Goal: Task Accomplishment & Management: Manage account settings

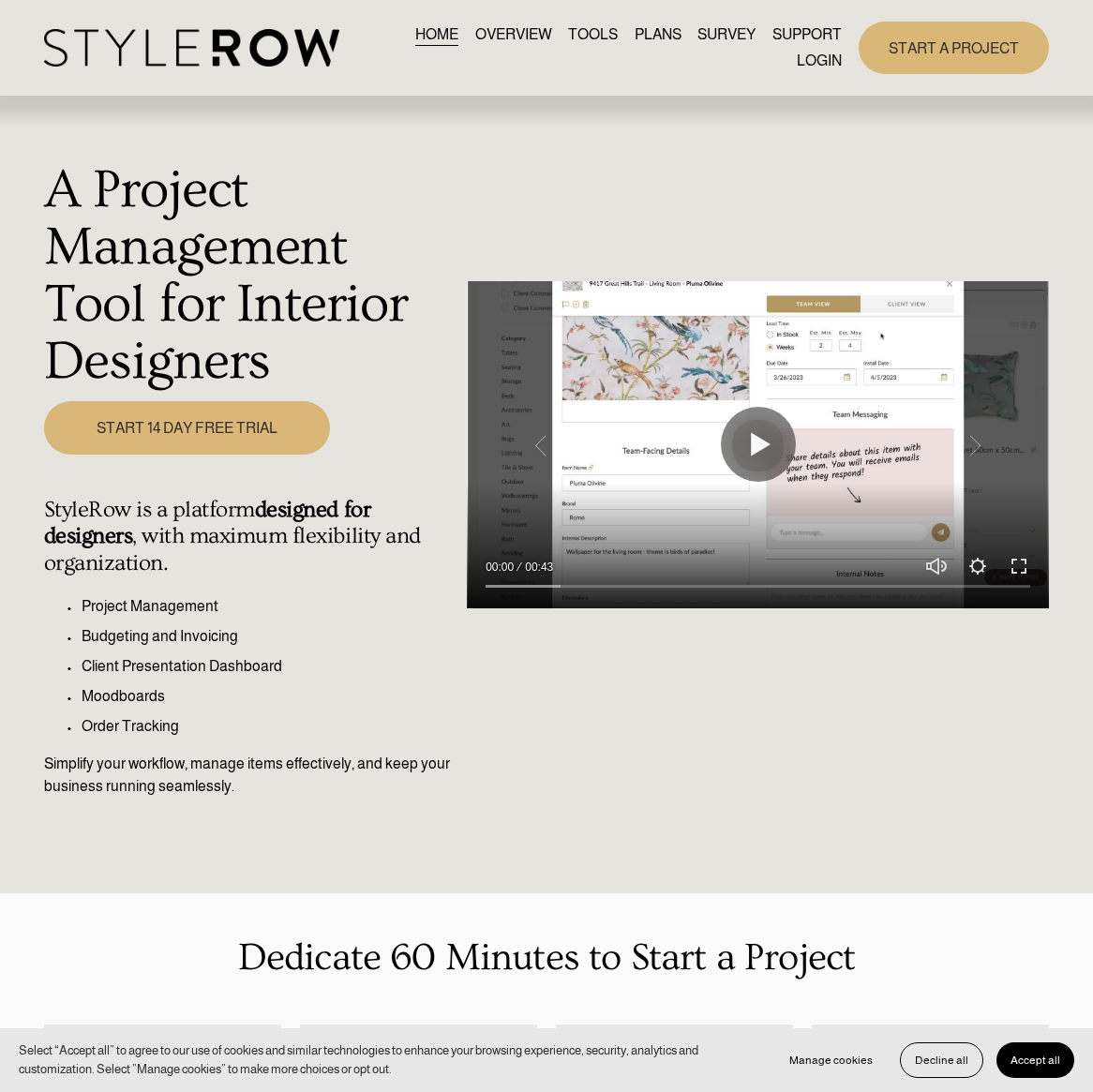
click at [819, 60] on link "LOGIN" at bounding box center [819, 60] width 45 height 25
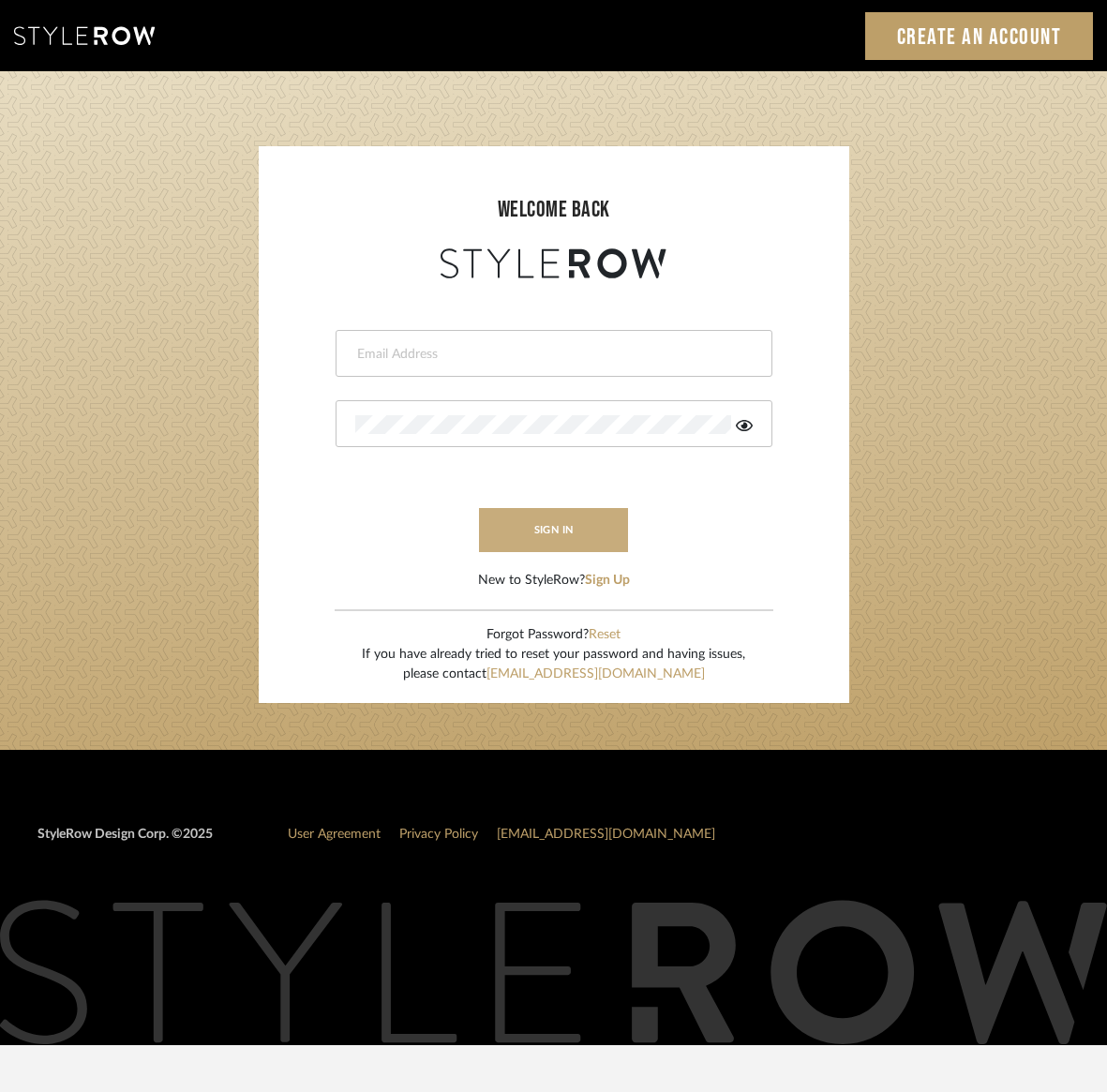
type input "kristin@onyxandoakinteriors.com"
click at [573, 537] on button "sign in" at bounding box center [554, 529] width 150 height 44
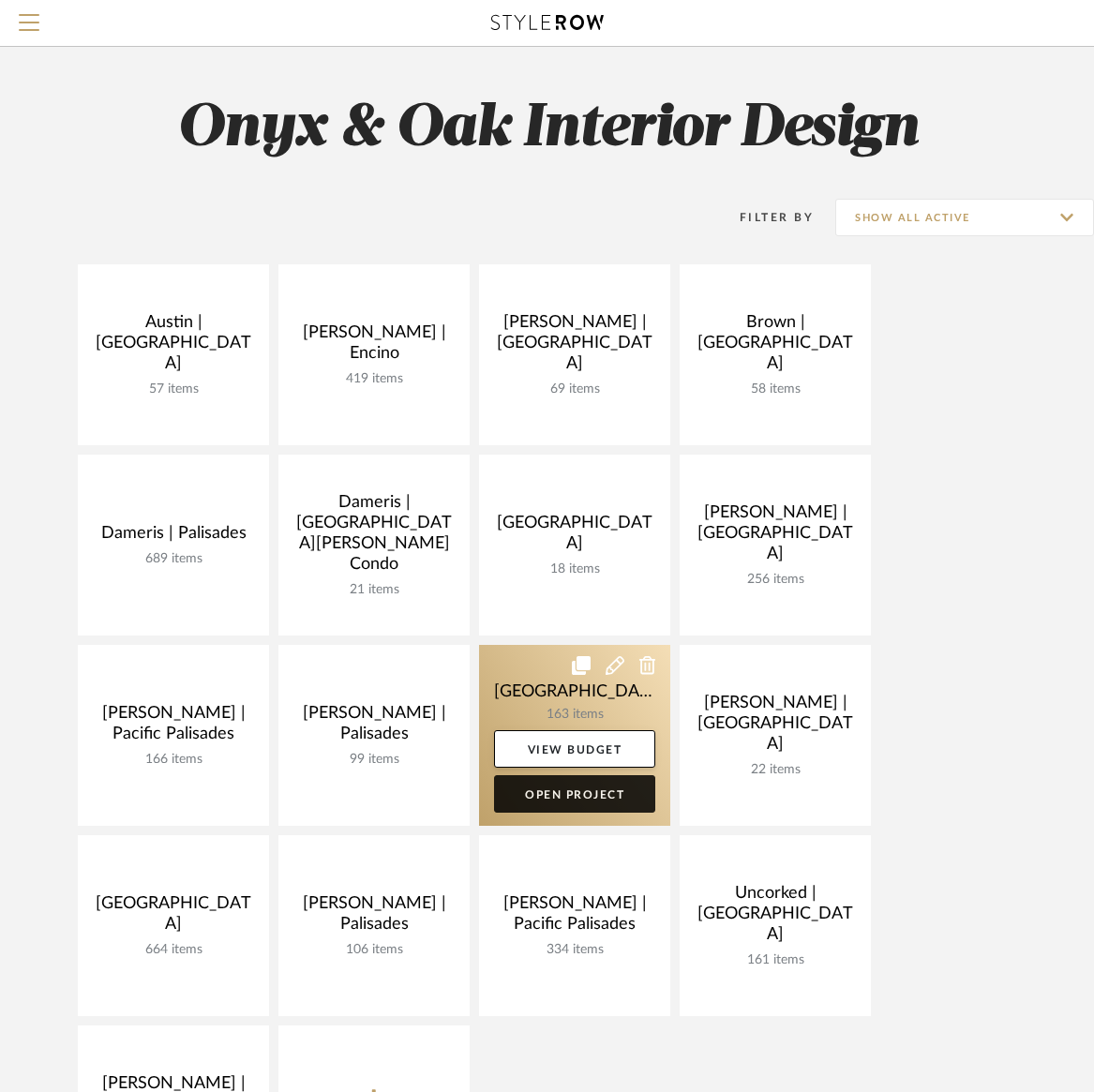
click at [567, 792] on link "Open Project" at bounding box center [574, 794] width 161 height 37
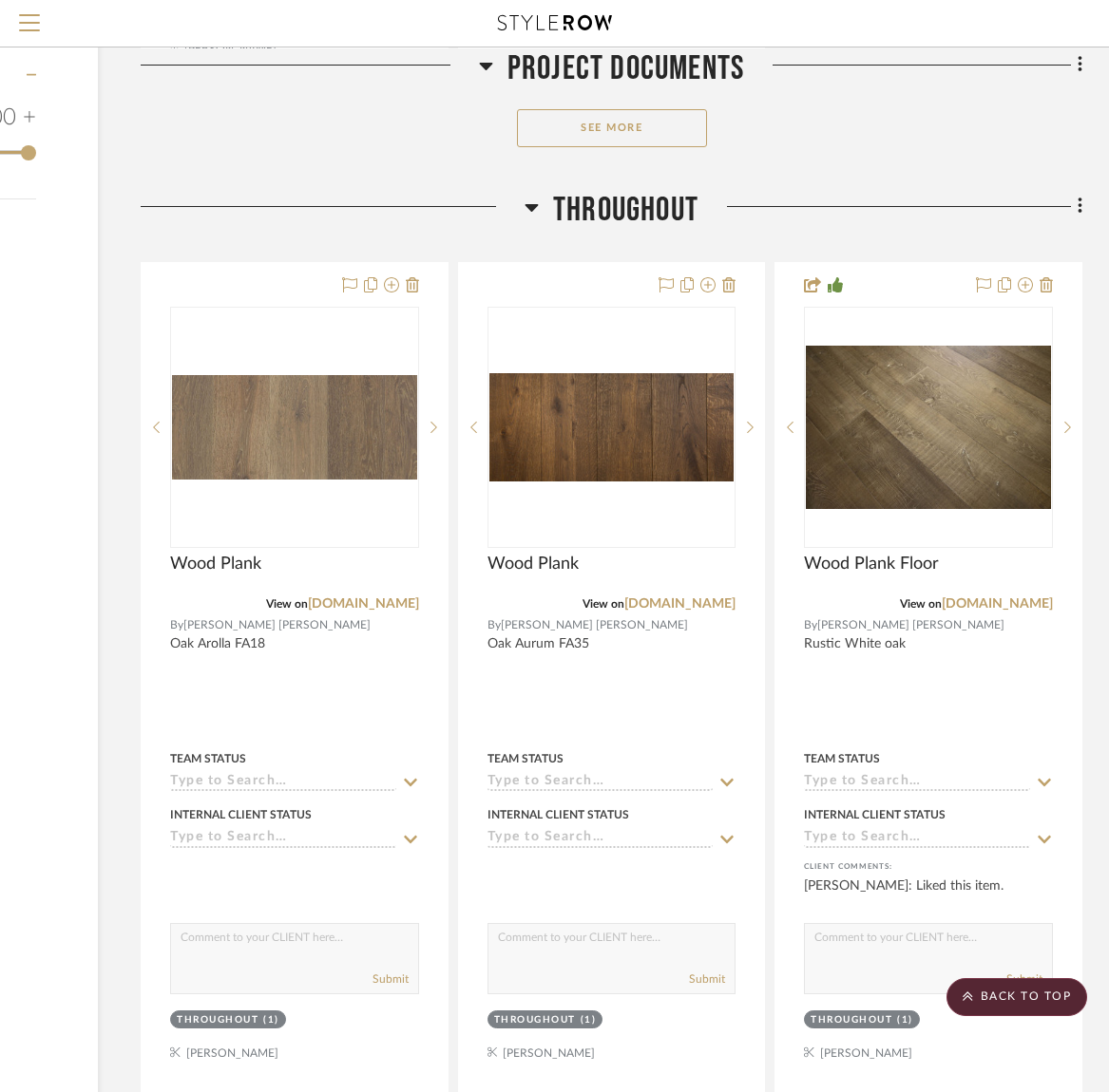
scroll to position [2959, 259]
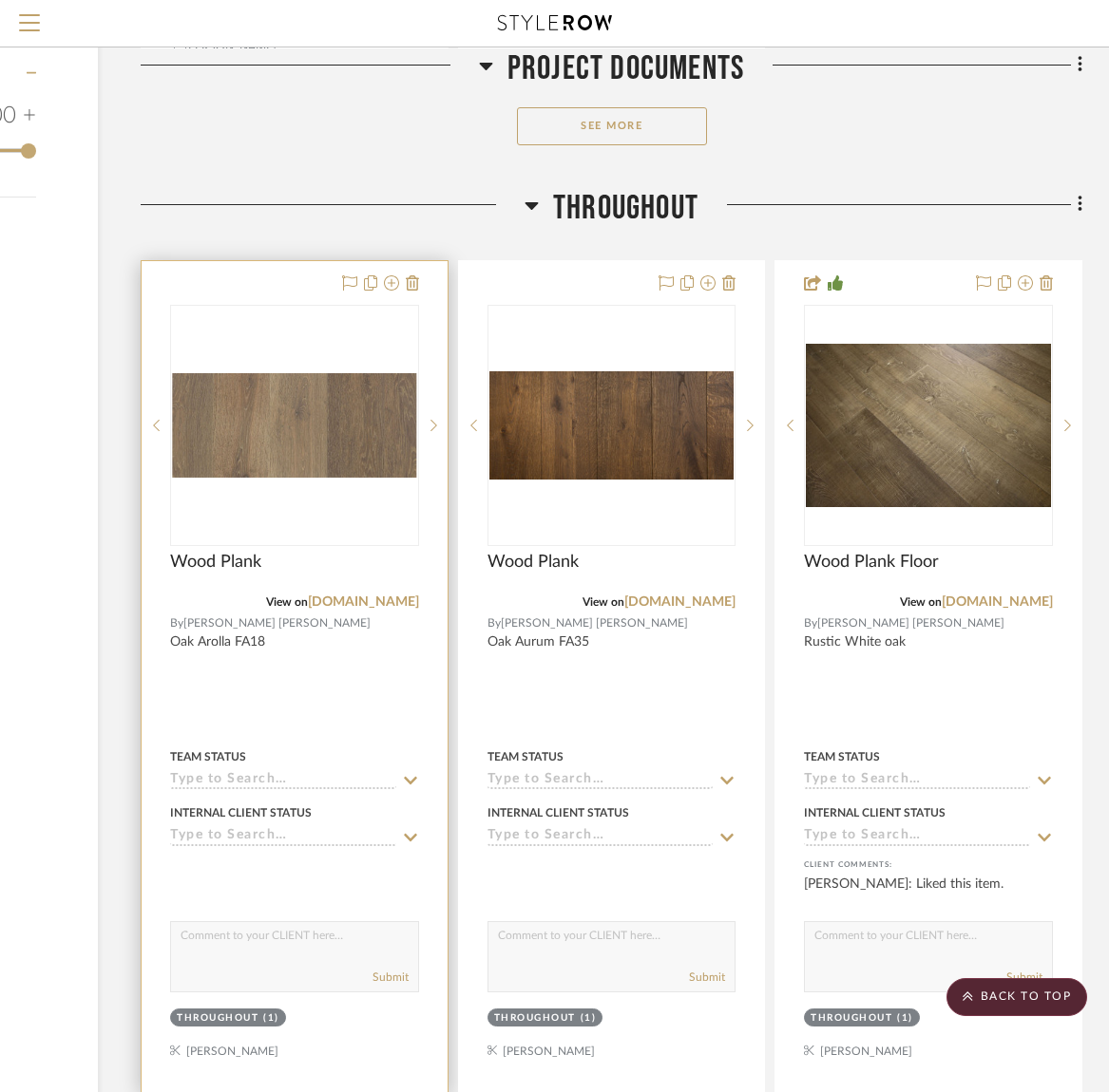
click at [312, 429] on img "0" at bounding box center [295, 426] width 245 height 105
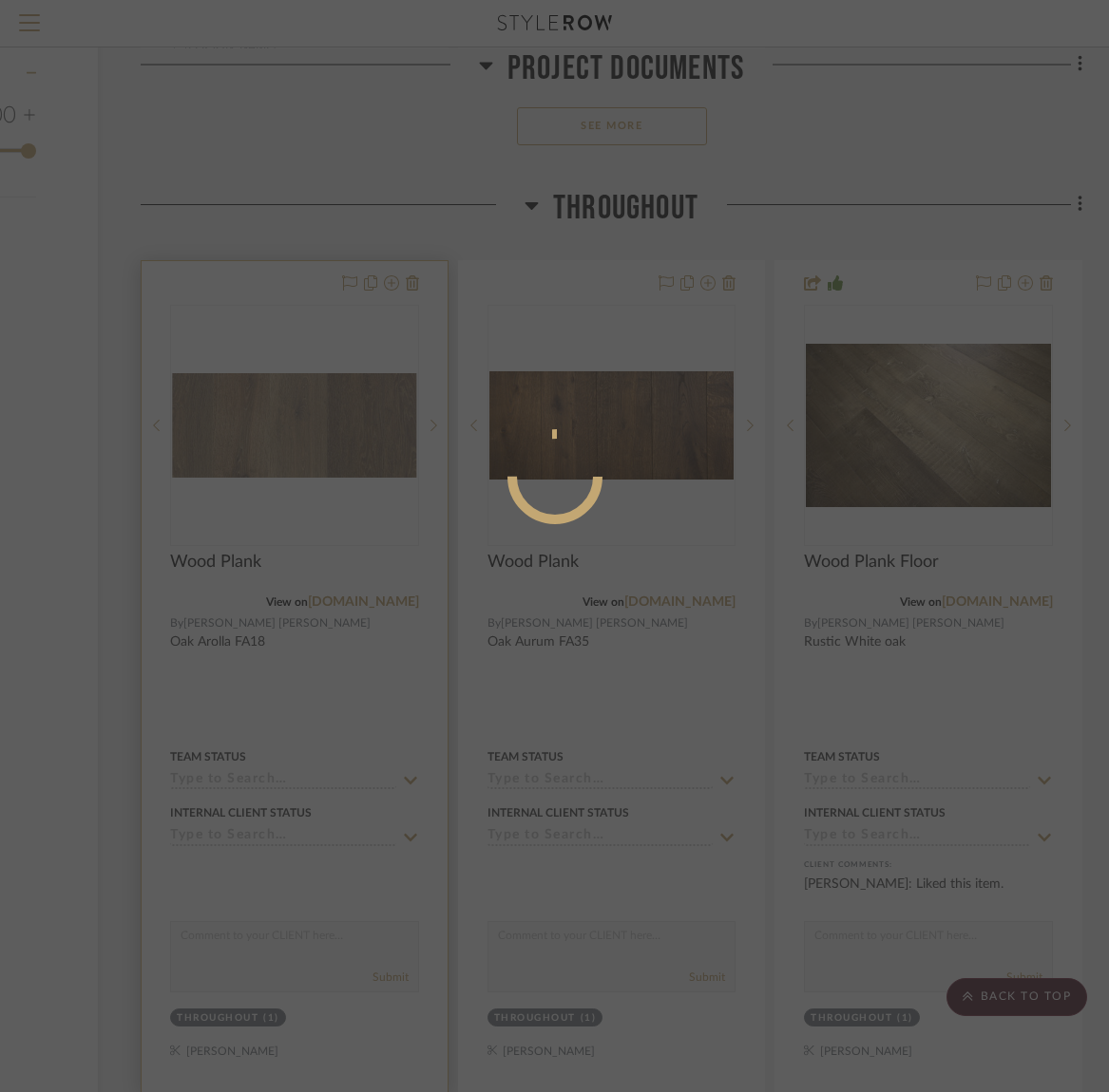
click at [312, 429] on div at bounding box center [554, 546] width 1109 height 1092
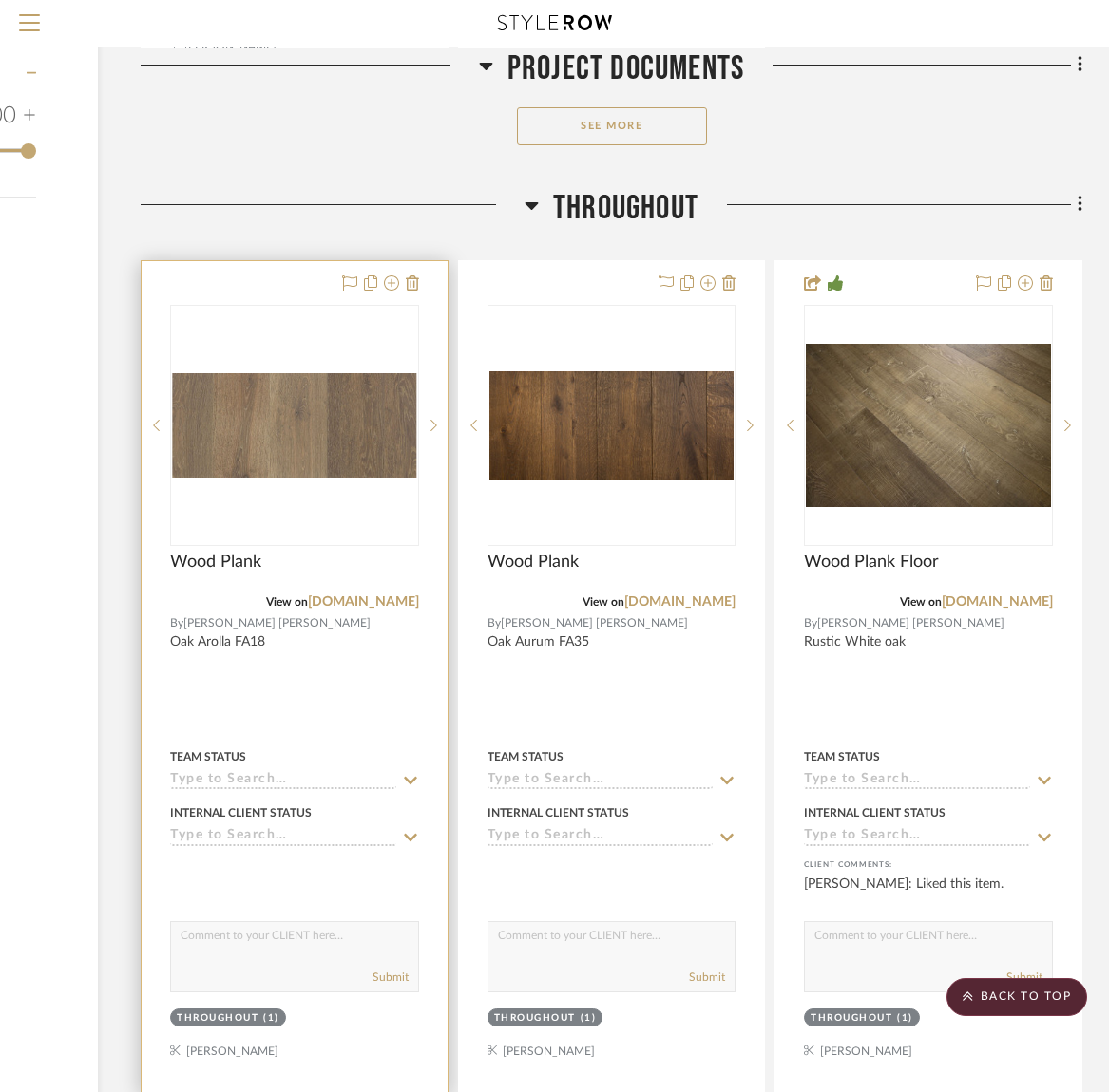
click at [318, 429] on img "0" at bounding box center [295, 426] width 245 height 105
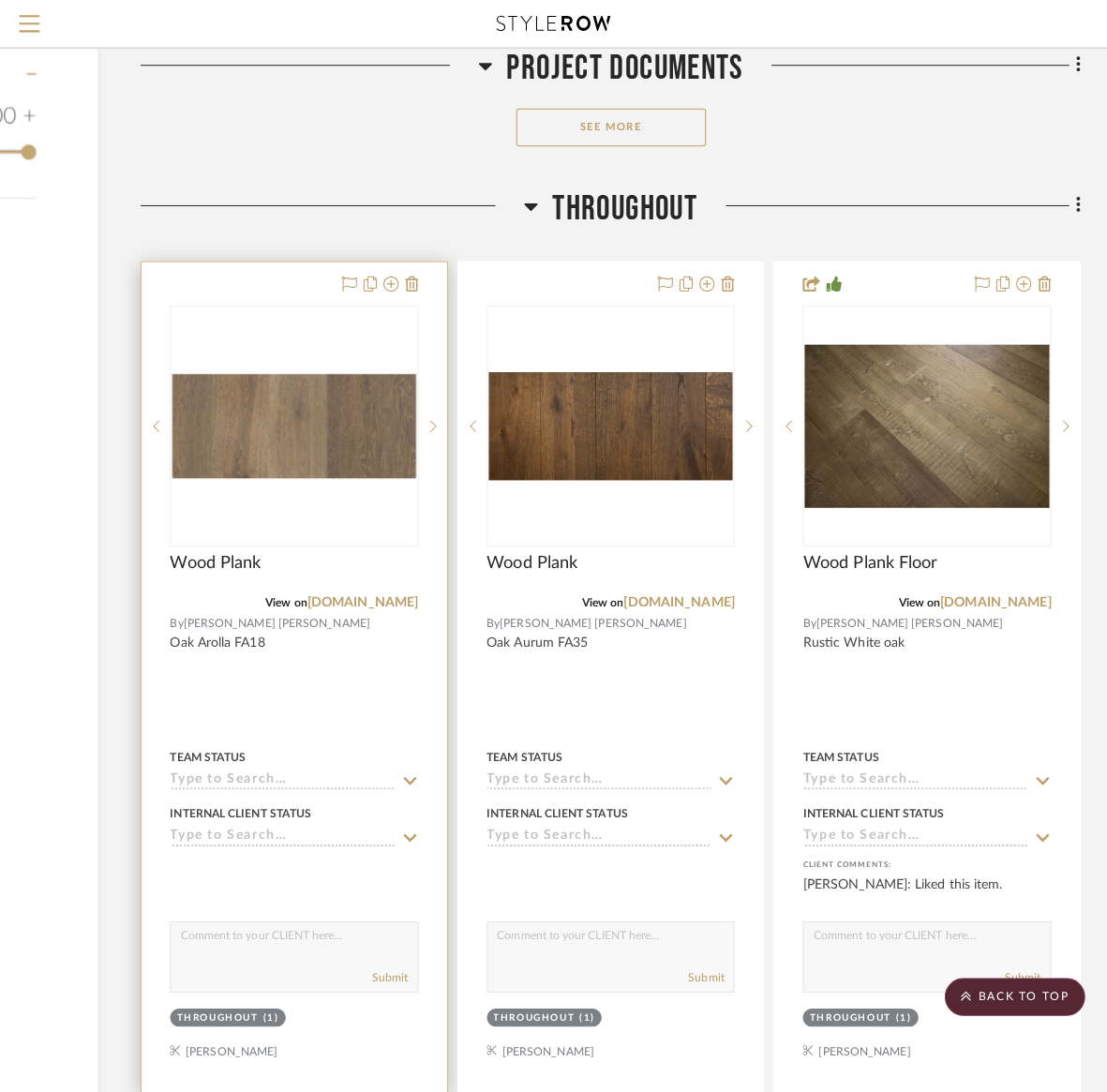
scroll to position [0, 0]
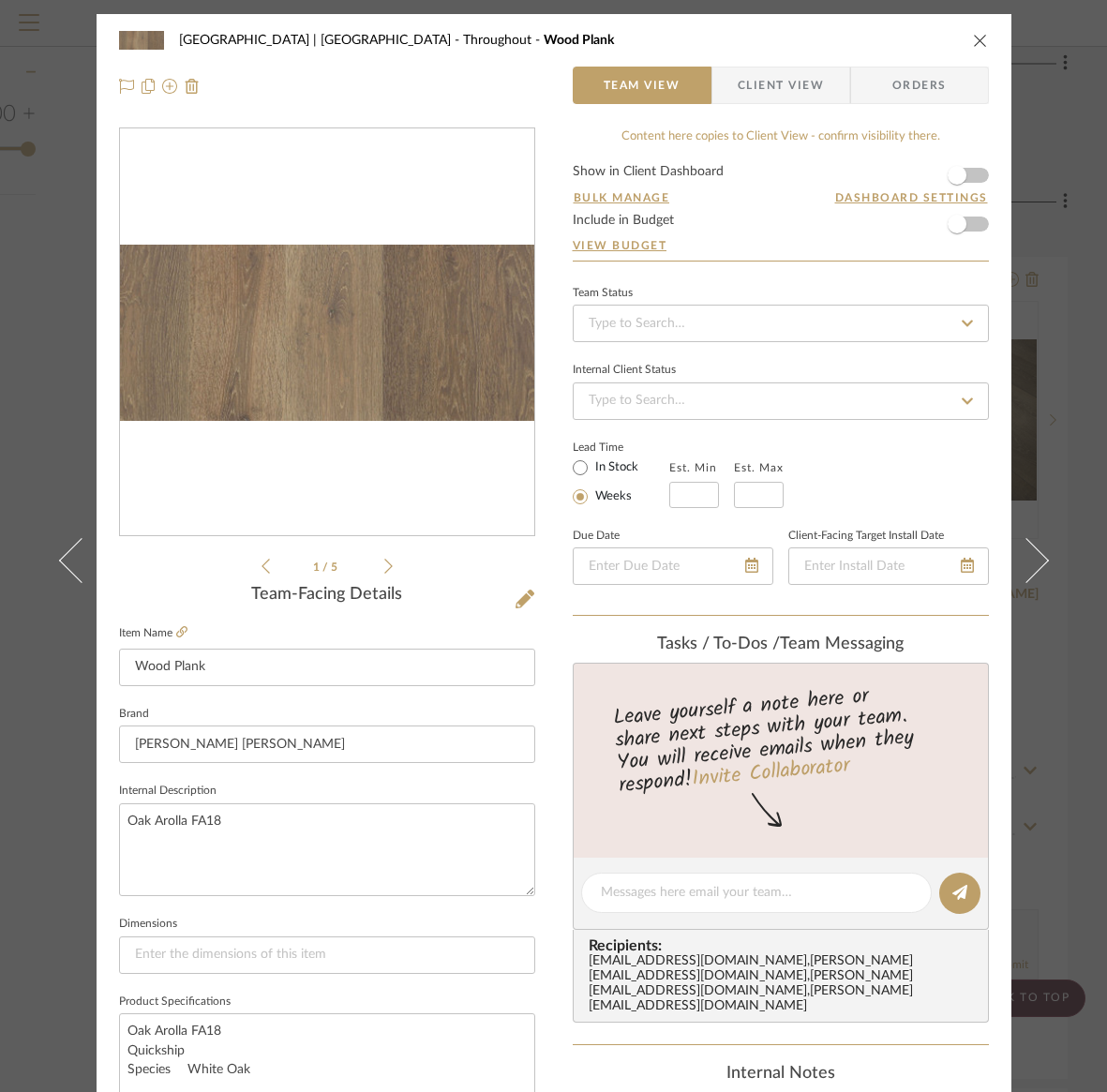
click at [384, 566] on icon at bounding box center [388, 566] width 9 height 17
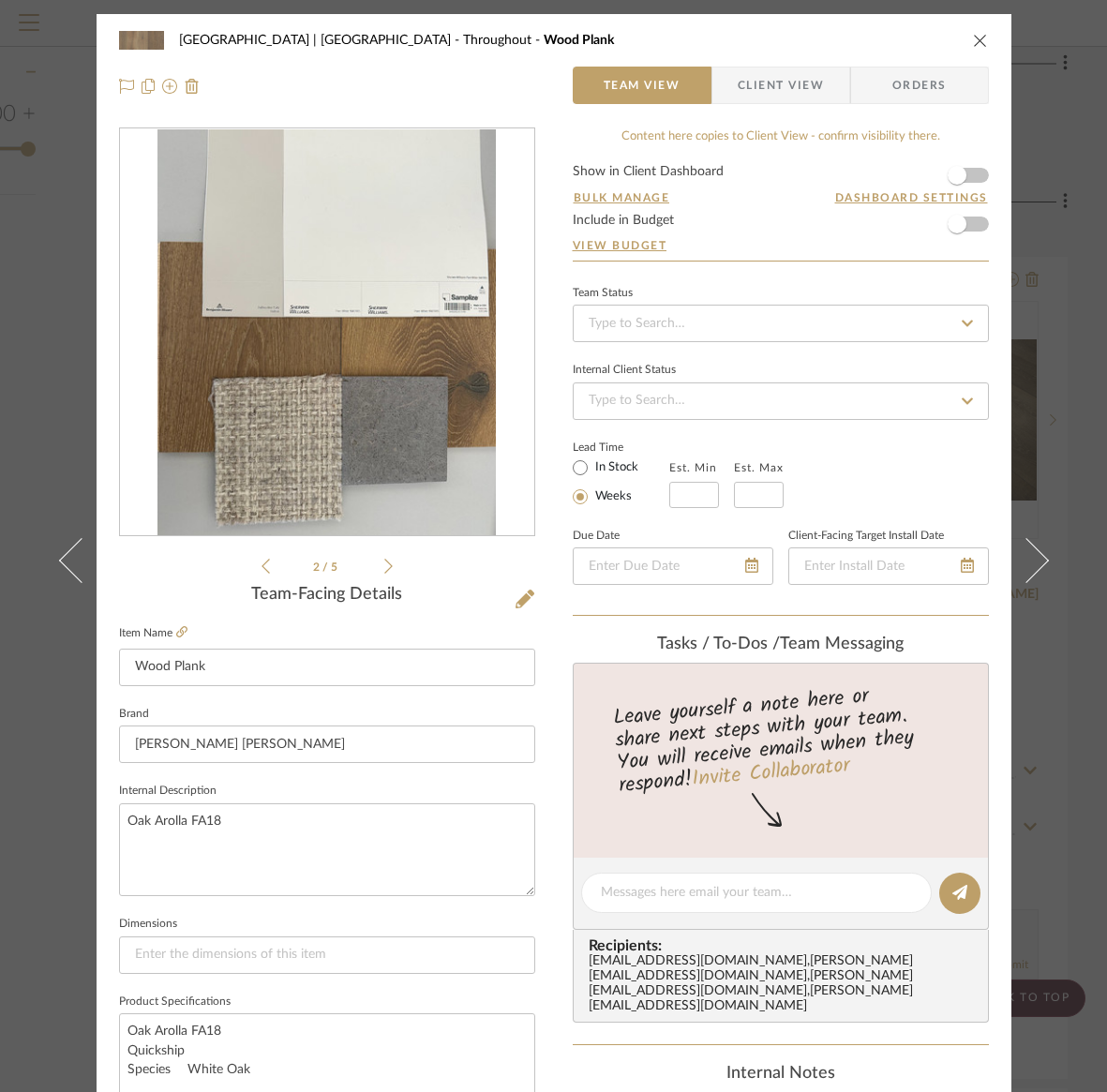
click at [384, 566] on icon at bounding box center [388, 566] width 9 height 17
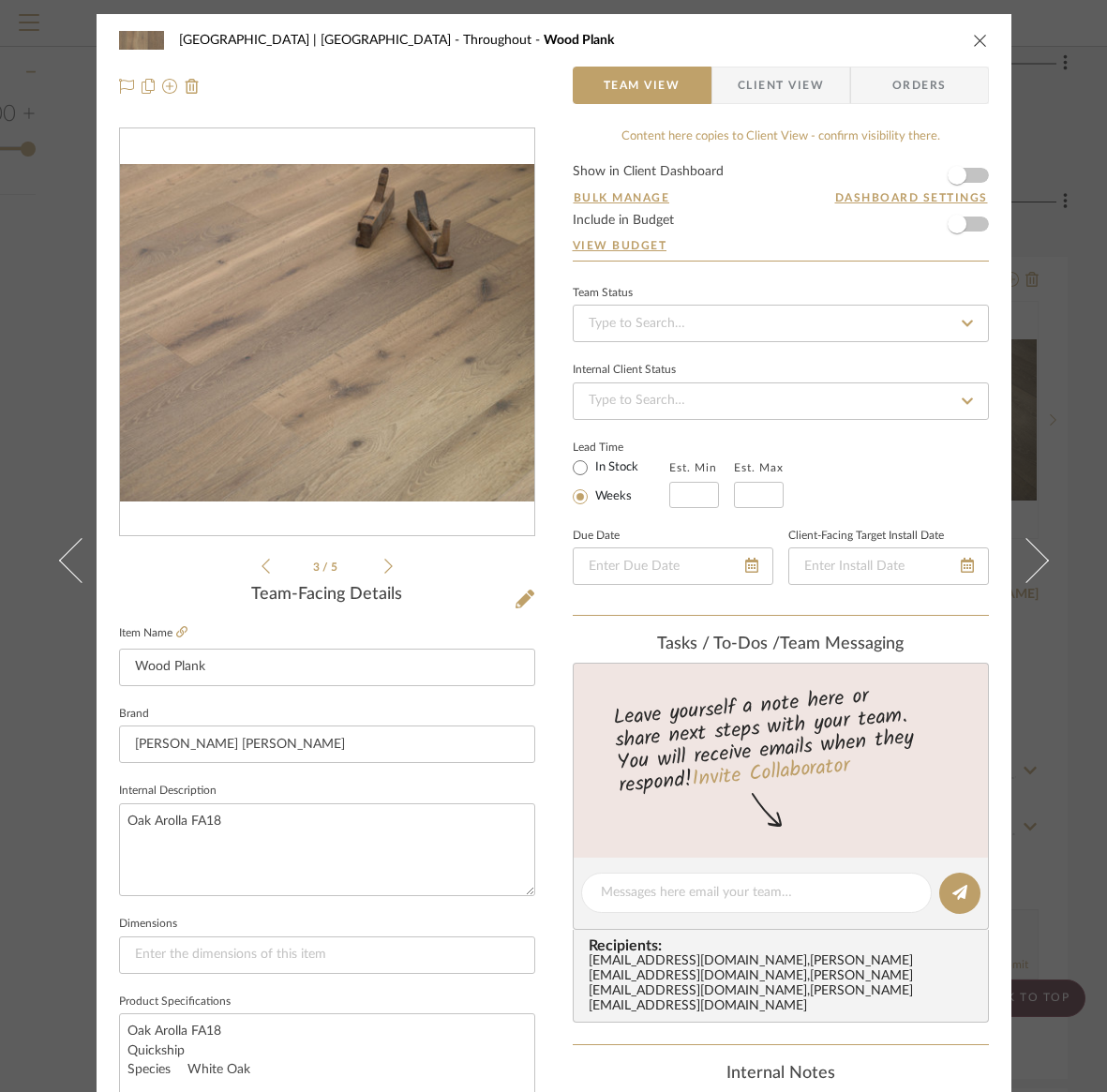
click at [384, 565] on icon at bounding box center [388, 566] width 9 height 17
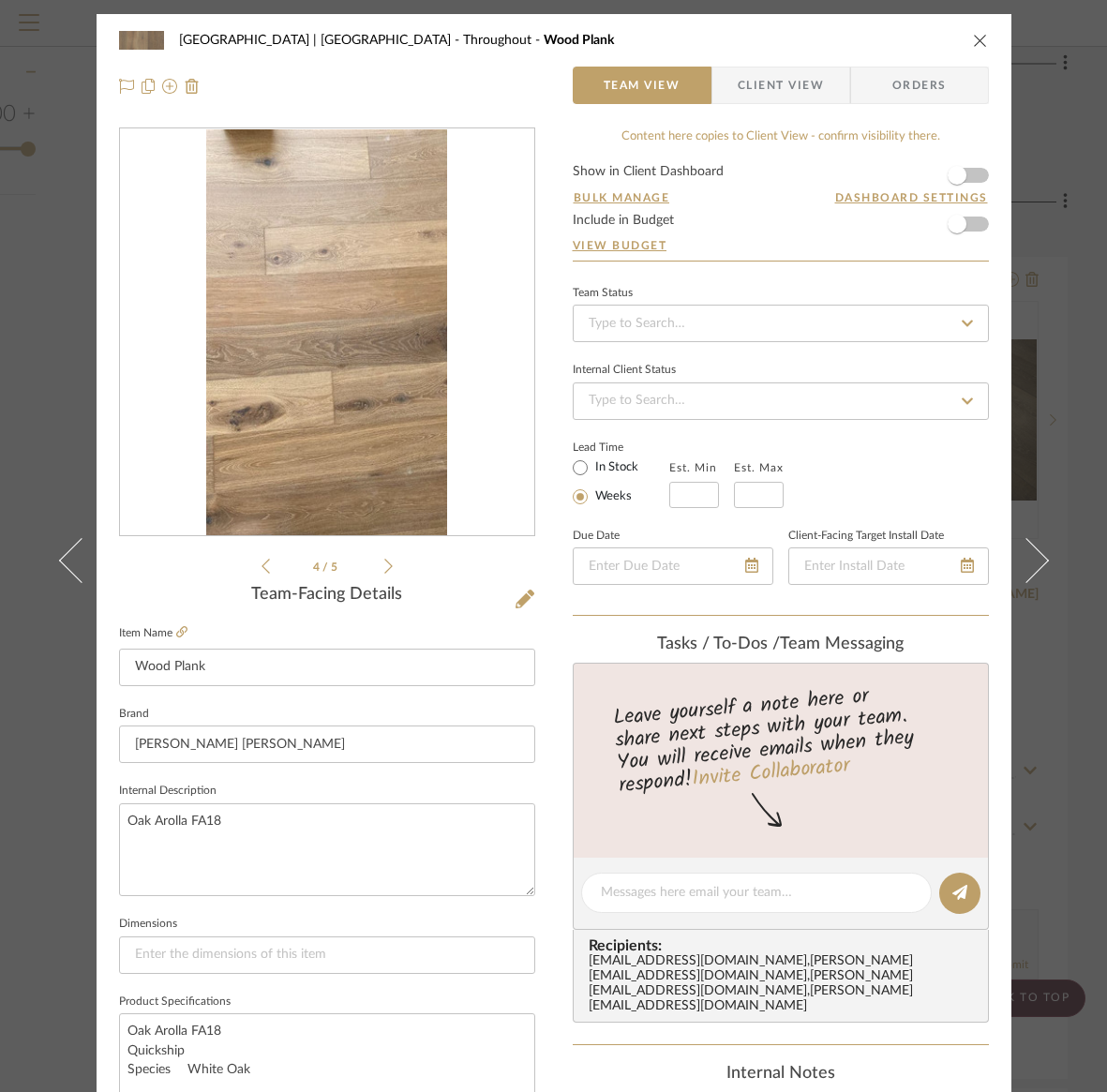
click at [386, 566] on div "4 / 5" at bounding box center [327, 352] width 416 height 449
click at [384, 566] on icon at bounding box center [388, 566] width 9 height 17
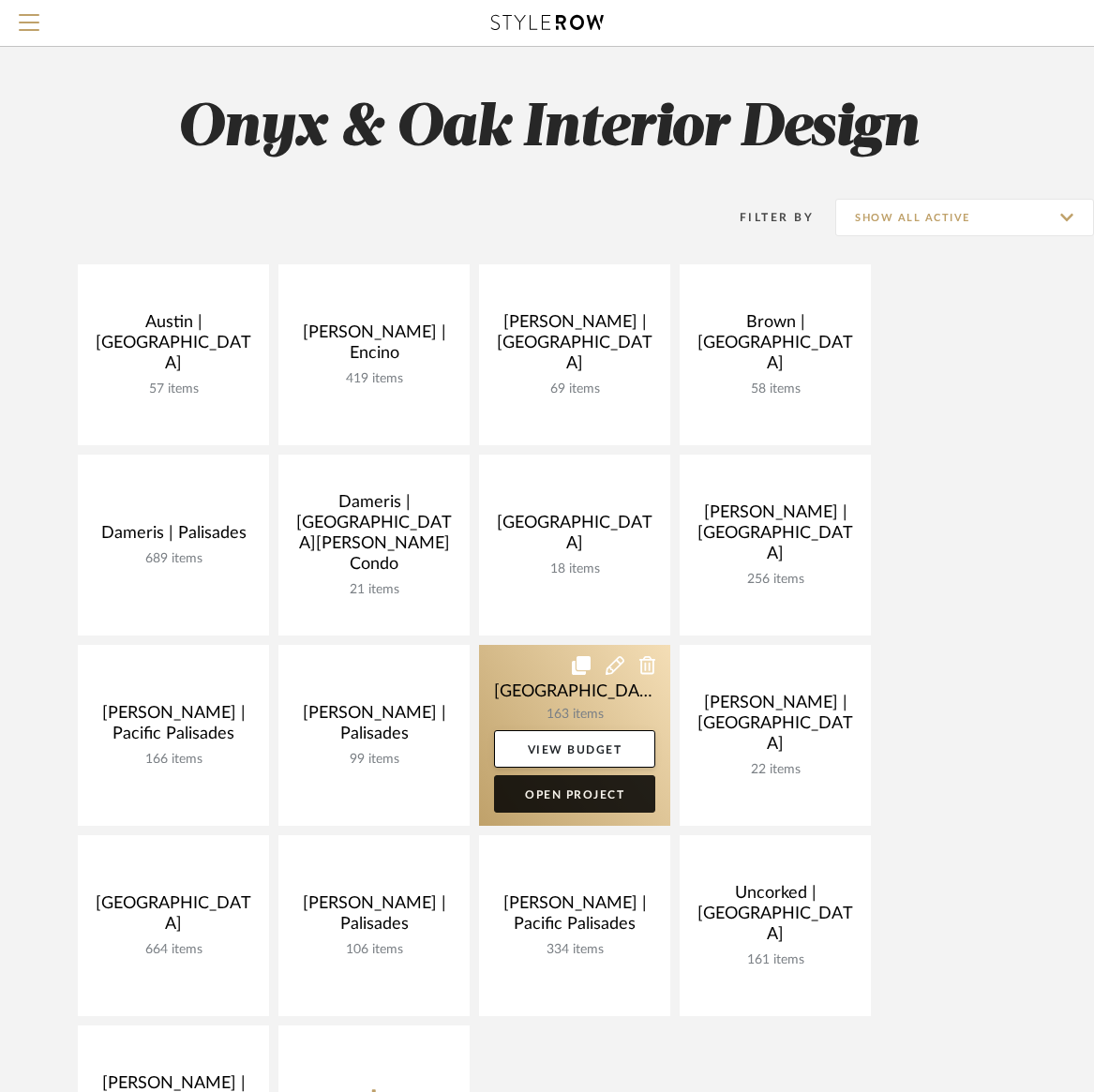
click at [584, 798] on link "Open Project" at bounding box center [574, 794] width 161 height 37
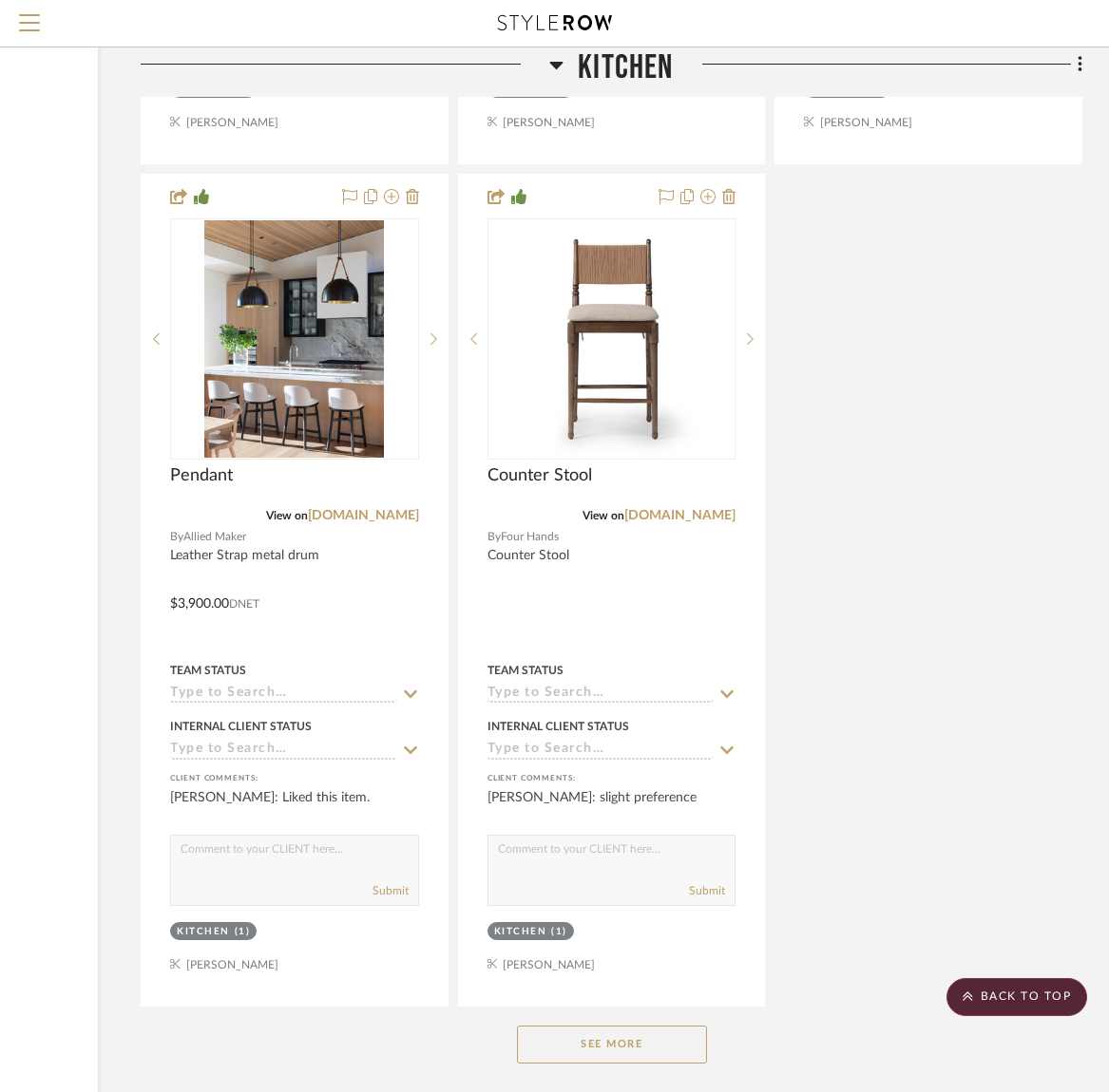
scroll to position [12086, 259]
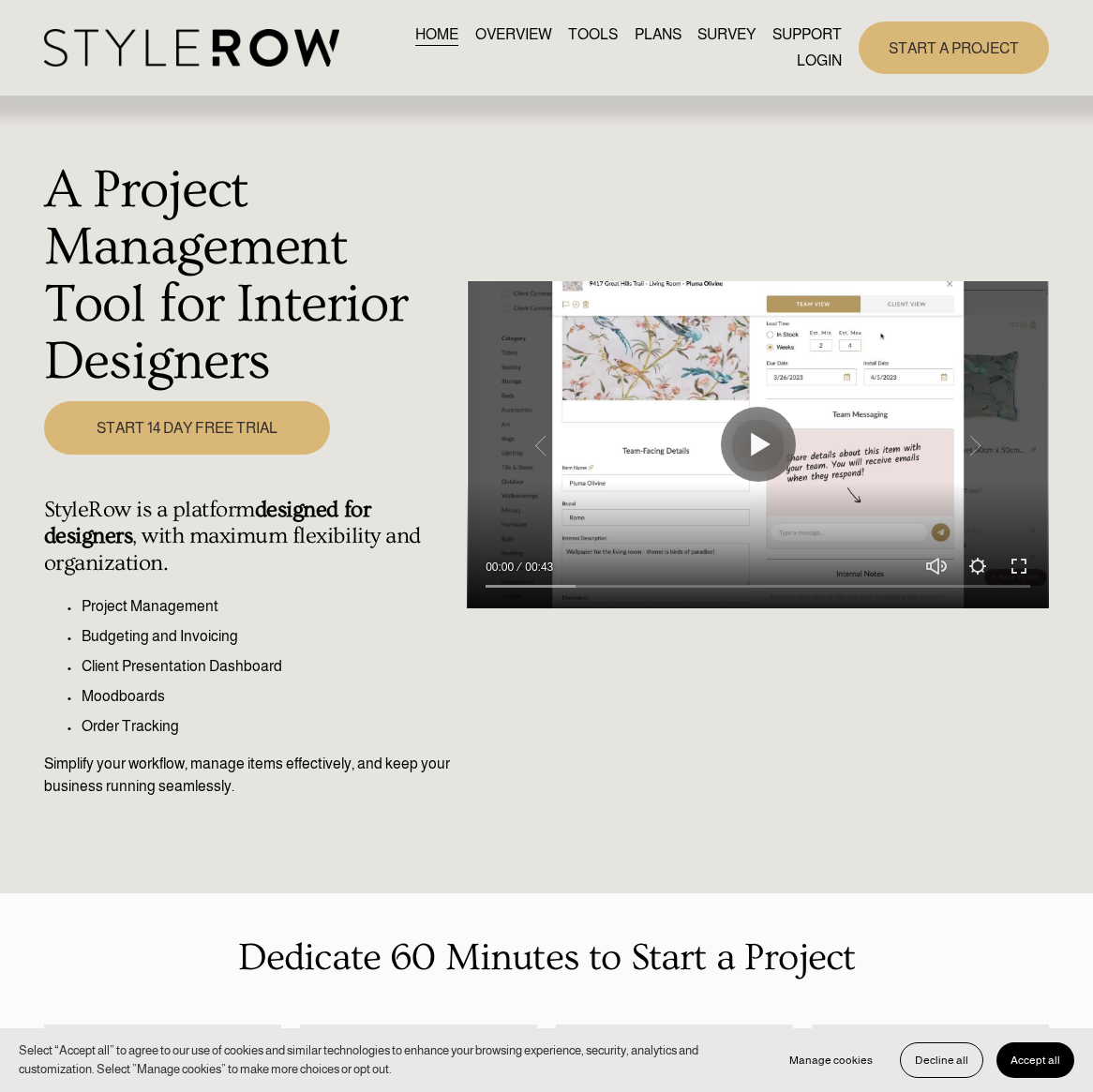
click at [810, 60] on link "LOGIN" at bounding box center [819, 60] width 45 height 25
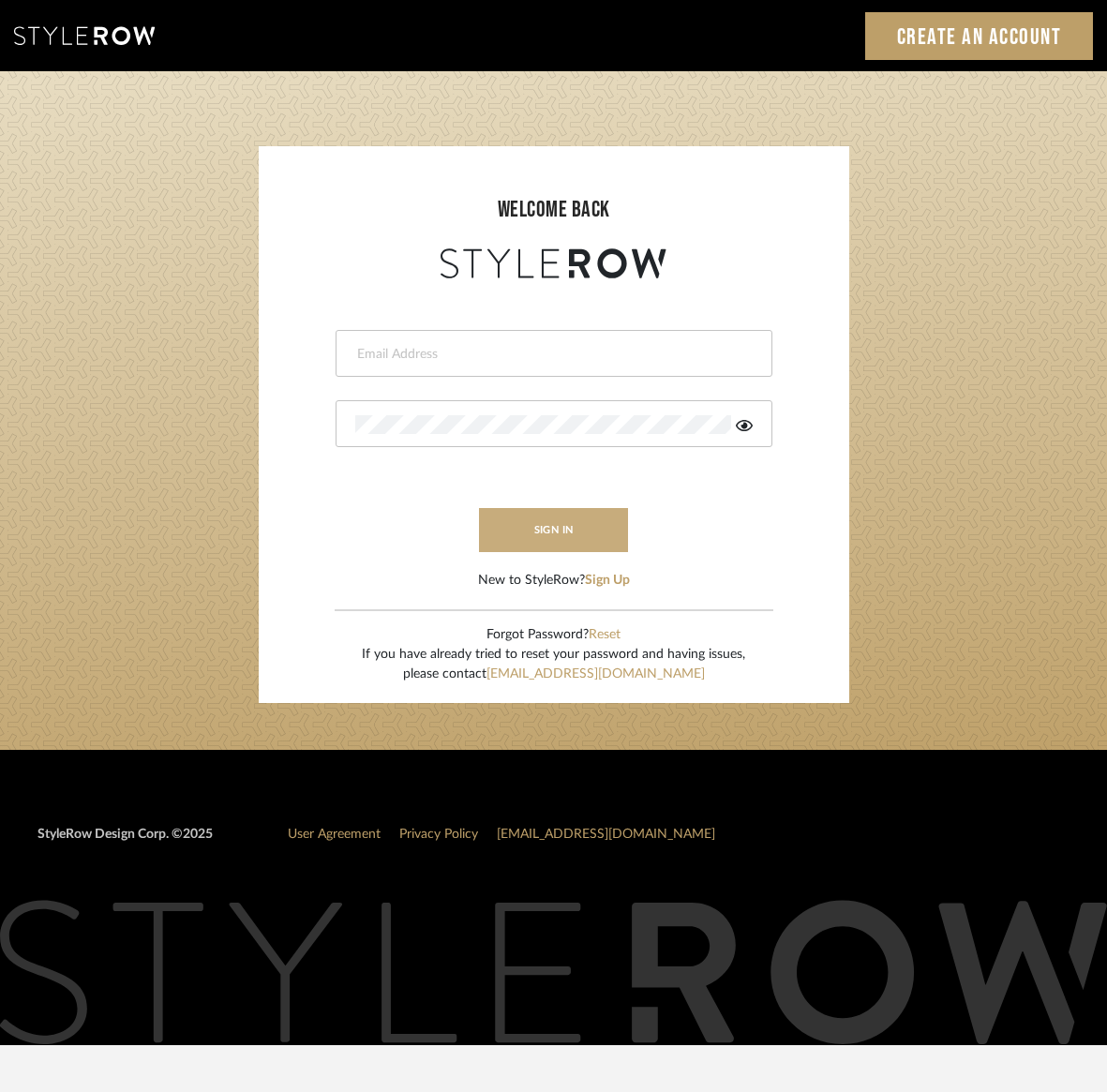
type input "[PERSON_NAME][EMAIL_ADDRESS][DOMAIN_NAME]"
click at [601, 535] on button "sign in" at bounding box center [554, 529] width 150 height 44
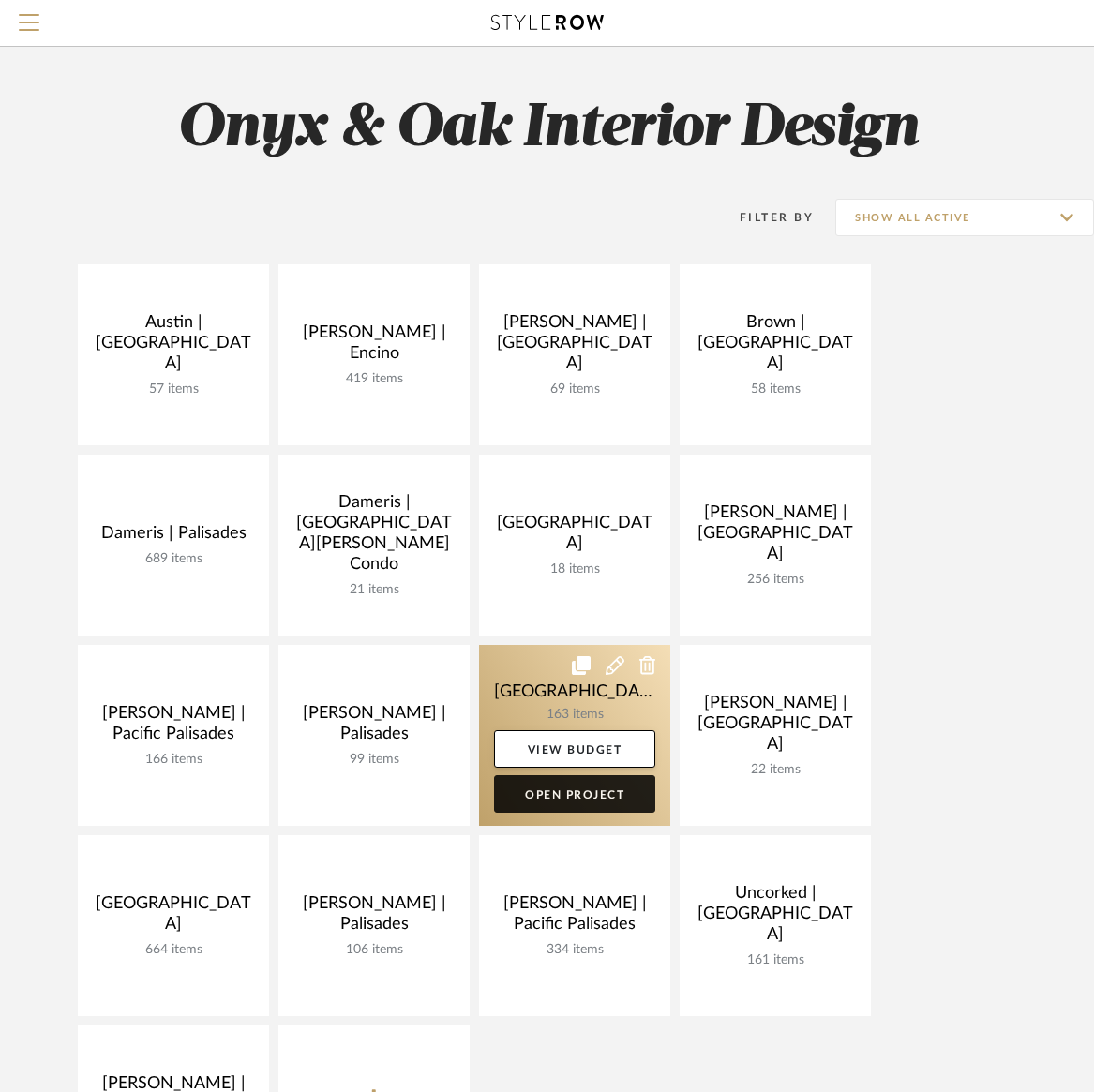
click at [602, 786] on link "Open Project" at bounding box center [574, 794] width 161 height 37
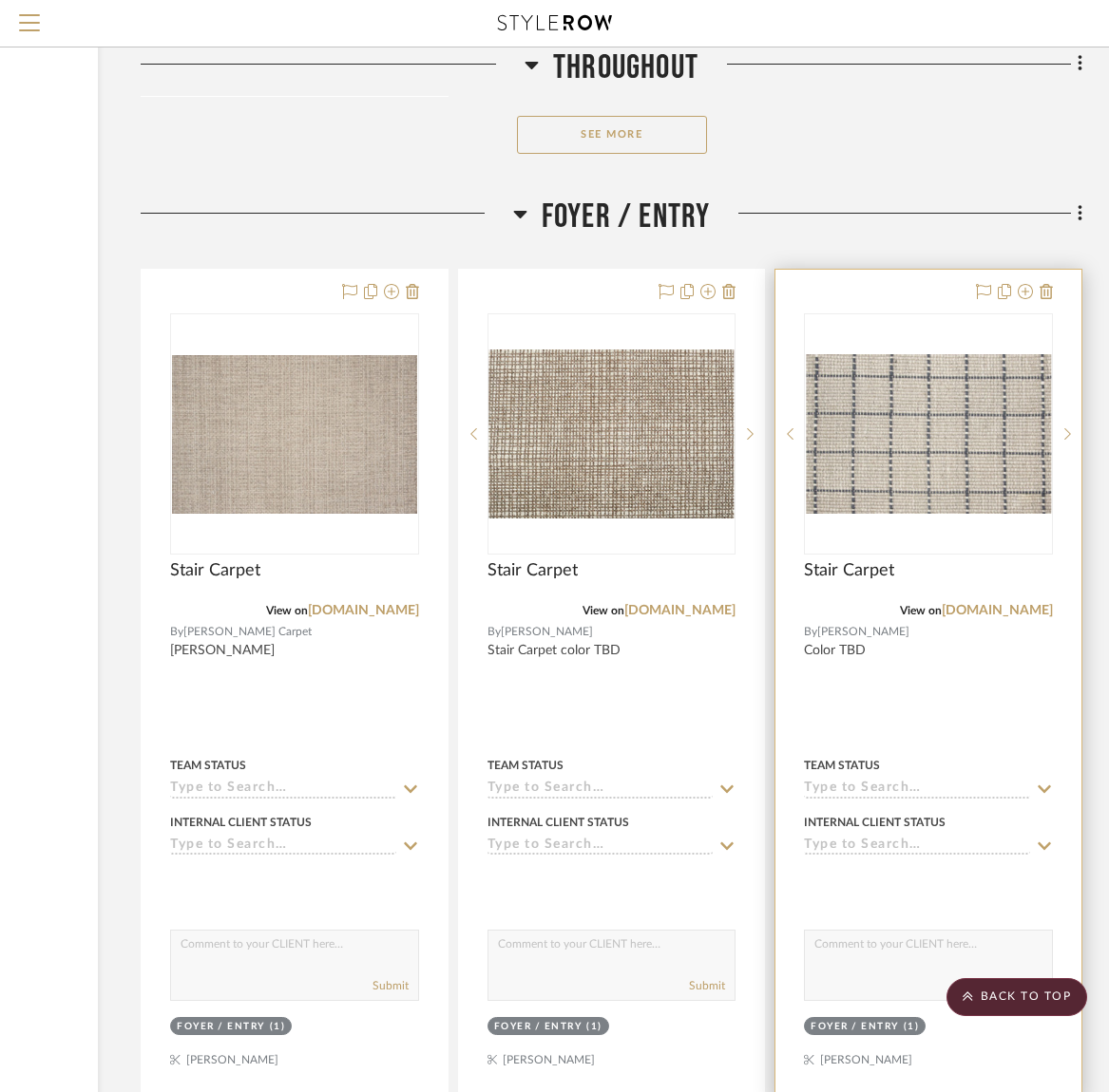
scroll to position [5633, 259]
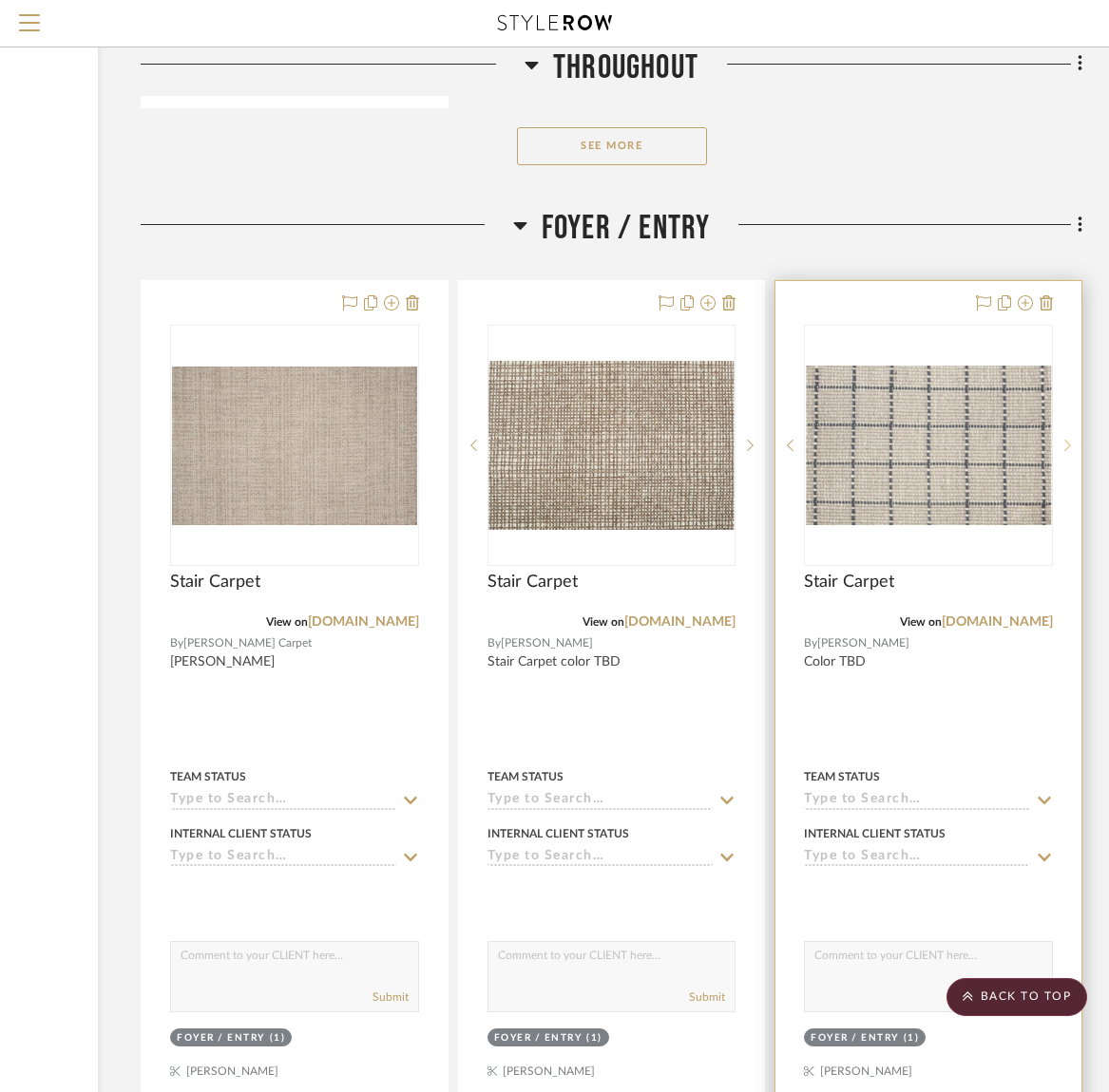
click at [1069, 439] on icon at bounding box center [1067, 445] width 7 height 13
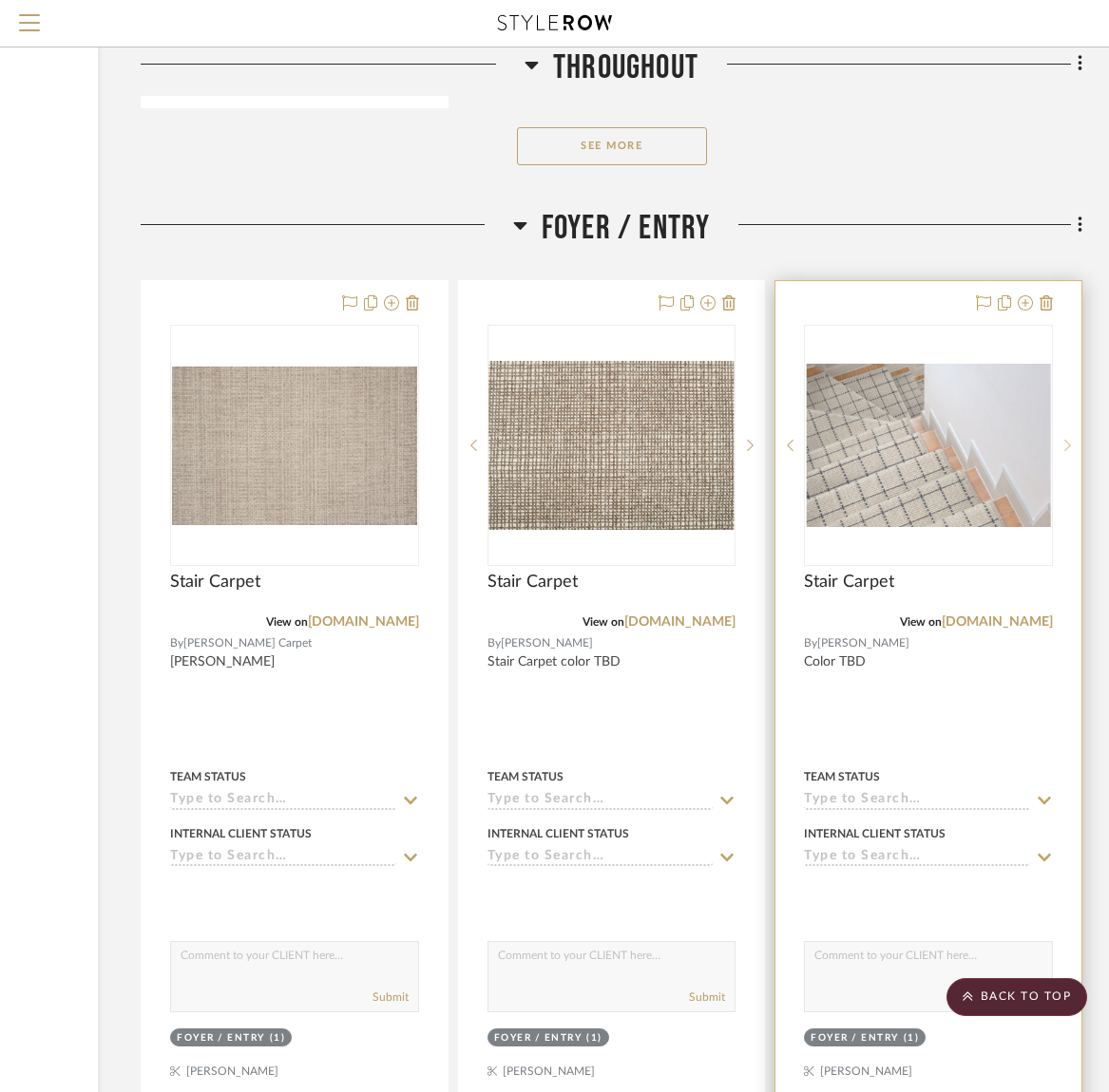
click at [1068, 439] on icon at bounding box center [1067, 445] width 7 height 13
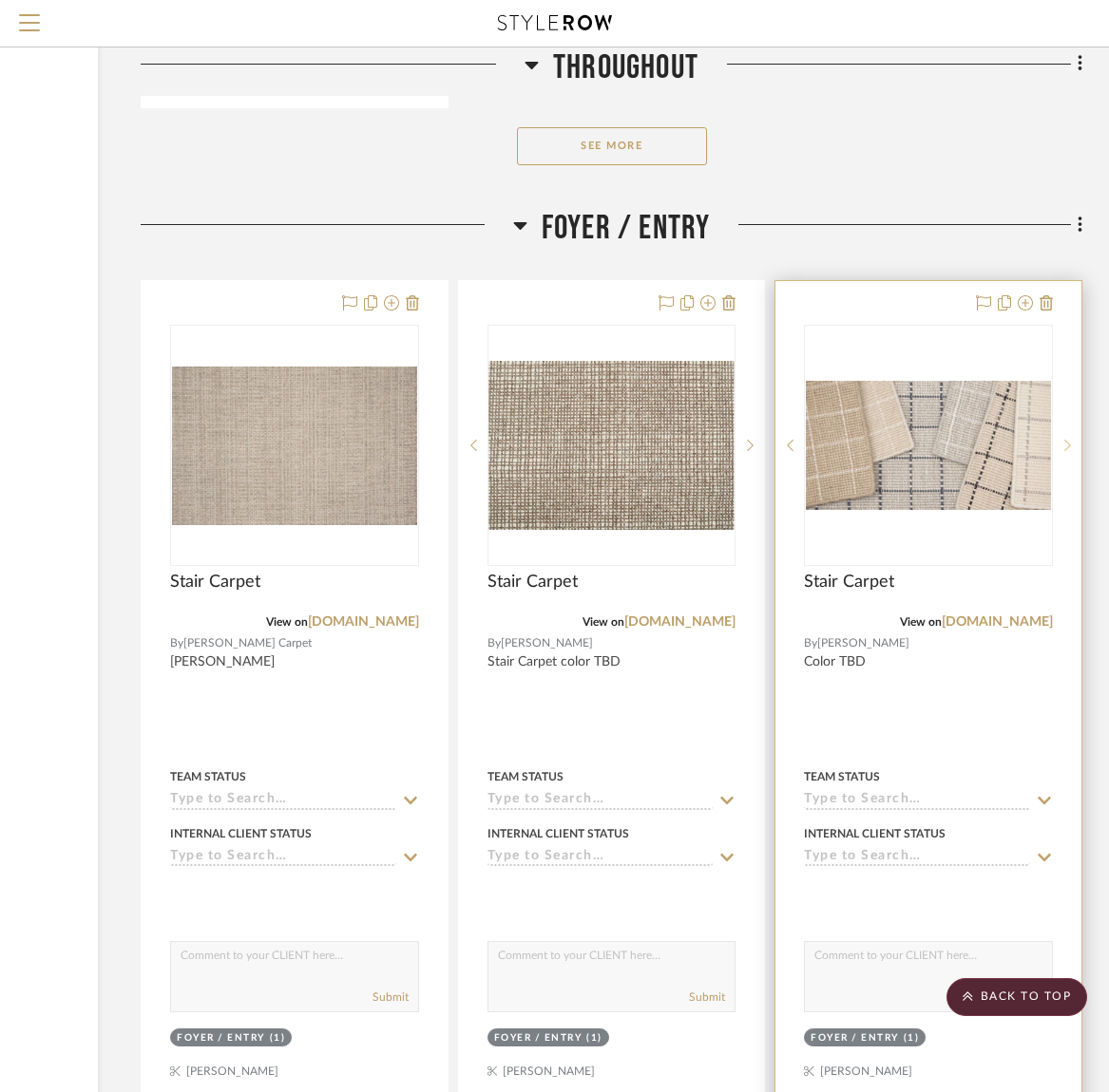
click at [1068, 439] on icon at bounding box center [1067, 445] width 7 height 13
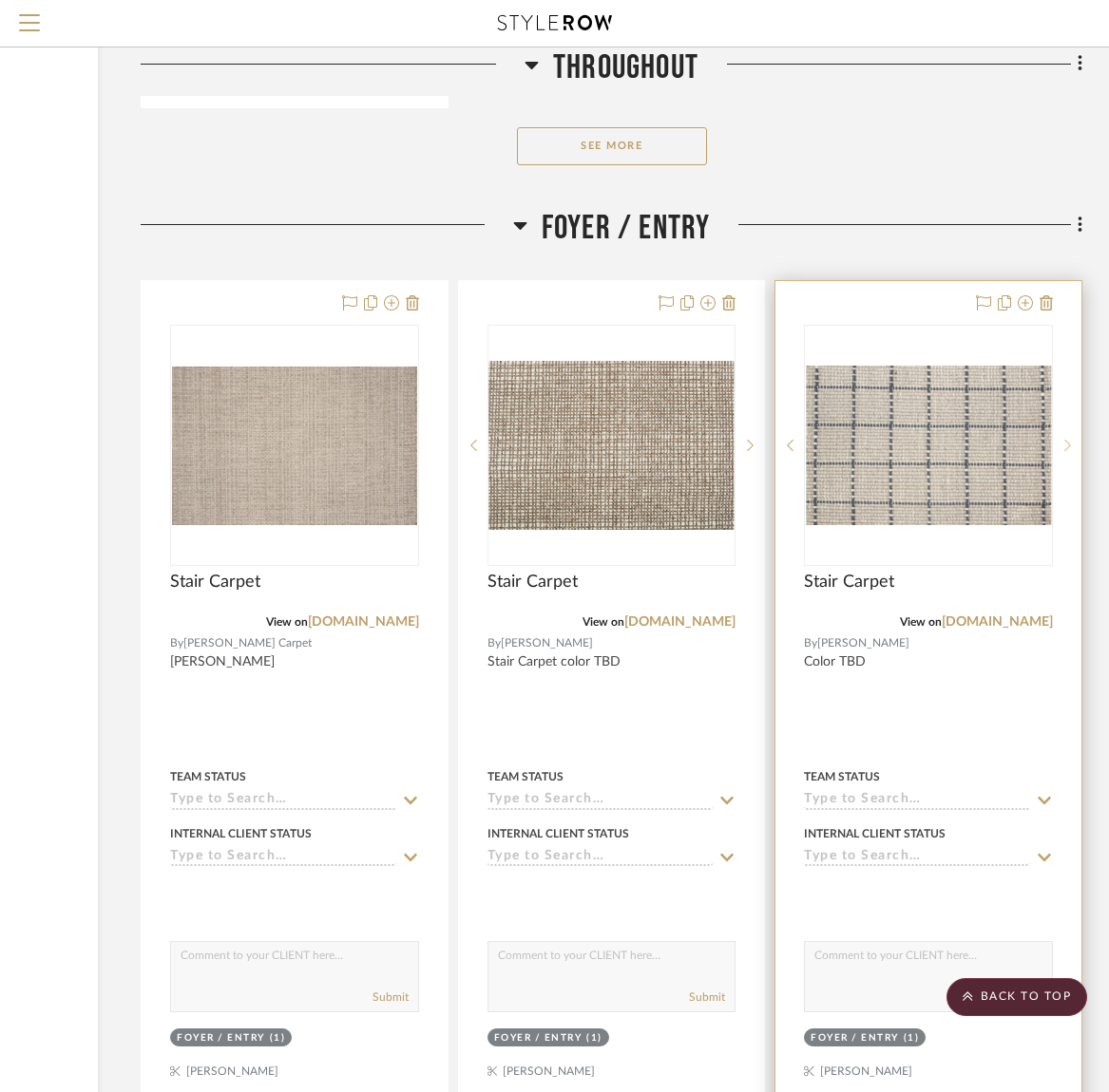
click at [1068, 439] on icon at bounding box center [1067, 445] width 7 height 13
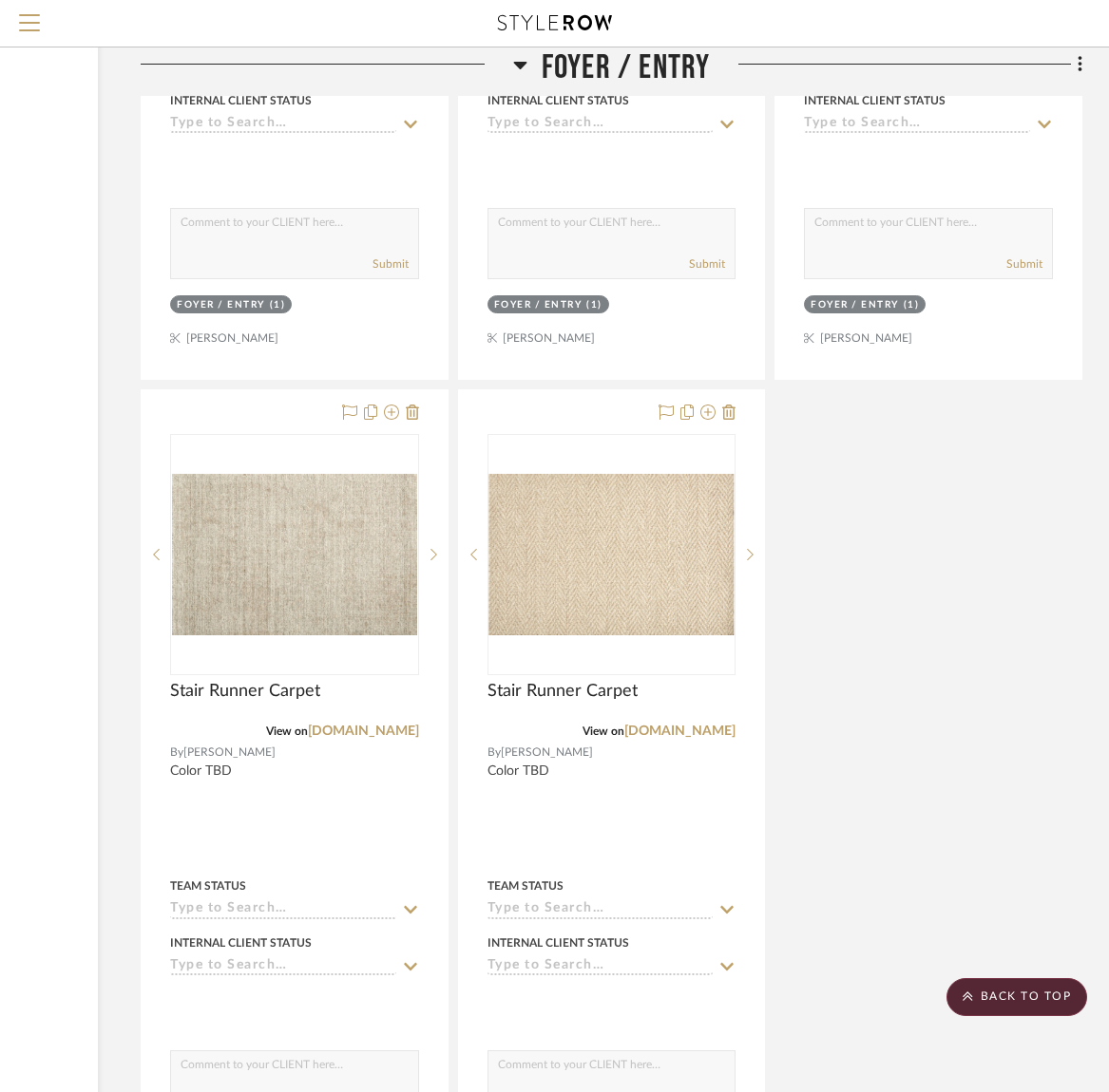
scroll to position [7212, 259]
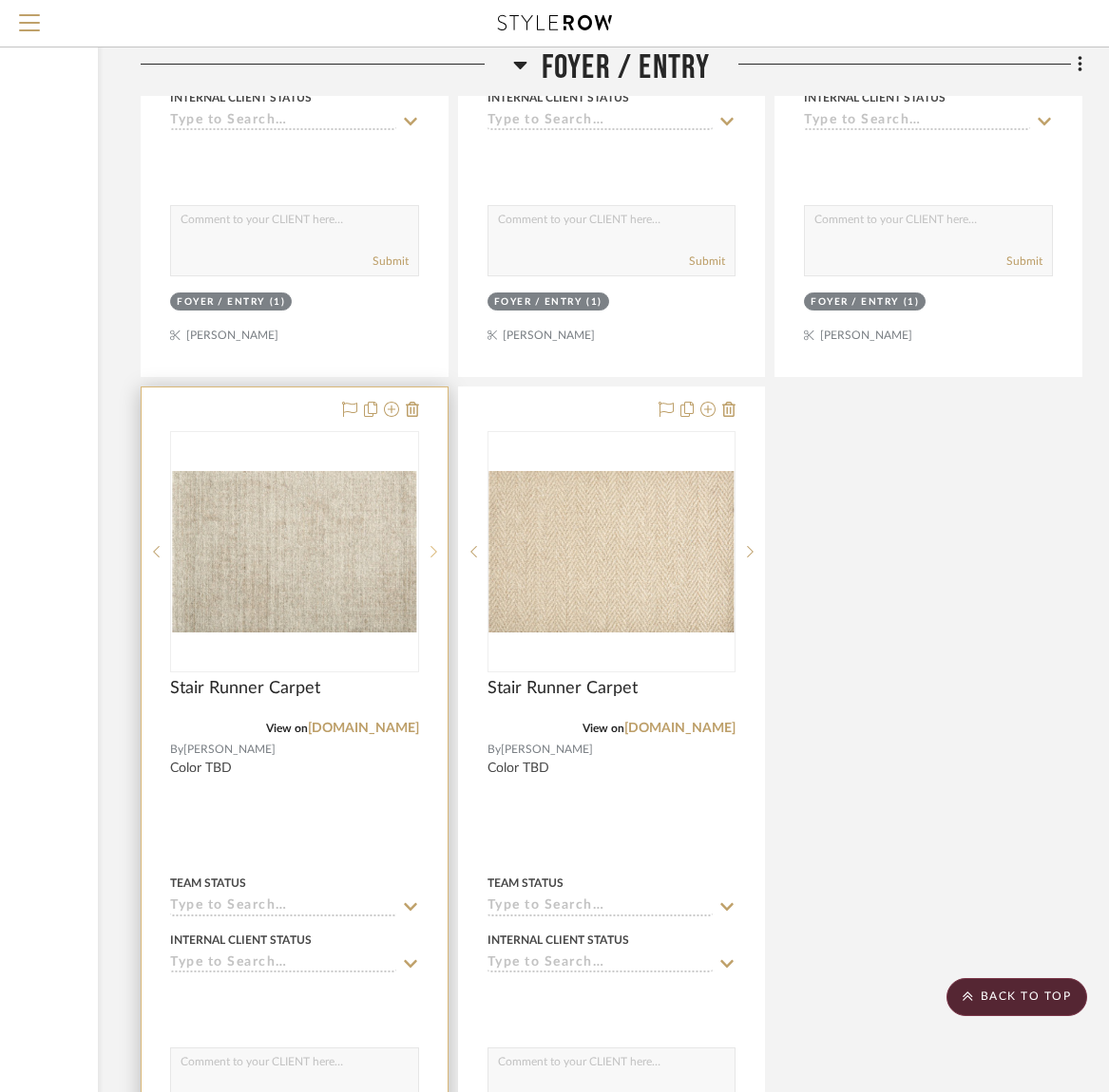
click at [434, 546] on icon at bounding box center [433, 552] width 7 height 12
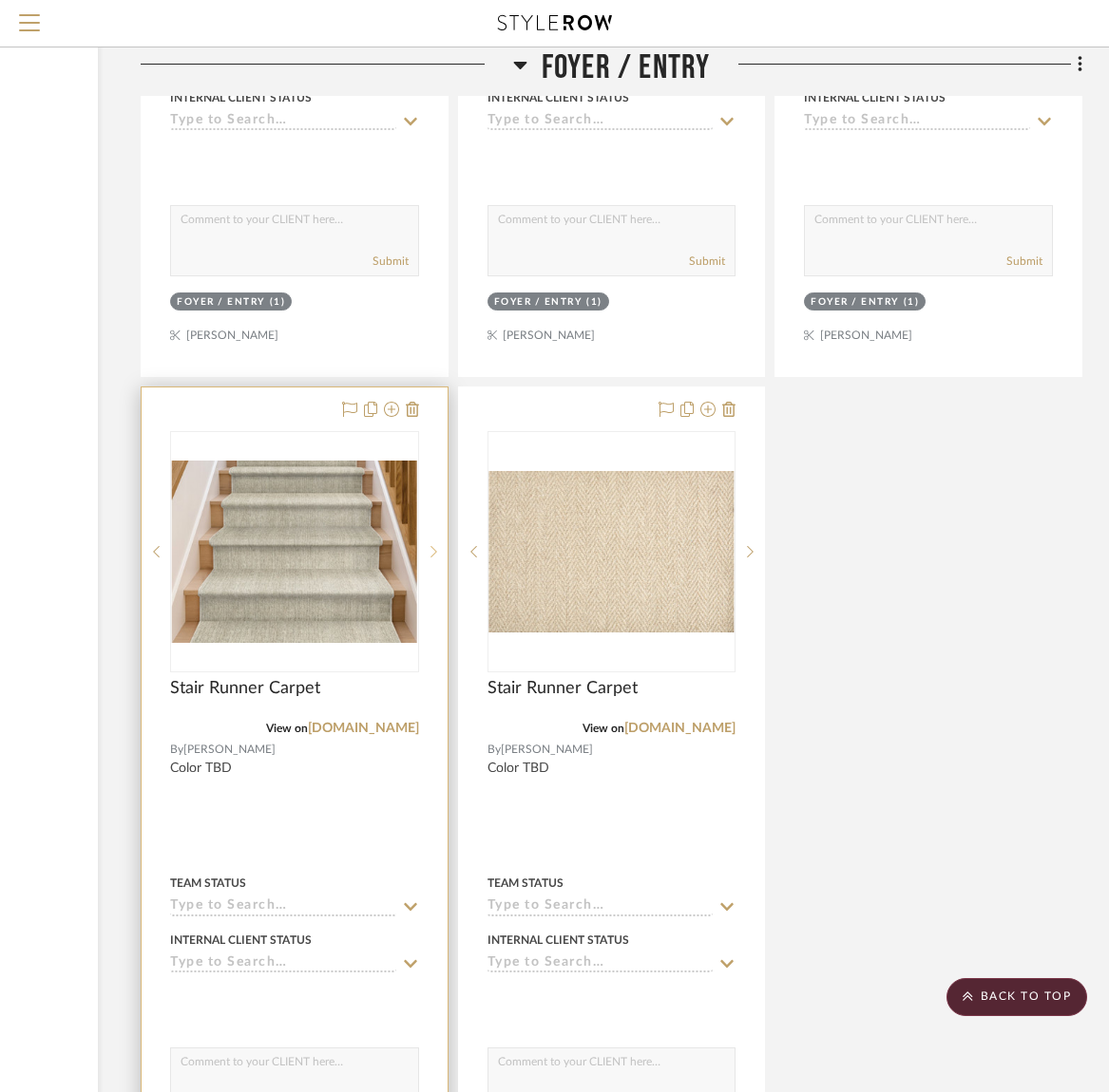
click at [435, 546] on icon at bounding box center [433, 552] width 7 height 12
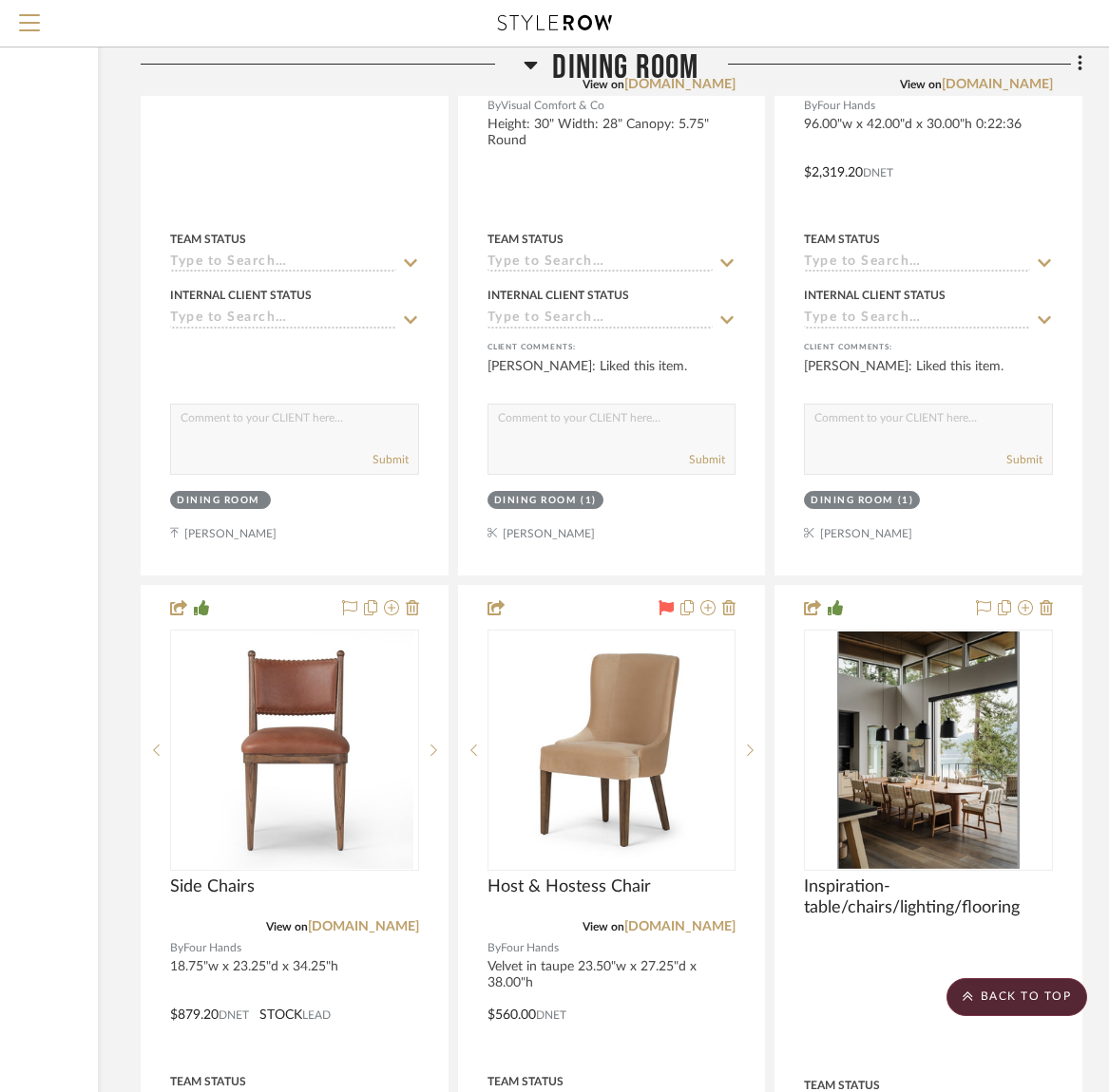
scroll to position [13522, 259]
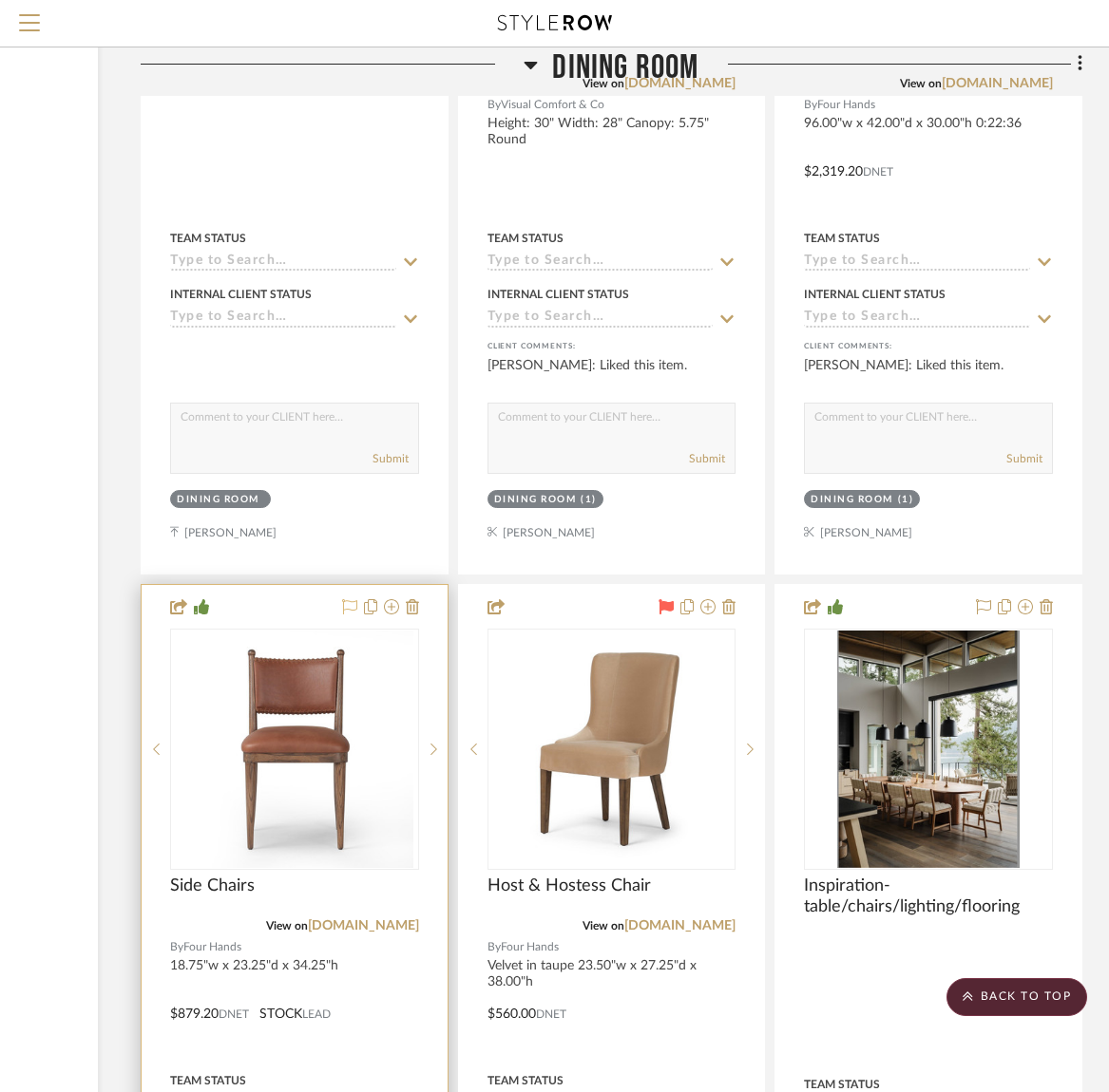
click at [345, 600] on icon at bounding box center [349, 607] width 15 height 15
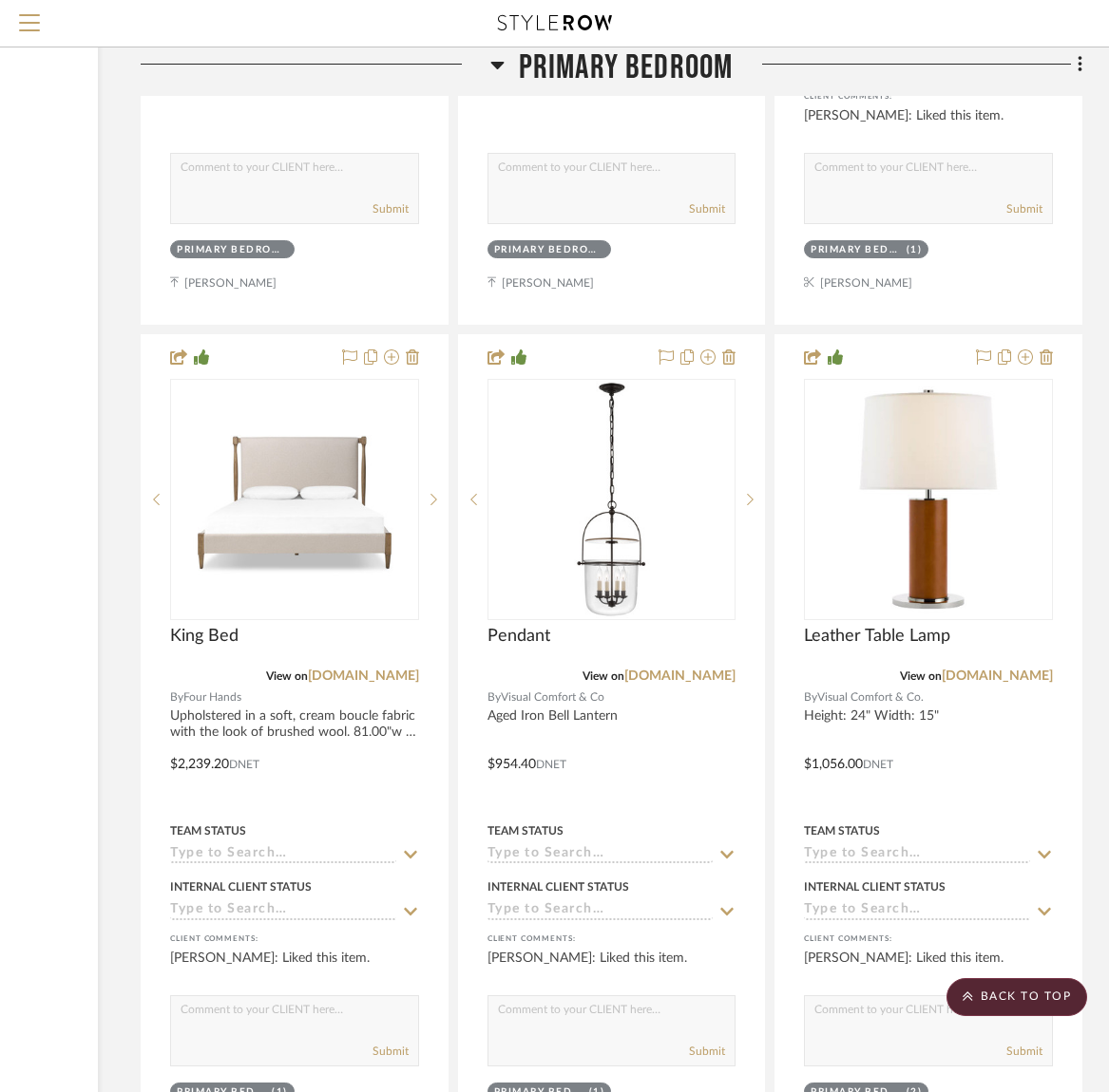
scroll to position [26399, 259]
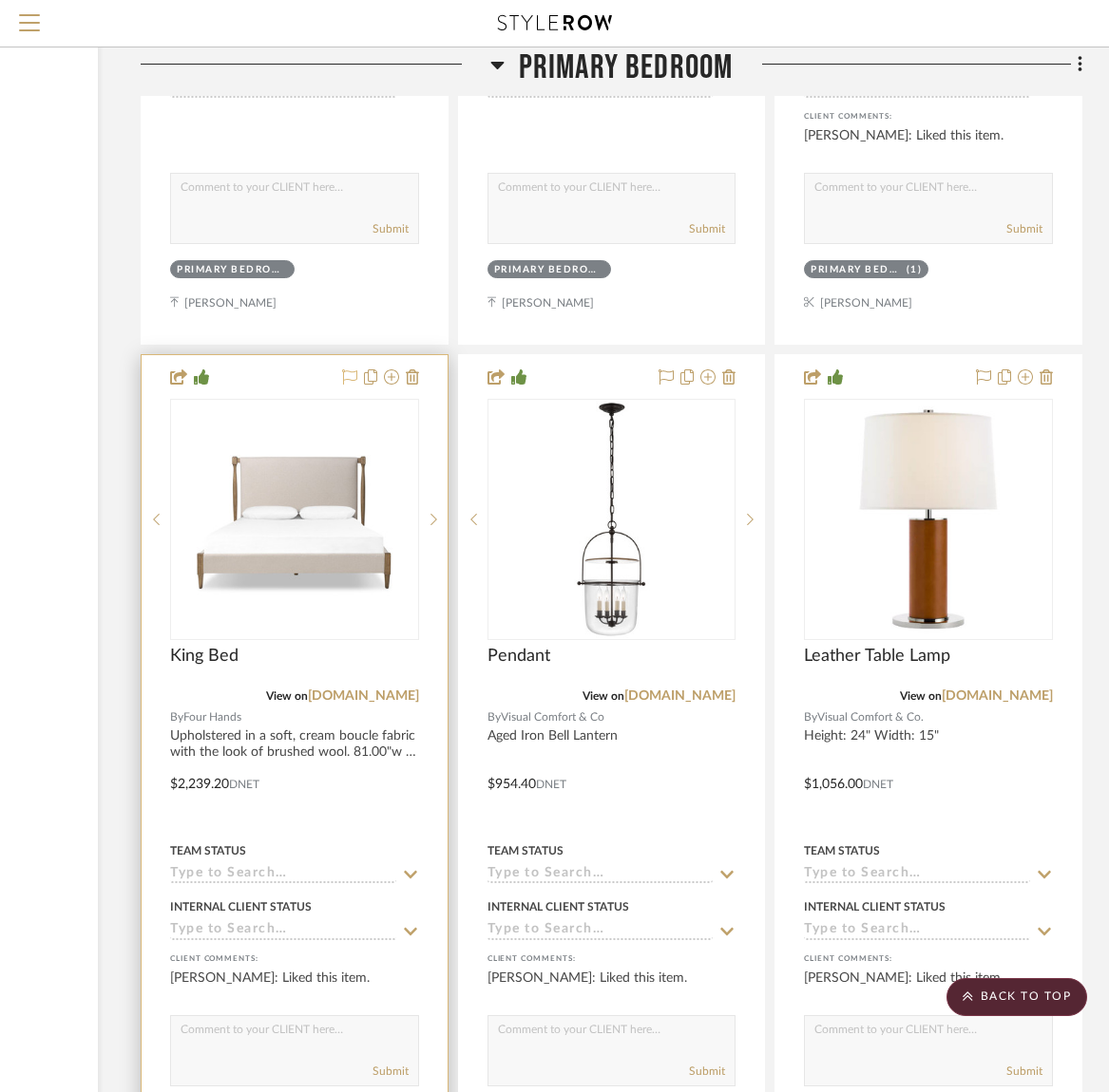
click at [353, 370] on icon at bounding box center [349, 377] width 15 height 15
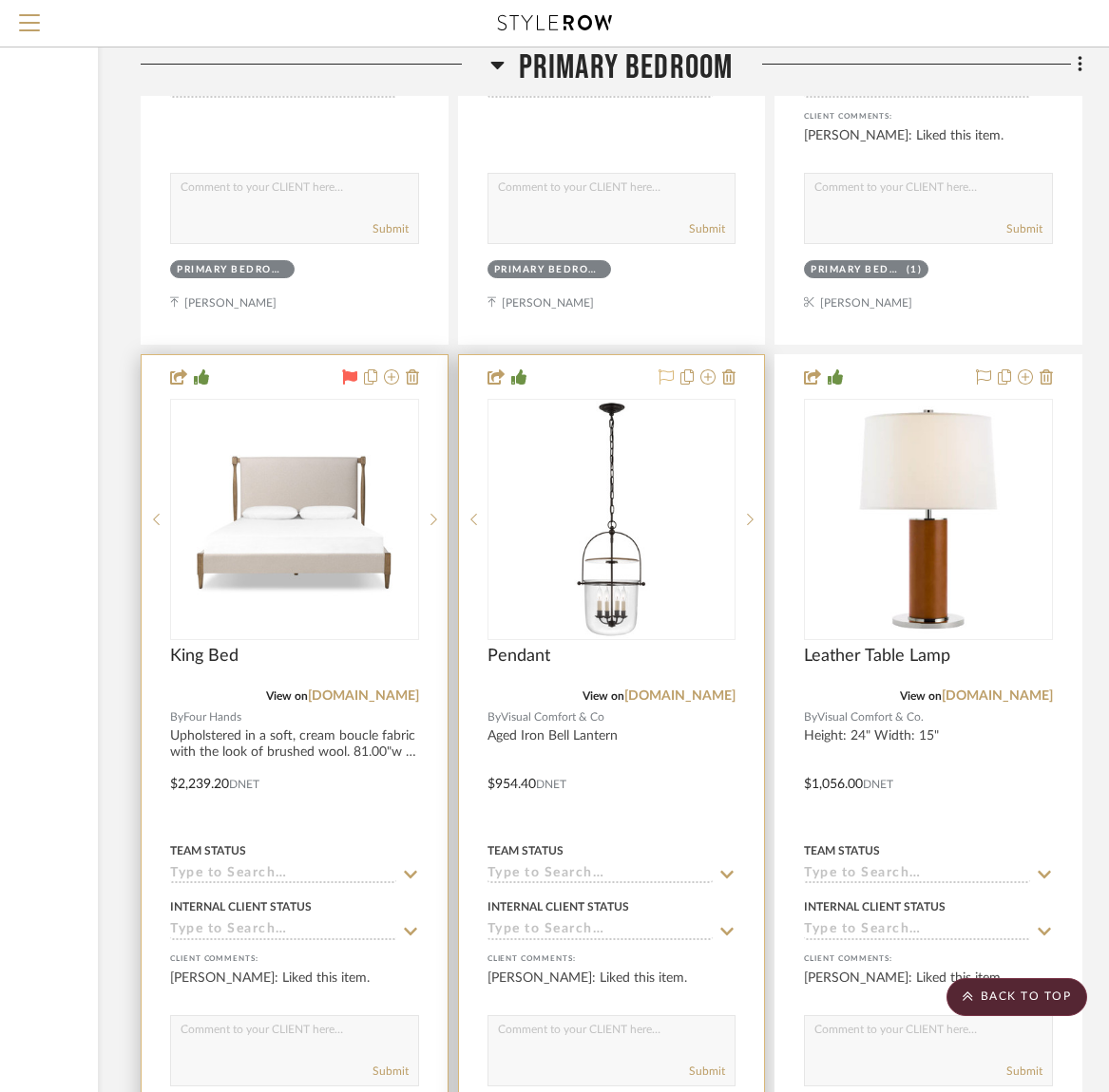
click at [658, 370] on icon at bounding box center [665, 377] width 15 height 15
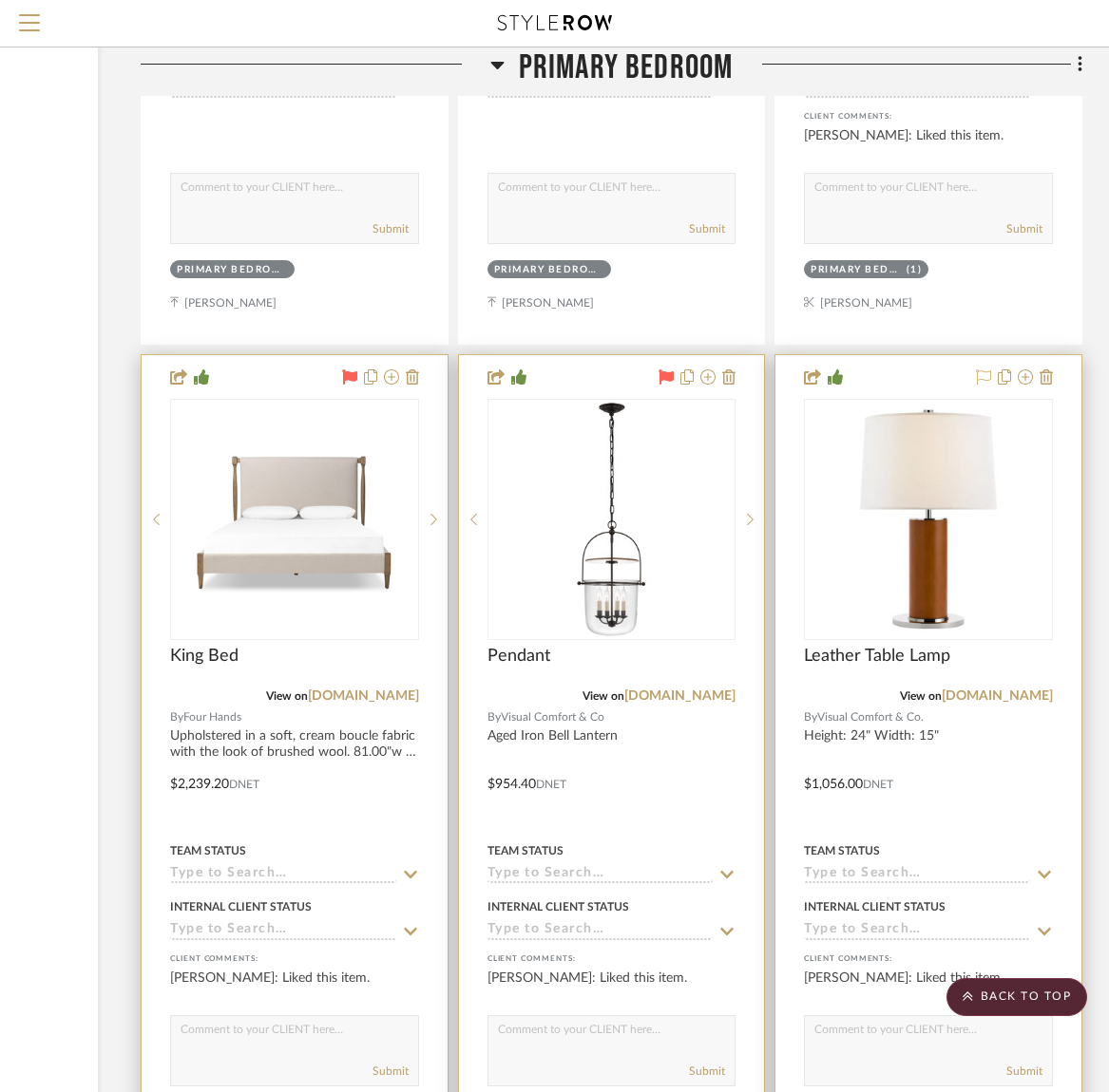
click at [983, 370] on icon at bounding box center [982, 377] width 15 height 15
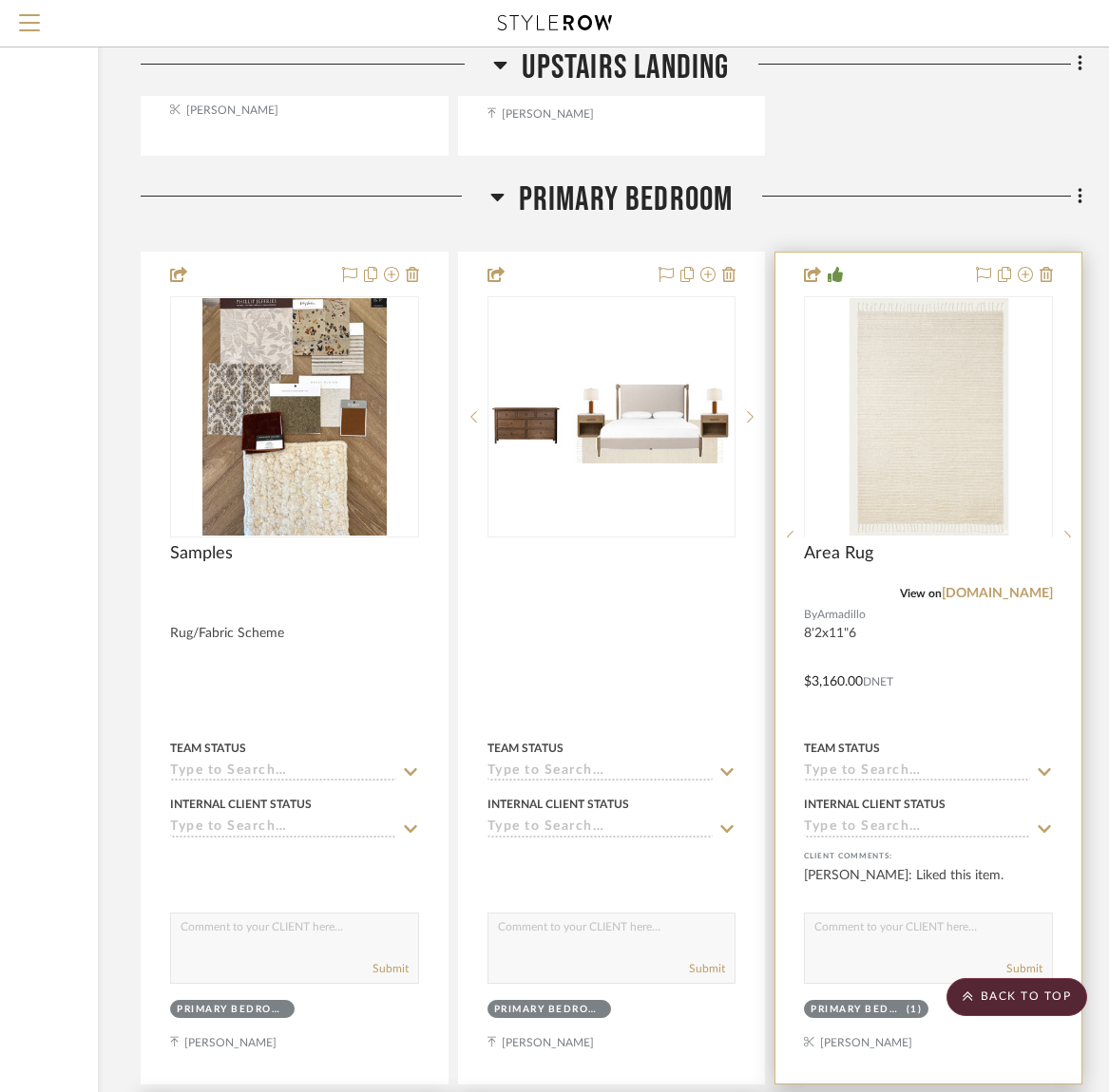
scroll to position [25629, 259]
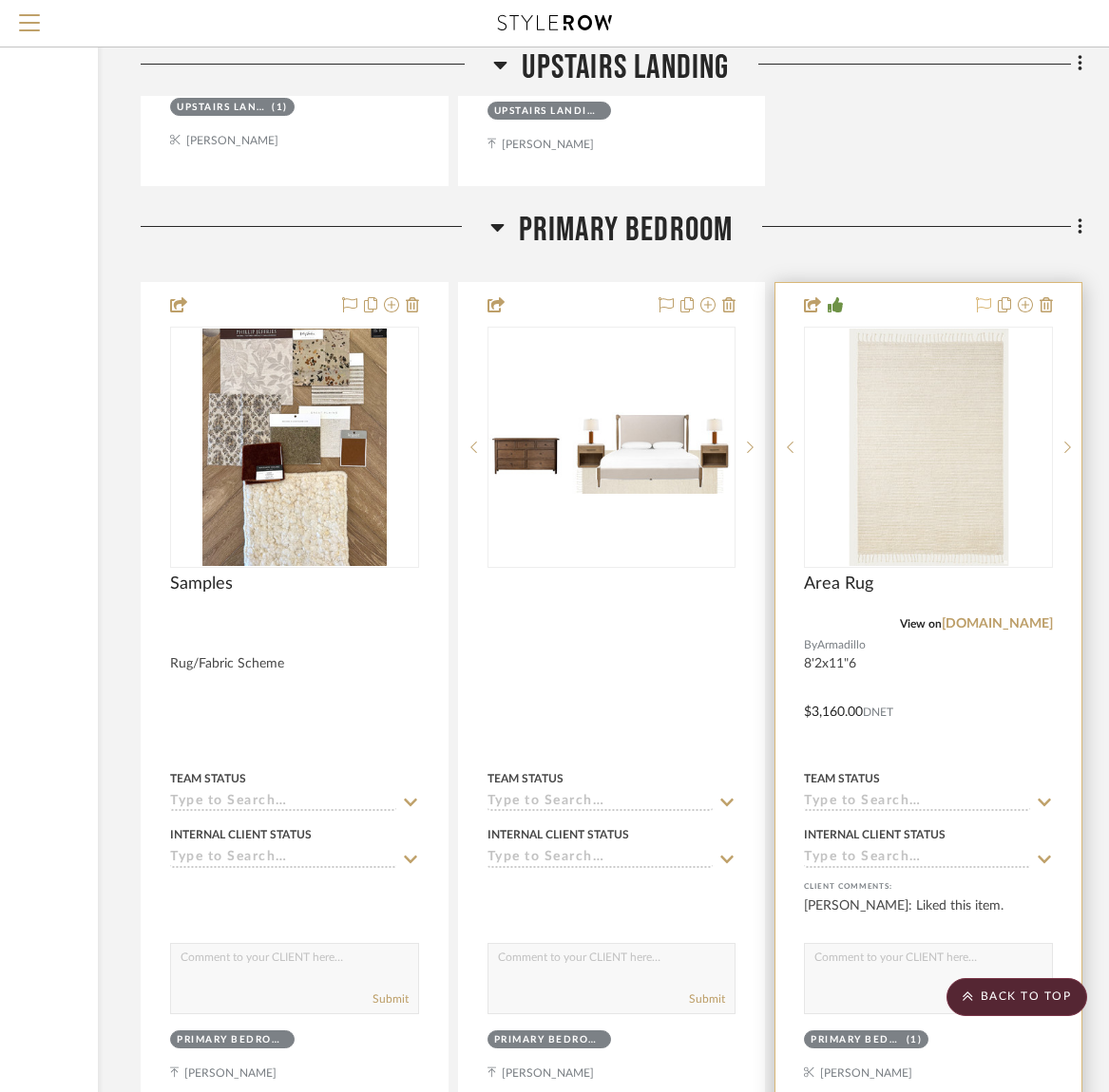
click at [981, 297] on icon at bounding box center [982, 304] width 15 height 15
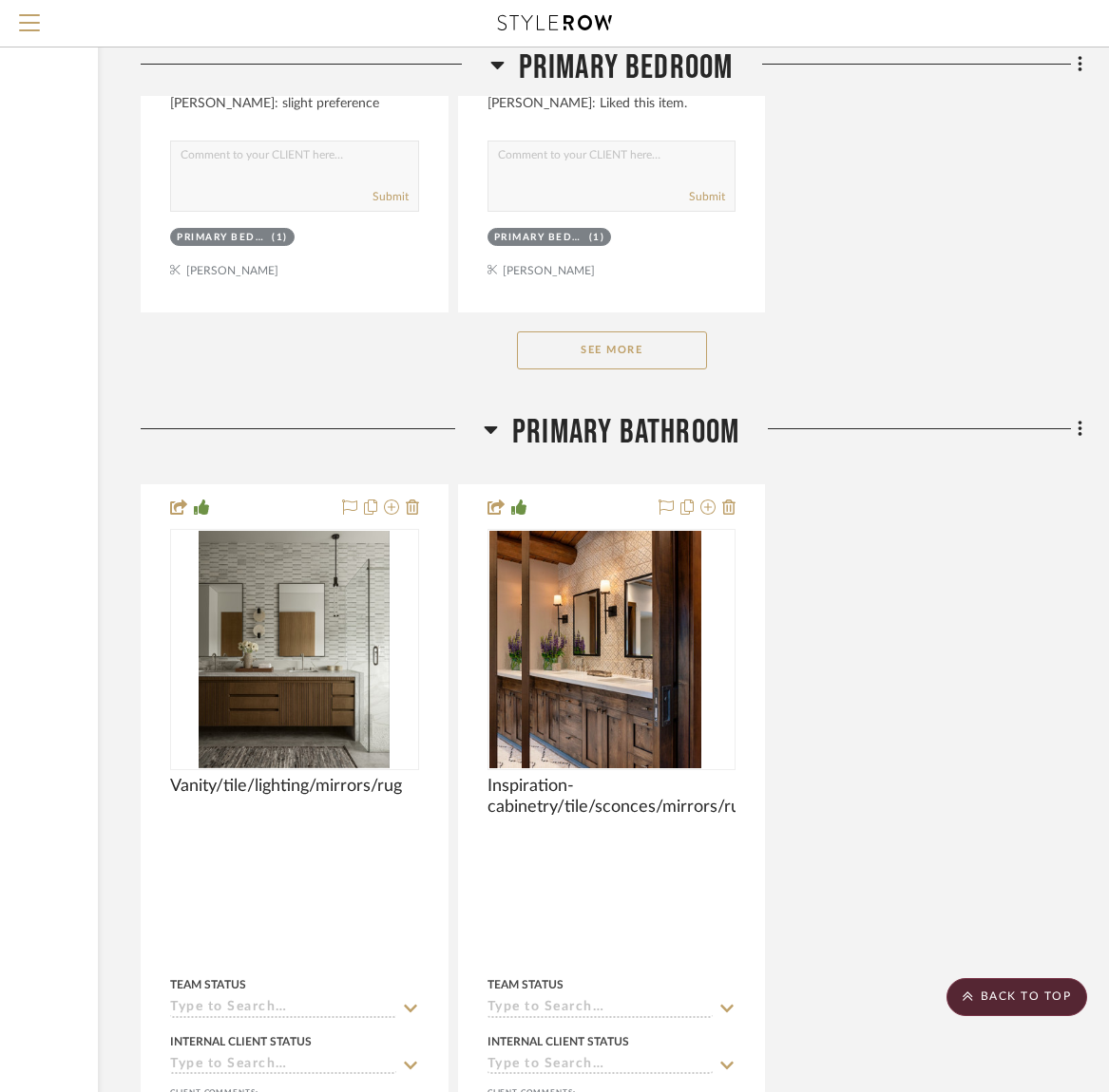
scroll to position [28028, 259]
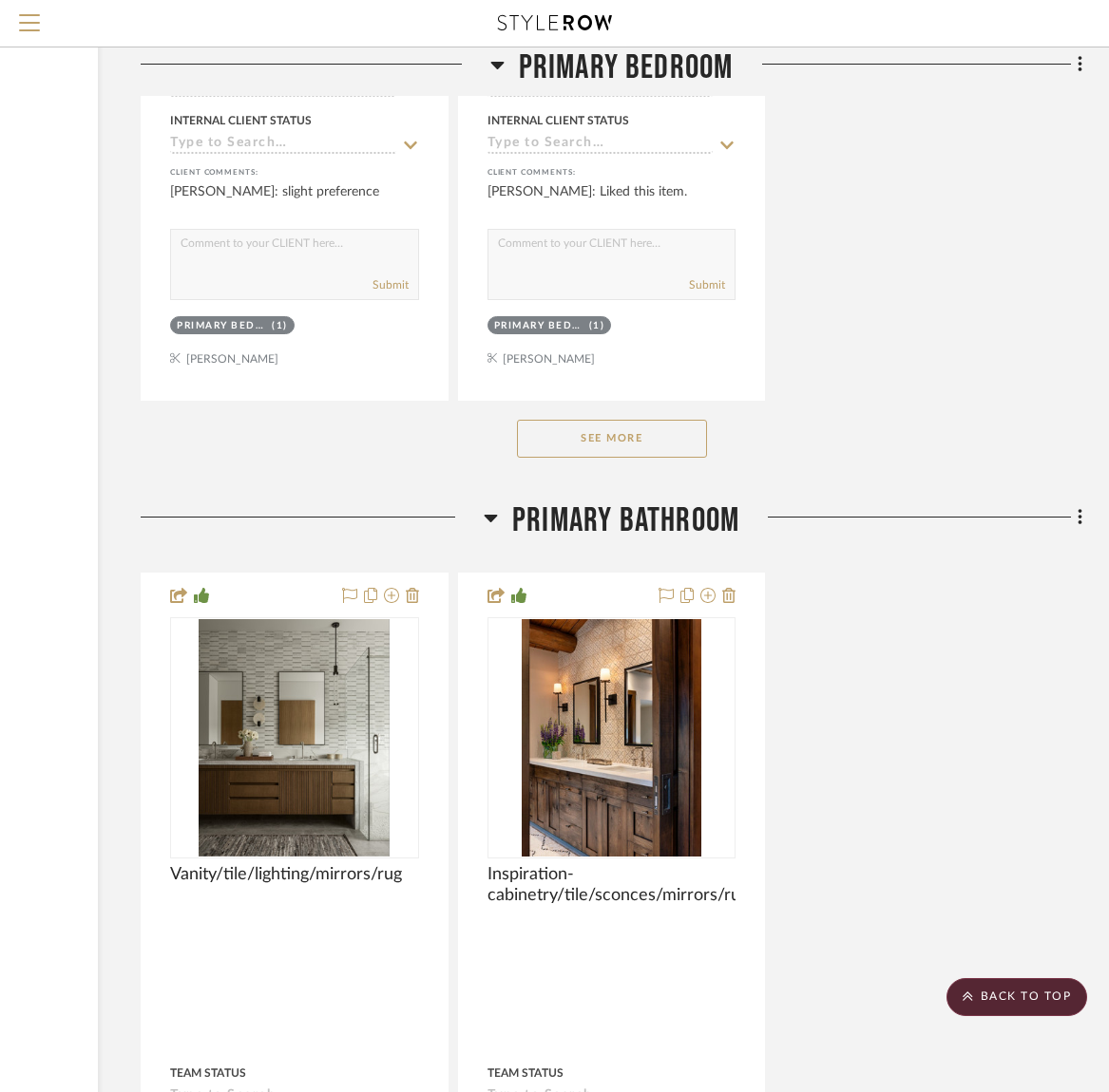
click at [638, 420] on button "See More" at bounding box center [612, 439] width 190 height 38
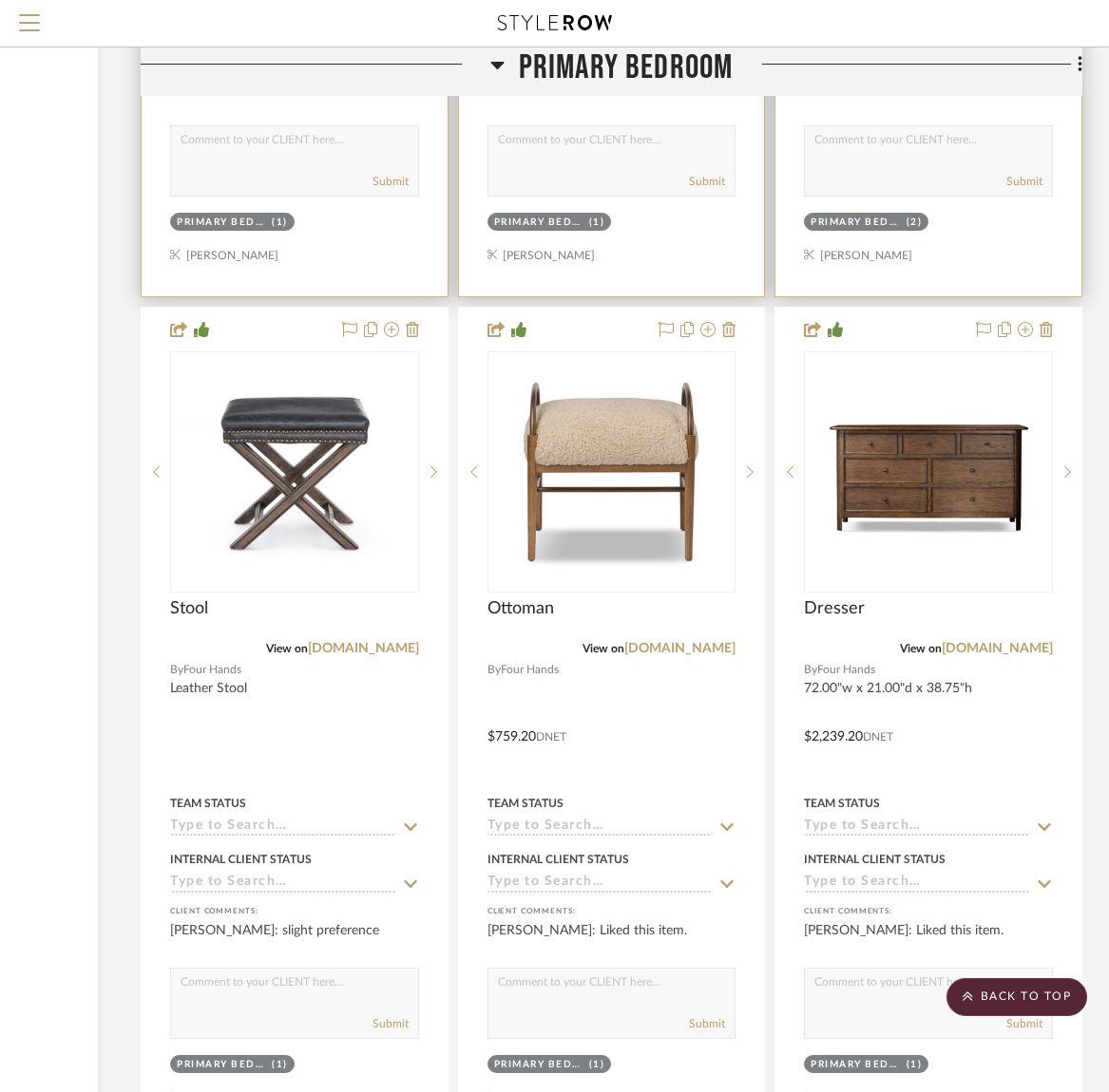
scroll to position [27281, 259]
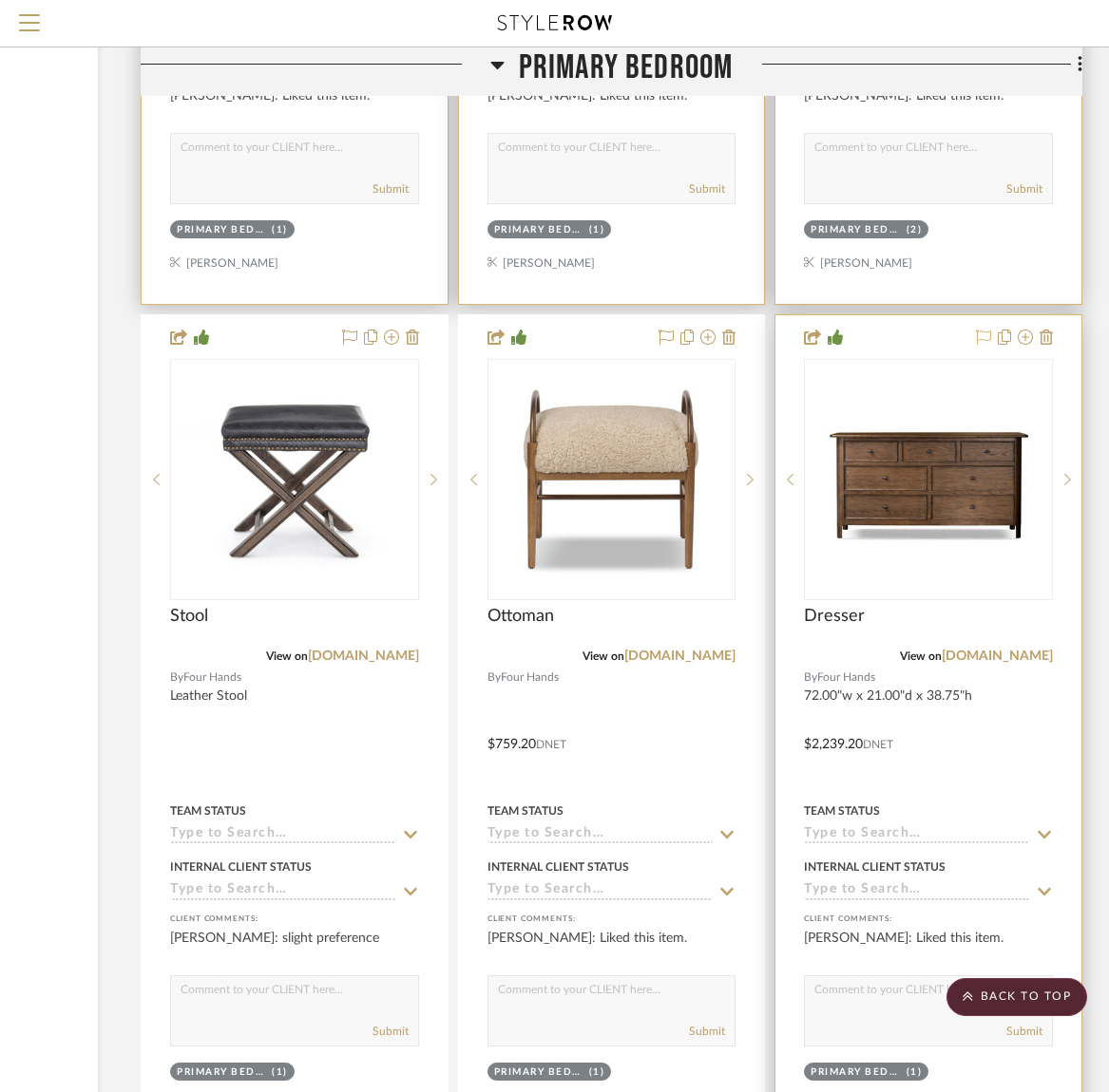
click at [983, 330] on icon at bounding box center [982, 337] width 15 height 15
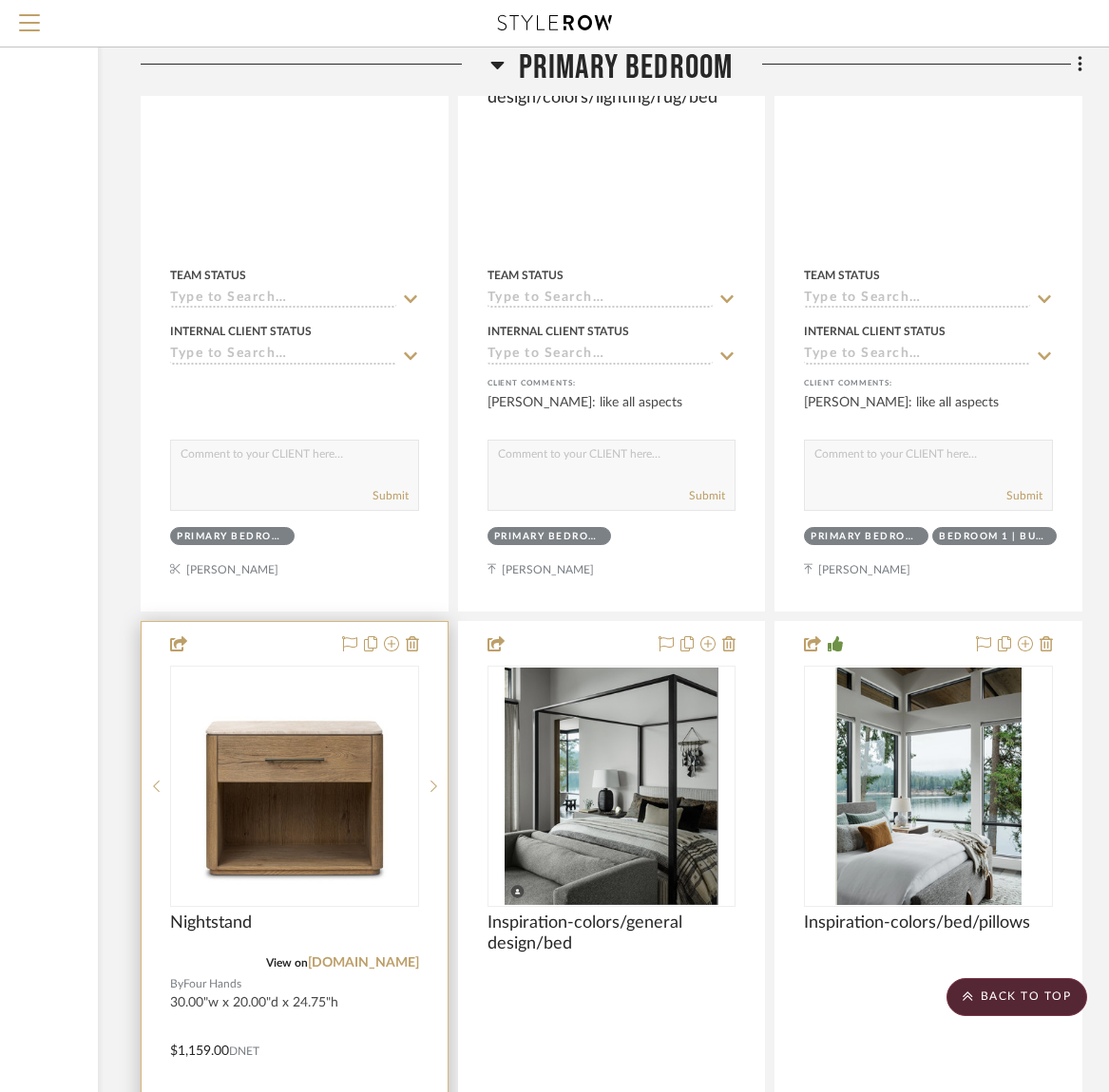
scroll to position [28735, 259]
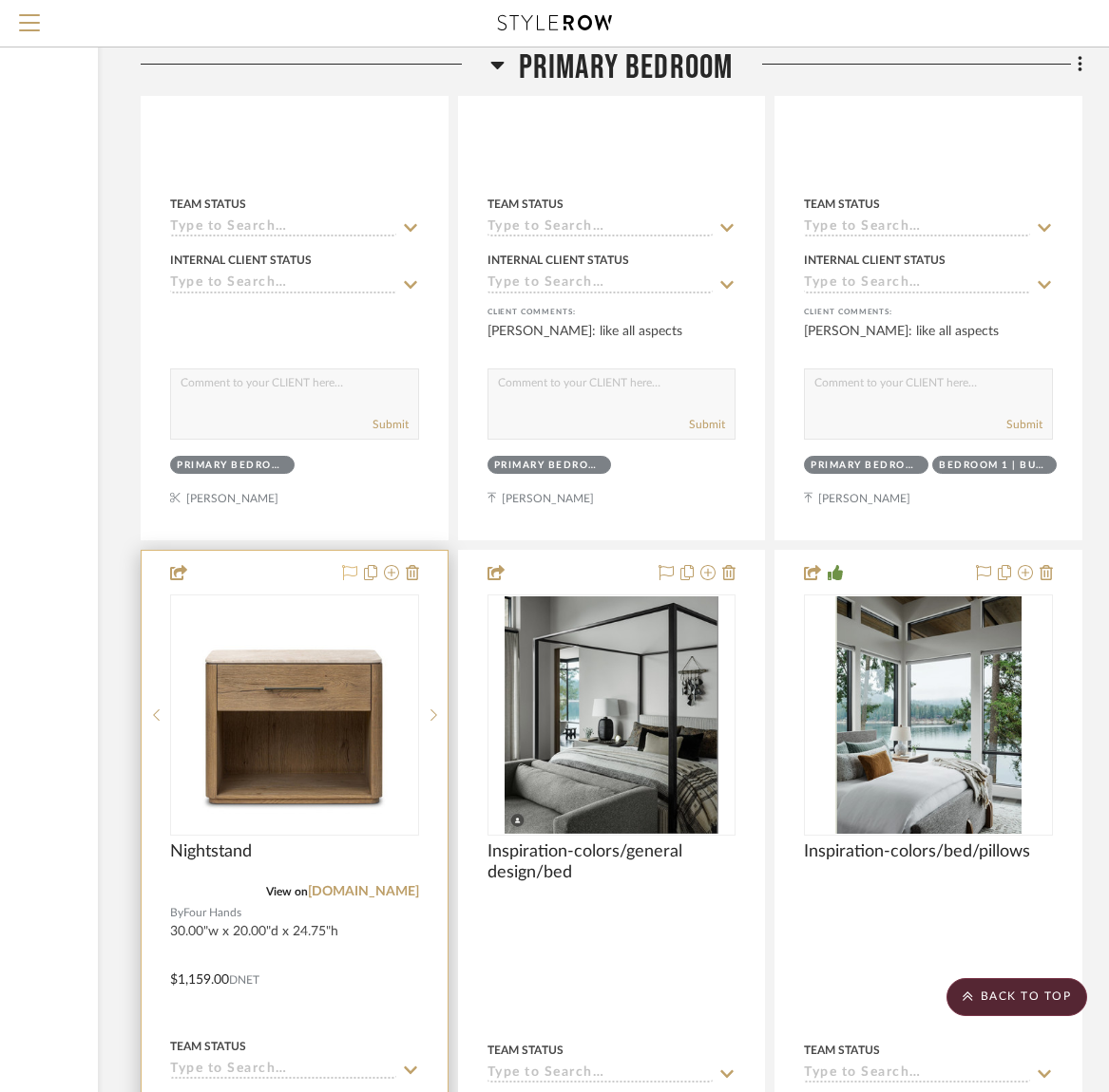
click at [350, 565] on icon at bounding box center [349, 572] width 15 height 15
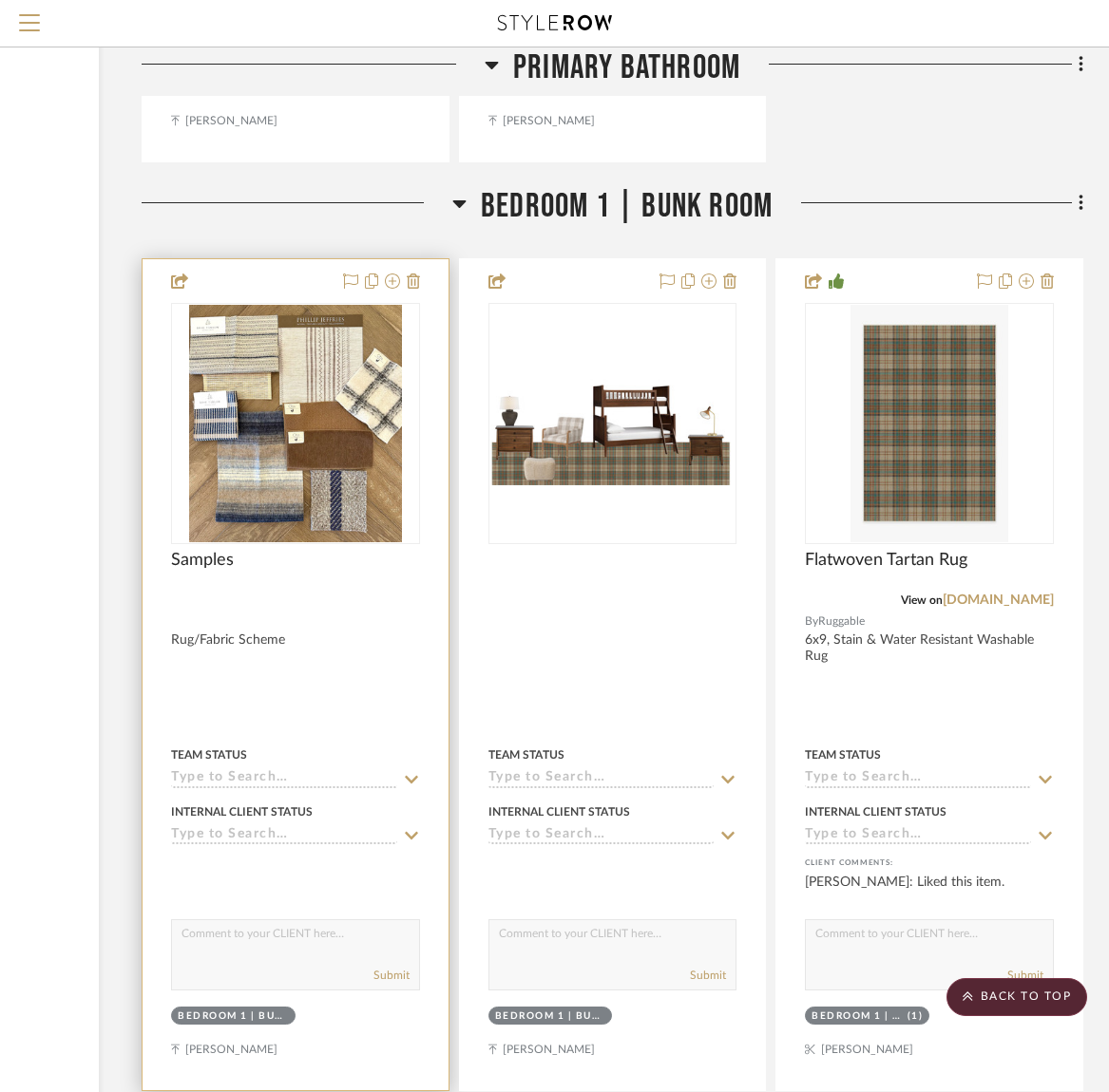
scroll to position [30965, 258]
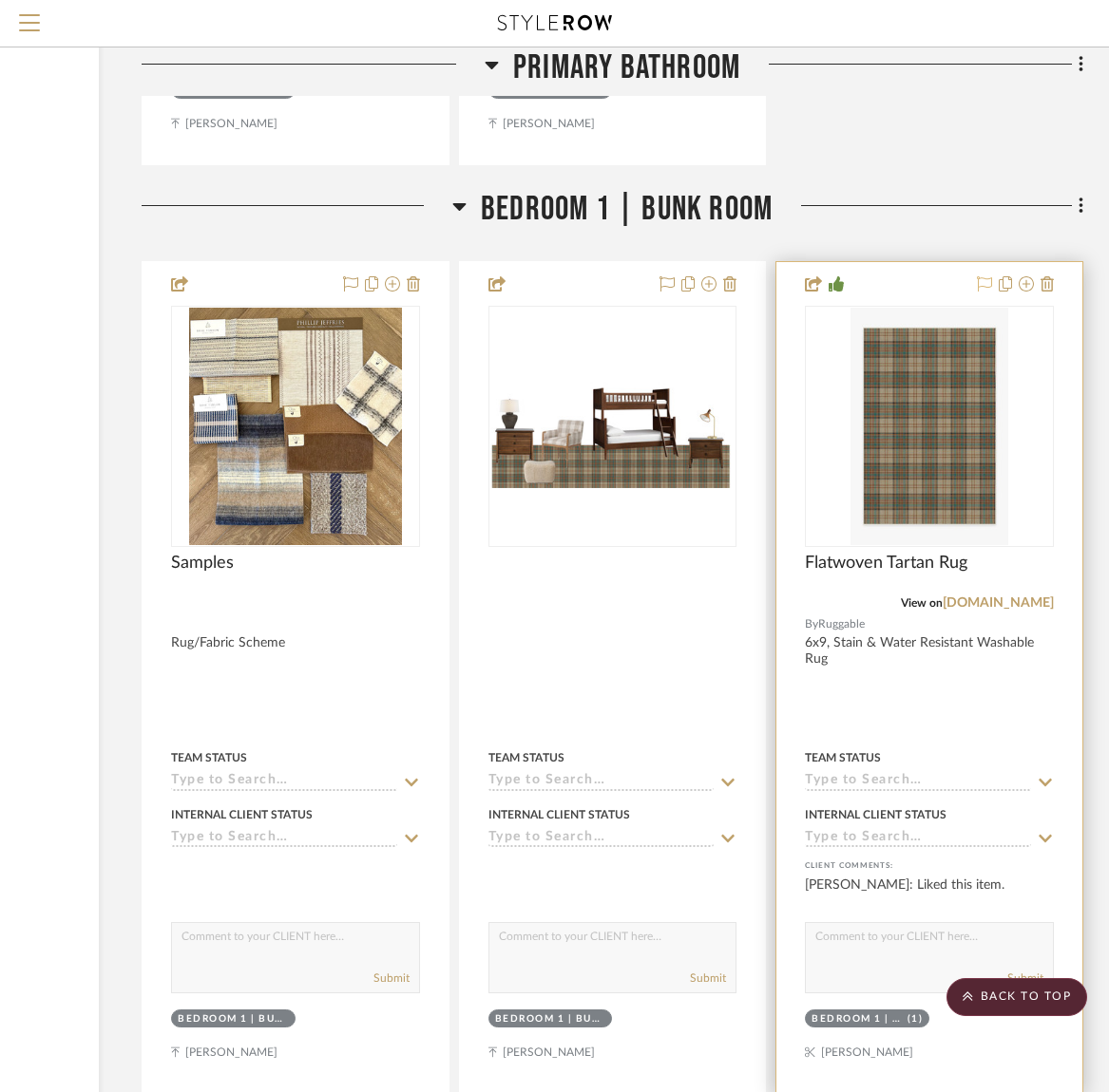
click at [982, 277] on icon at bounding box center [983, 284] width 15 height 15
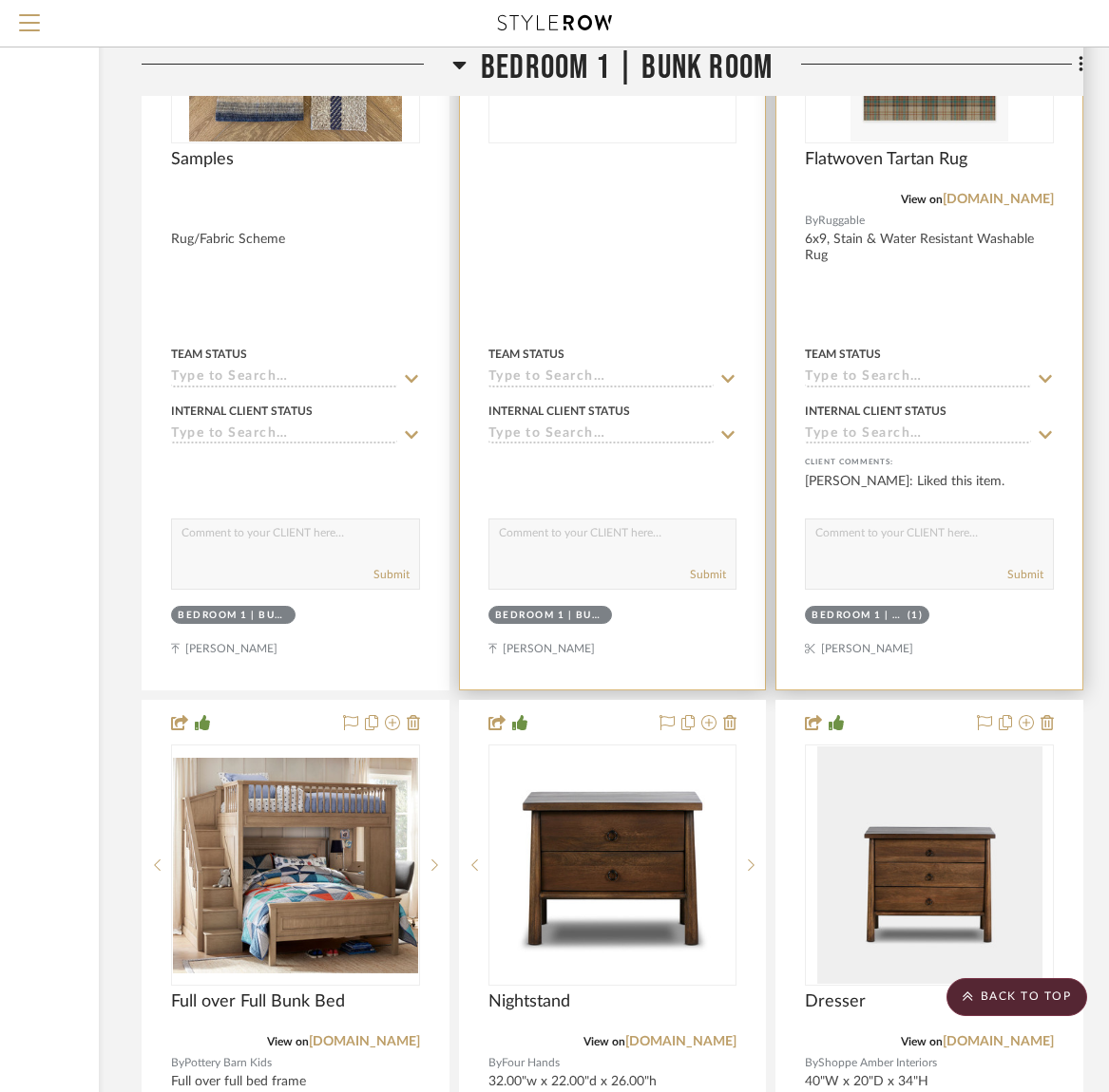
scroll to position [31376, 258]
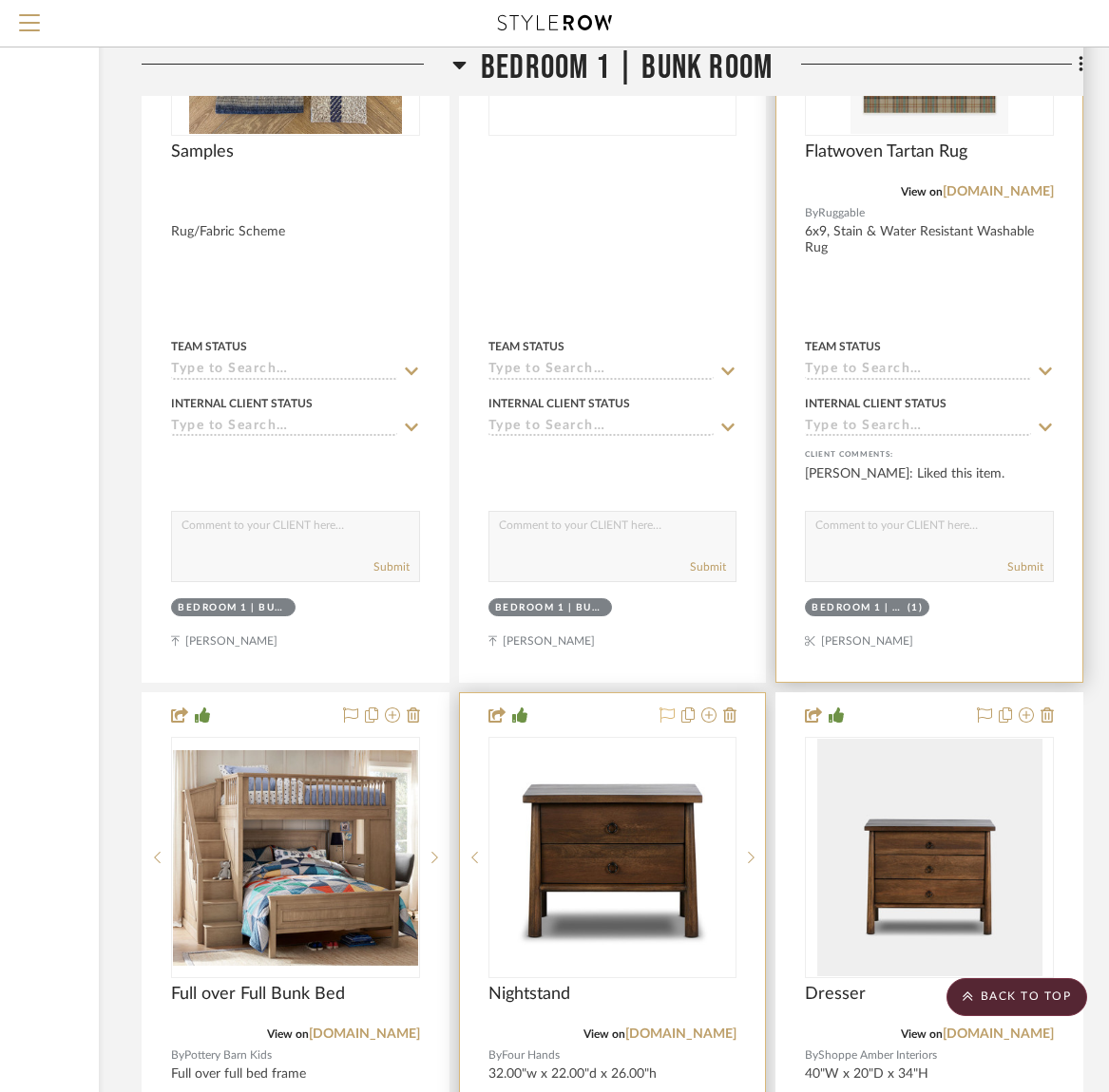
click at [665, 708] on icon at bounding box center [666, 714] width 15 height 15
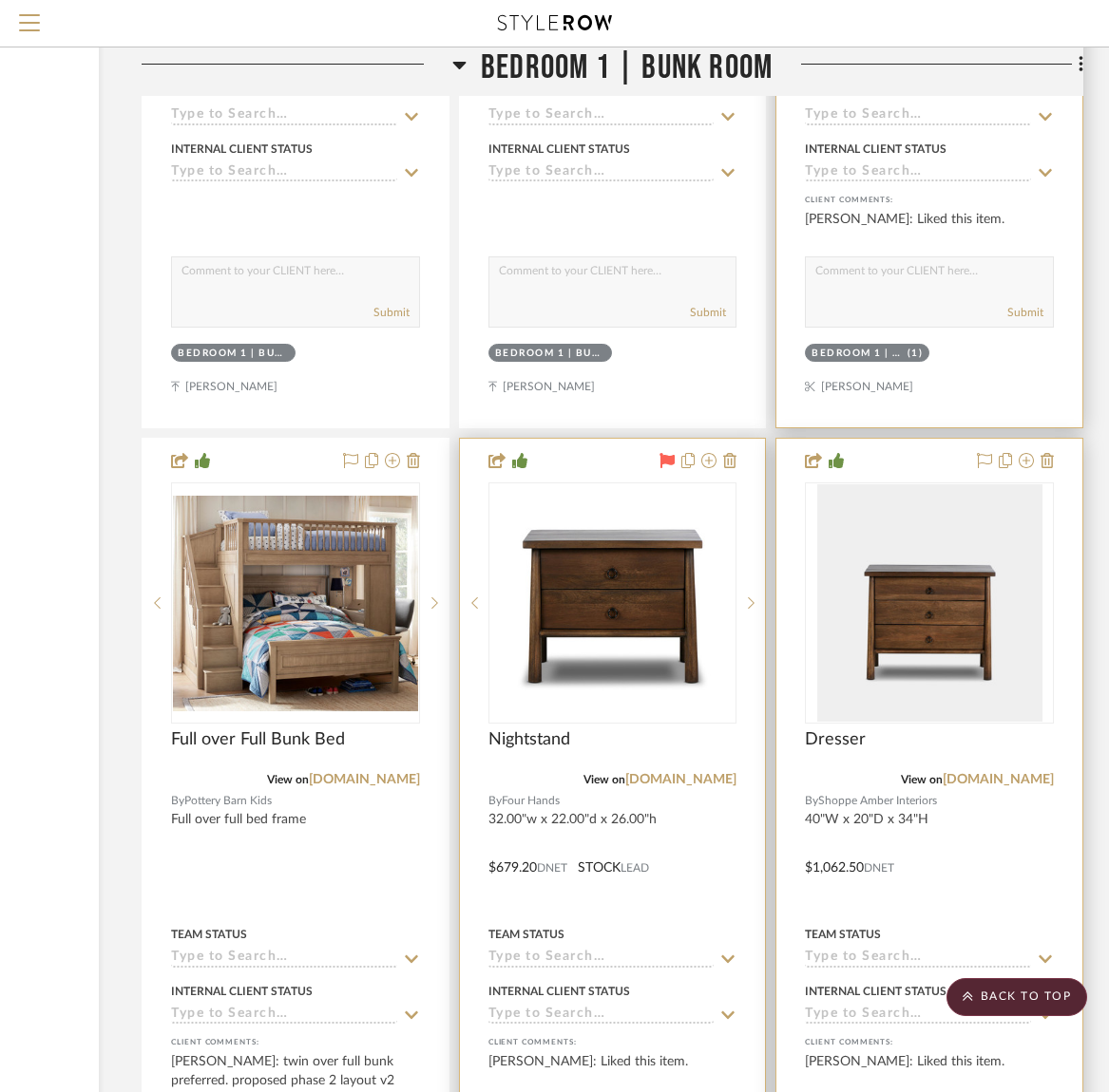
scroll to position [31666, 258]
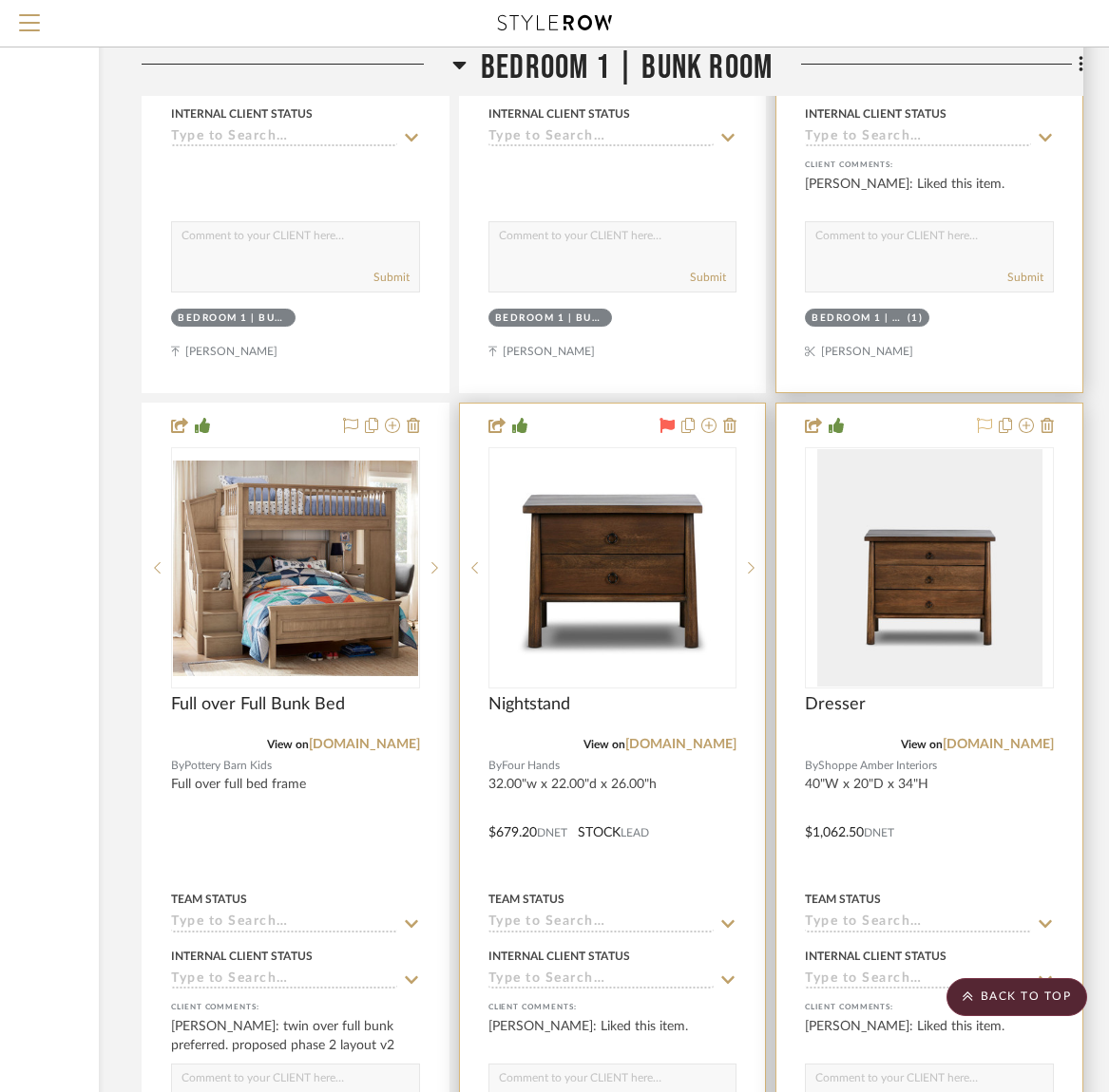
click at [982, 418] on icon at bounding box center [983, 425] width 15 height 15
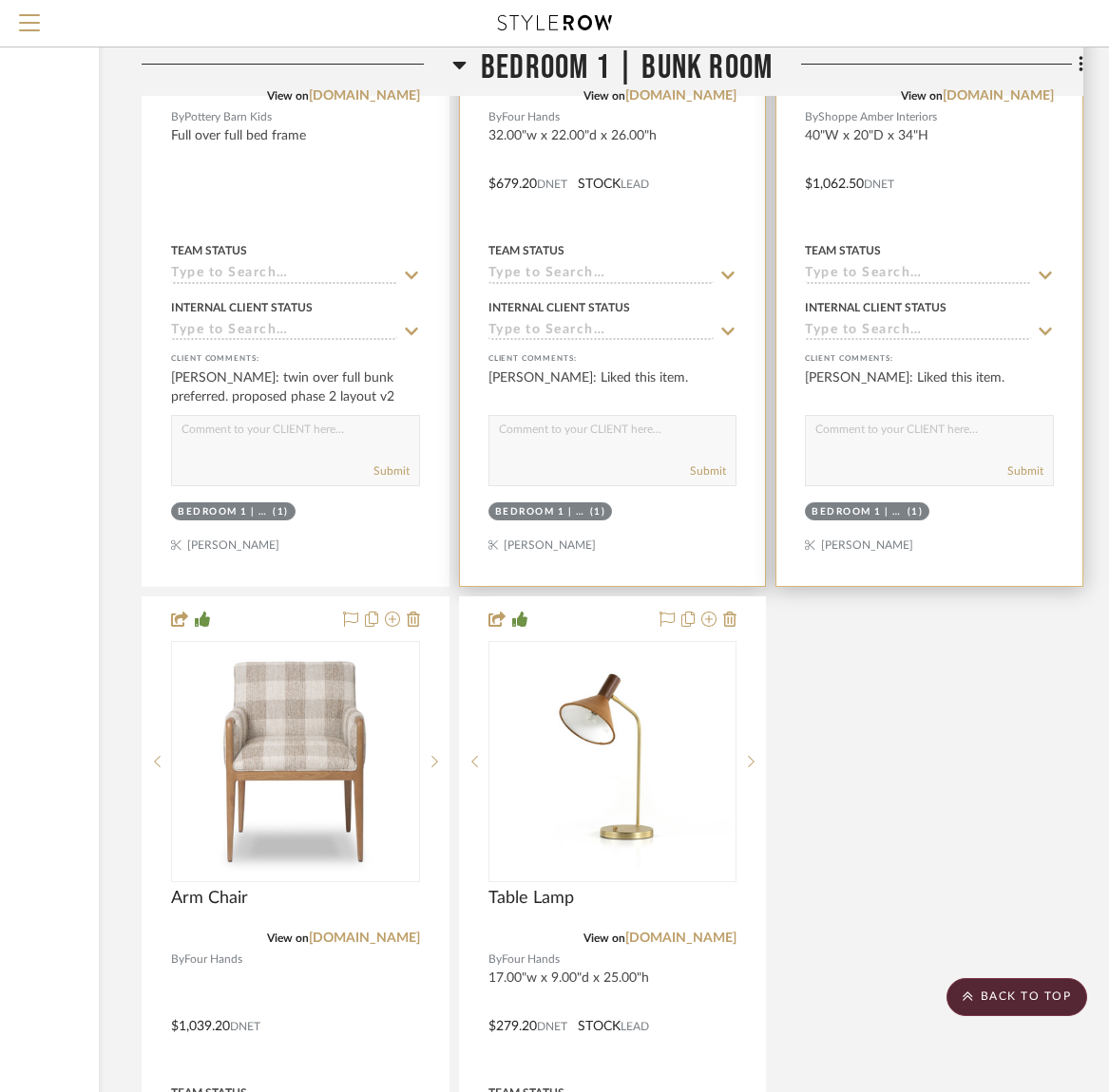
scroll to position [32336, 258]
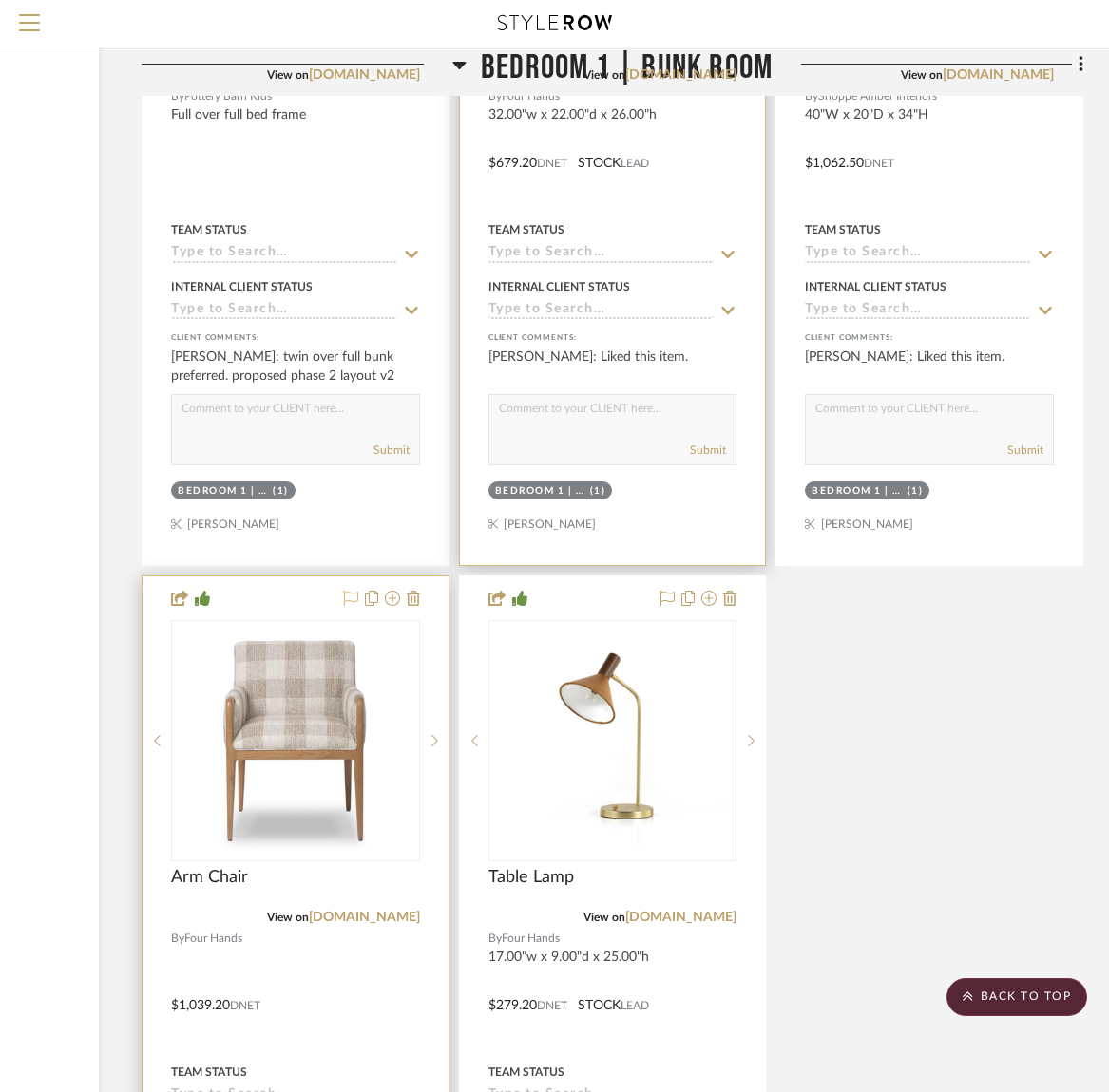
click at [350, 591] on icon at bounding box center [350, 598] width 15 height 15
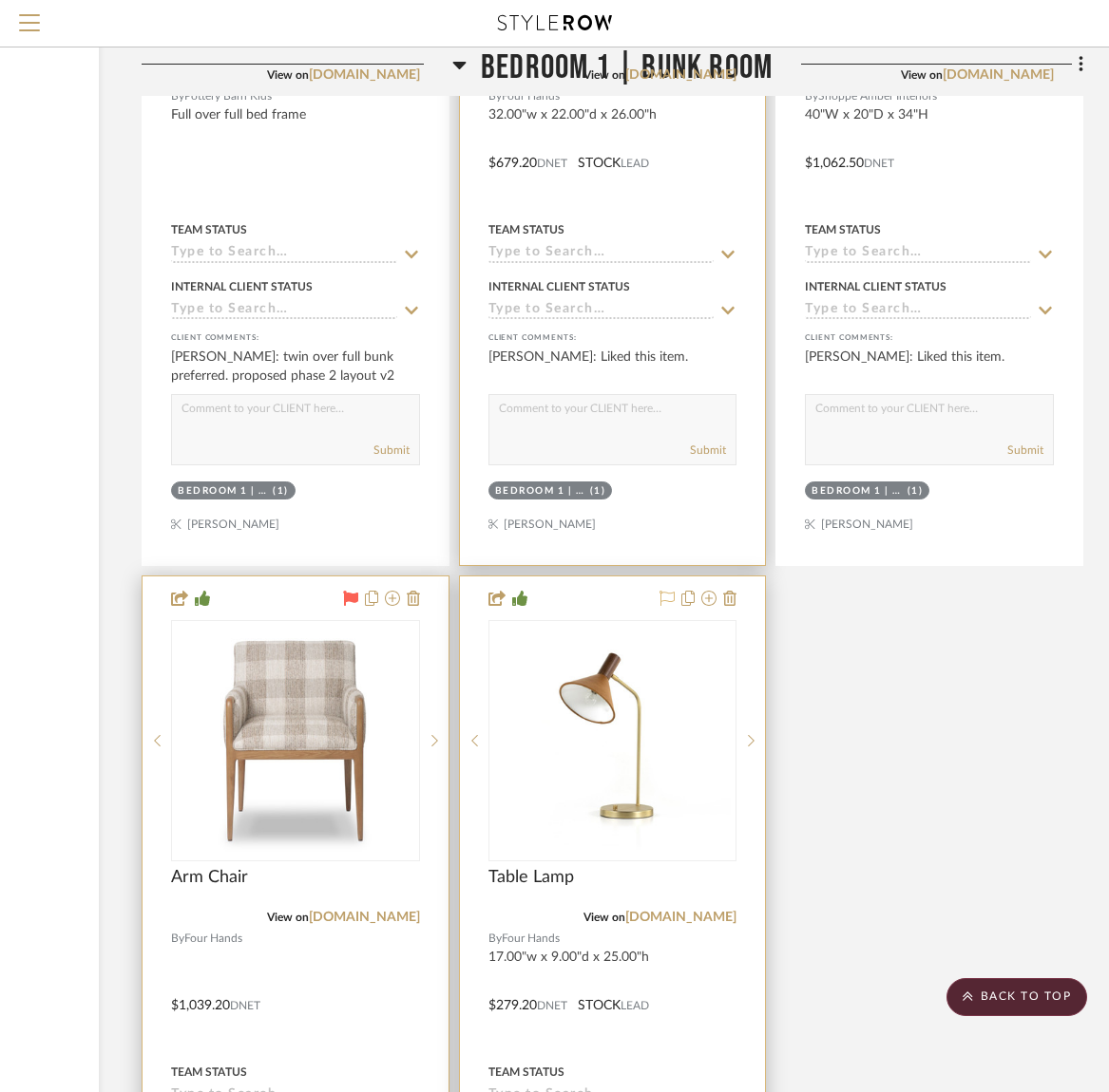
click at [669, 591] on icon at bounding box center [666, 598] width 15 height 15
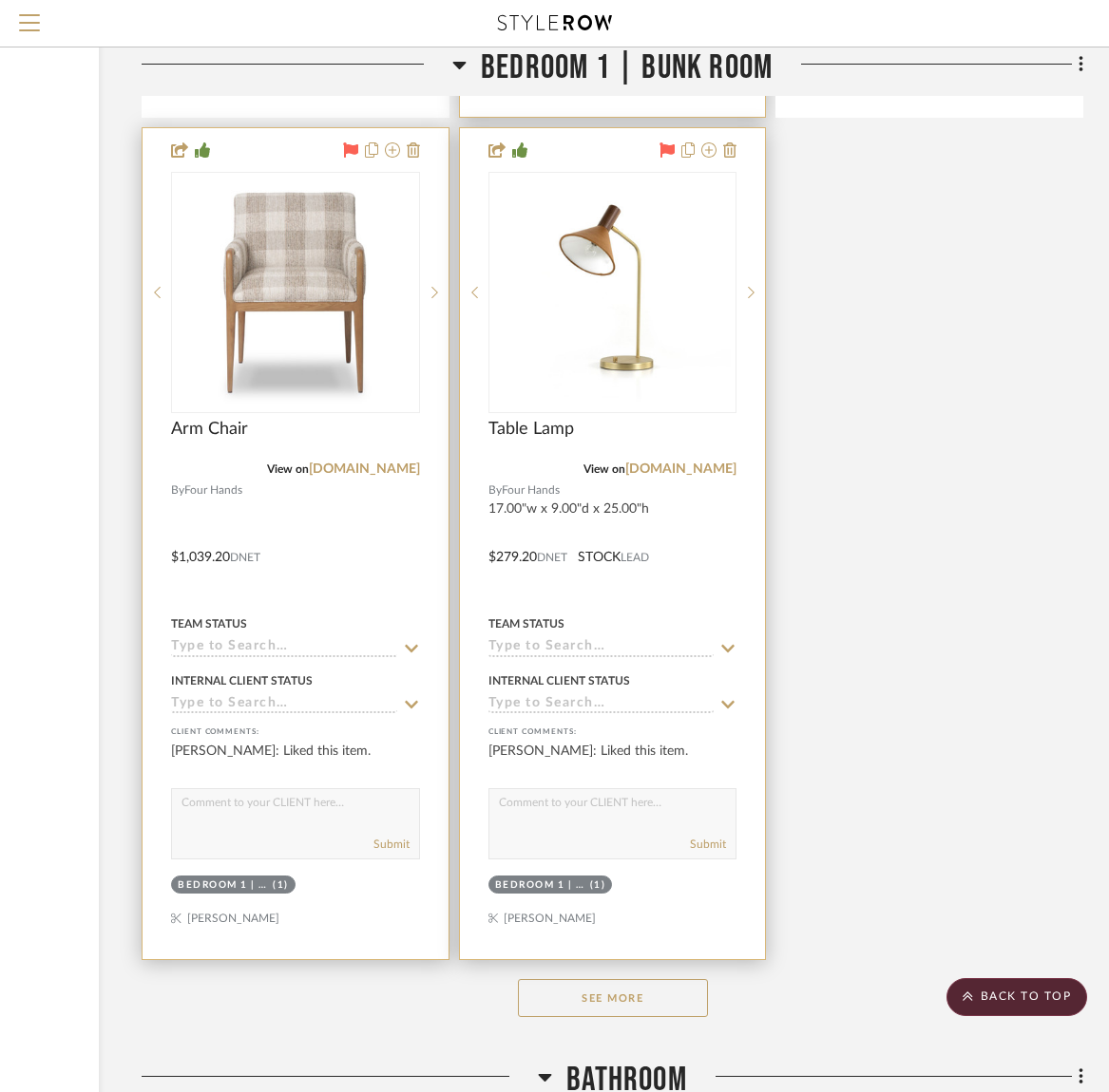
scroll to position [33016, 258]
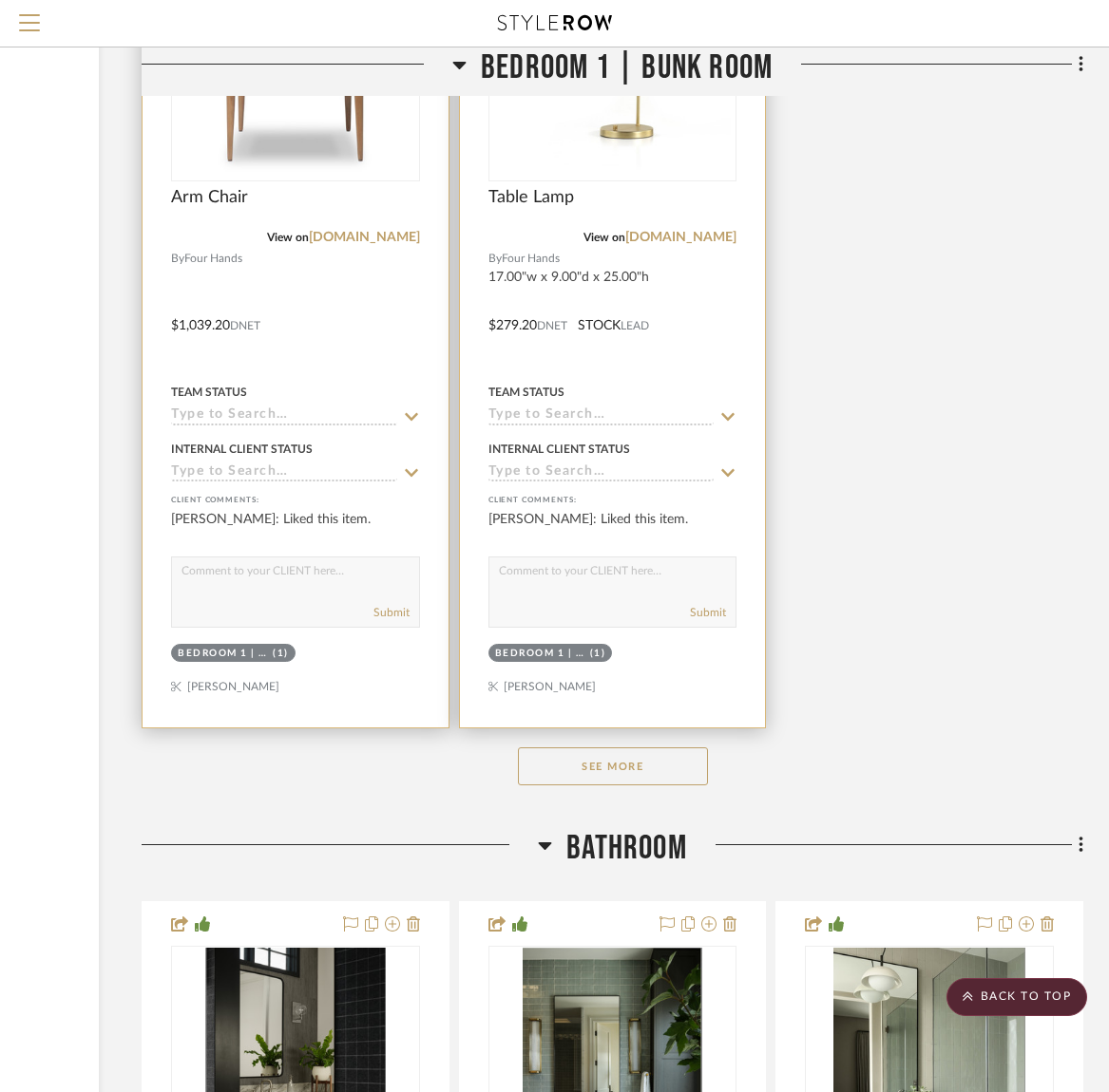
click at [616, 748] on button "See More" at bounding box center [613, 767] width 190 height 38
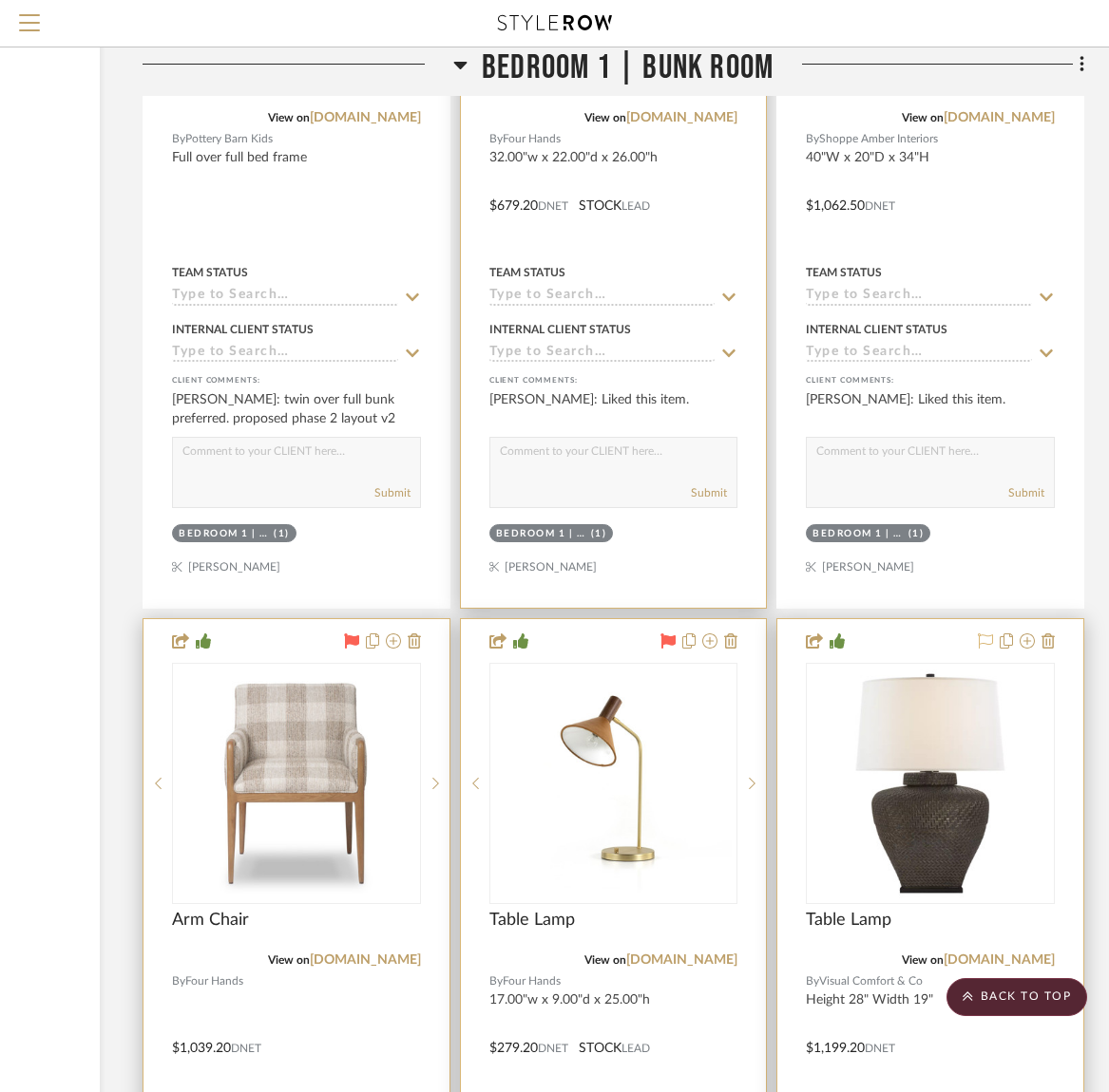
click at [990, 633] on icon at bounding box center [984, 640] width 15 height 15
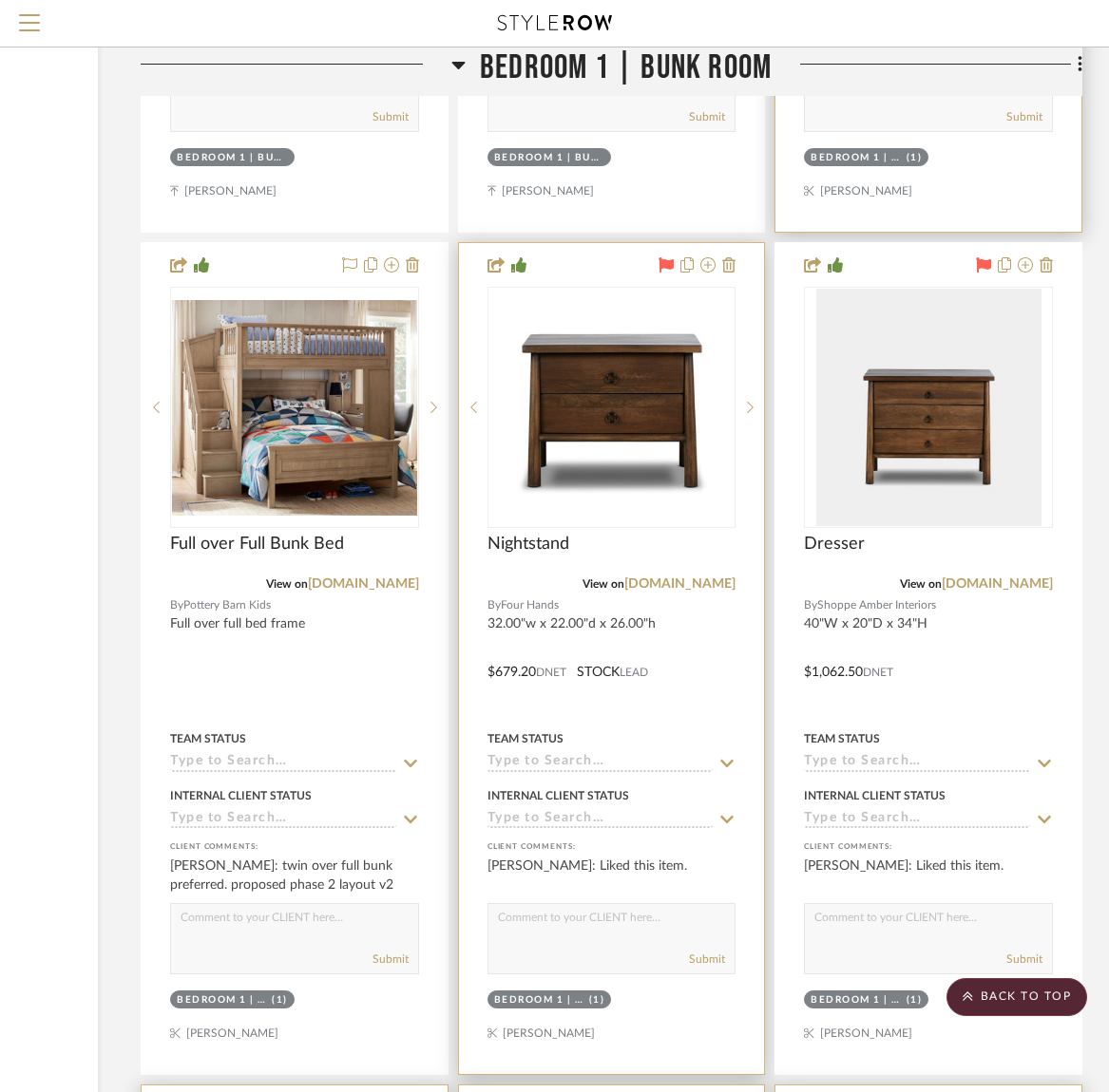
scroll to position [31830, 259]
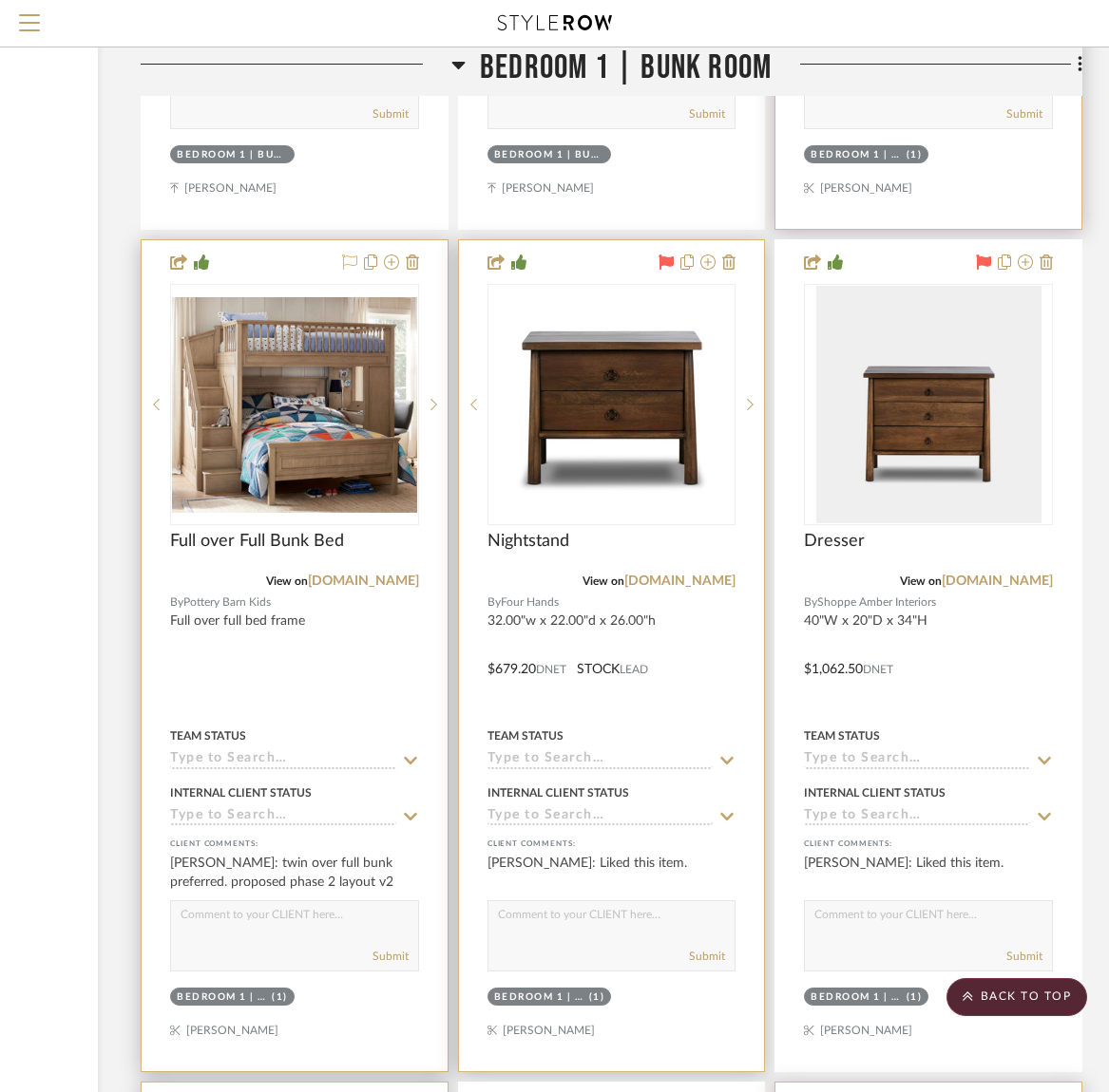
click at [356, 255] on icon at bounding box center [349, 262] width 15 height 15
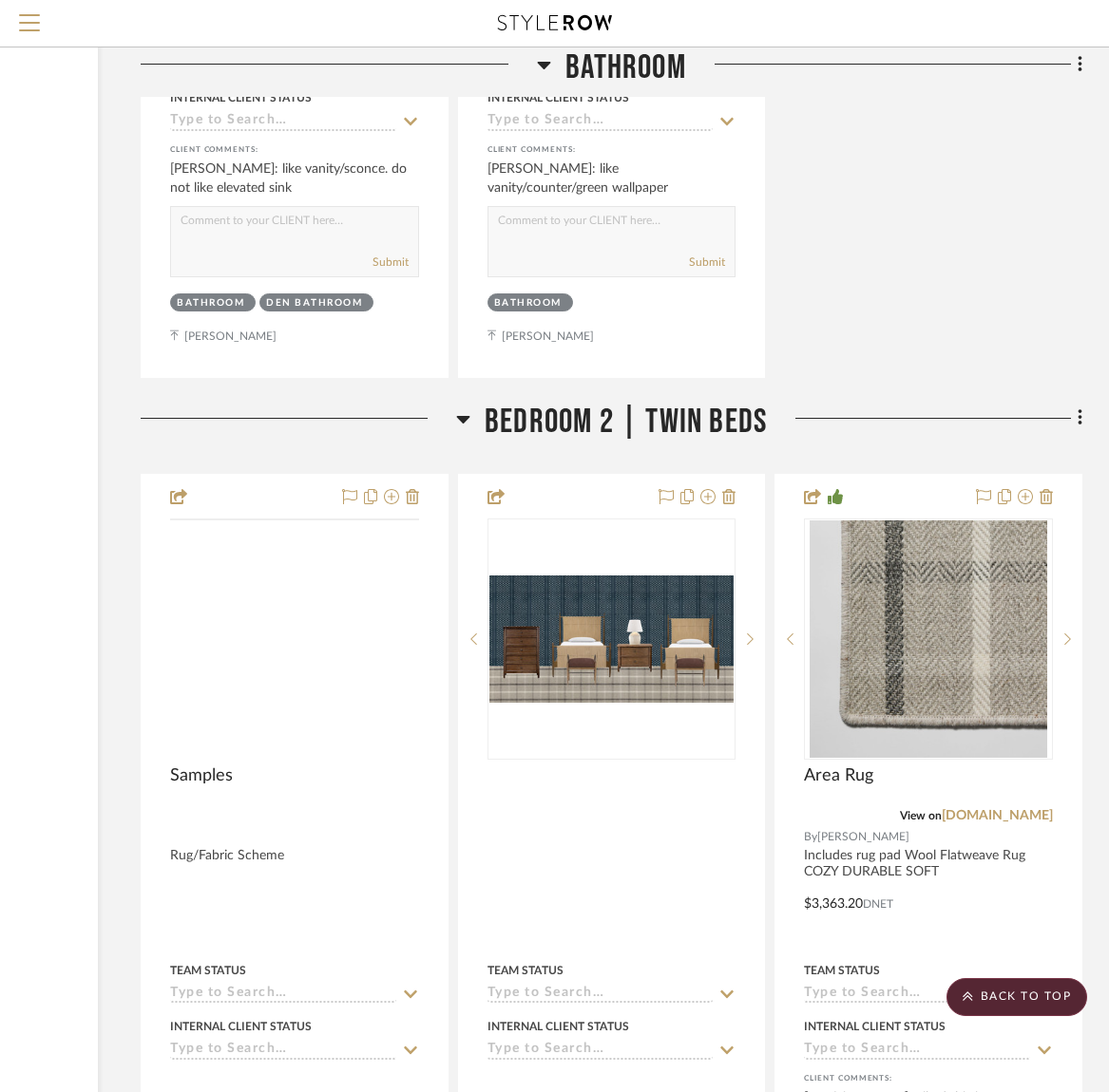
scroll to position [36071, 259]
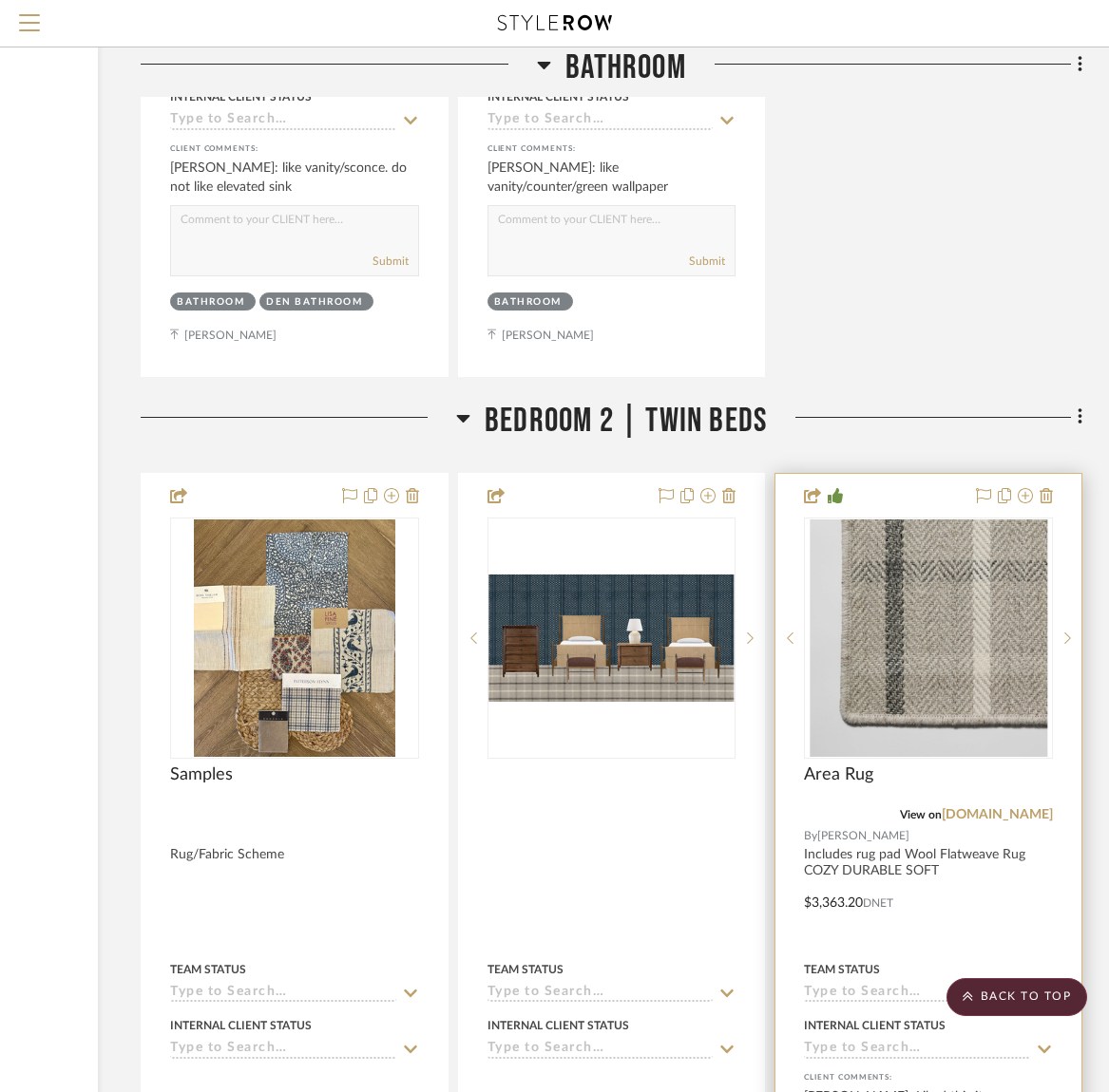
drag, startPoint x: 986, startPoint y: 444, endPoint x: 964, endPoint y: 440, distance: 22.4
click at [986, 488] on icon at bounding box center [982, 495] width 15 height 15
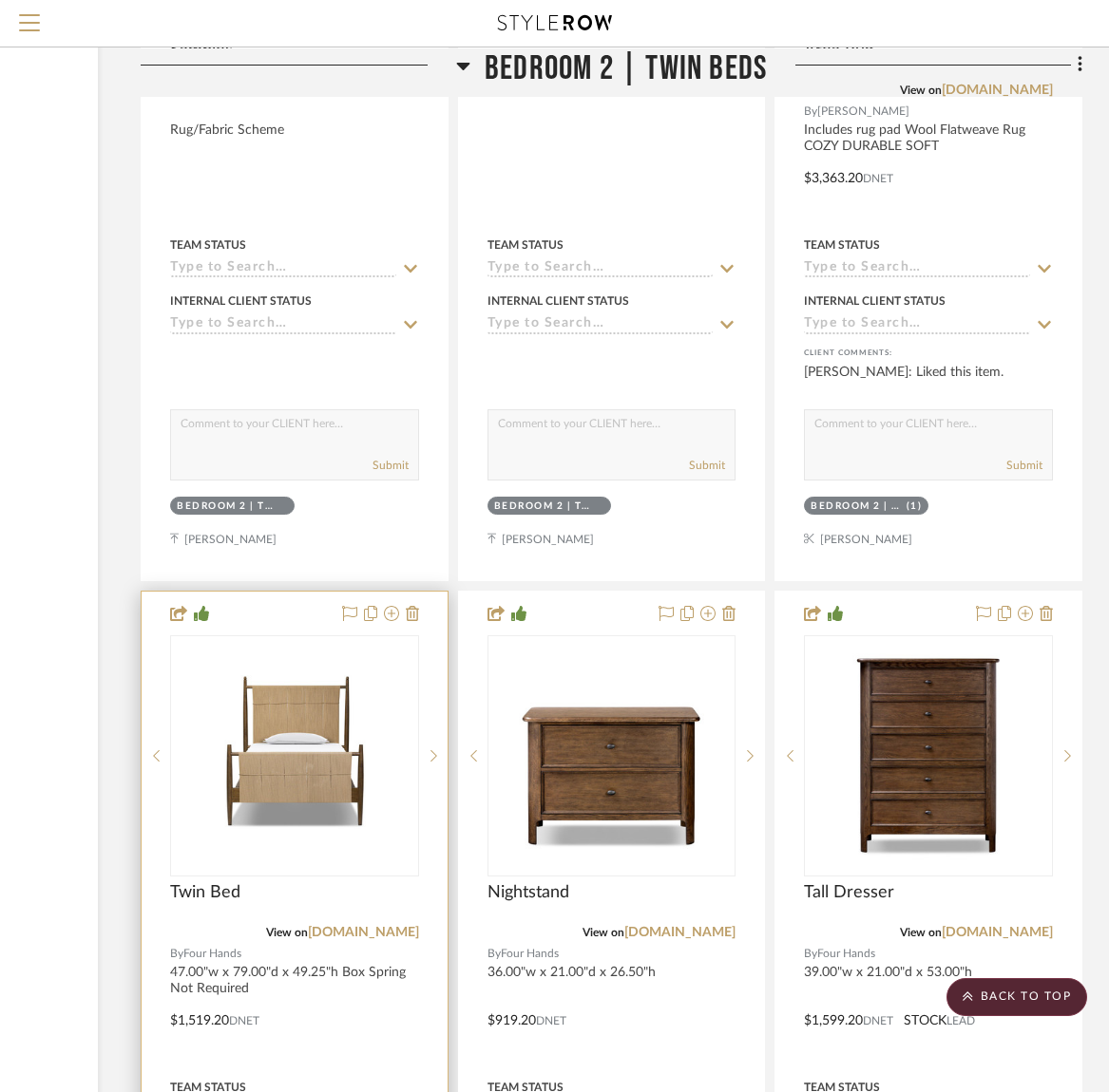
scroll to position [36831, 259]
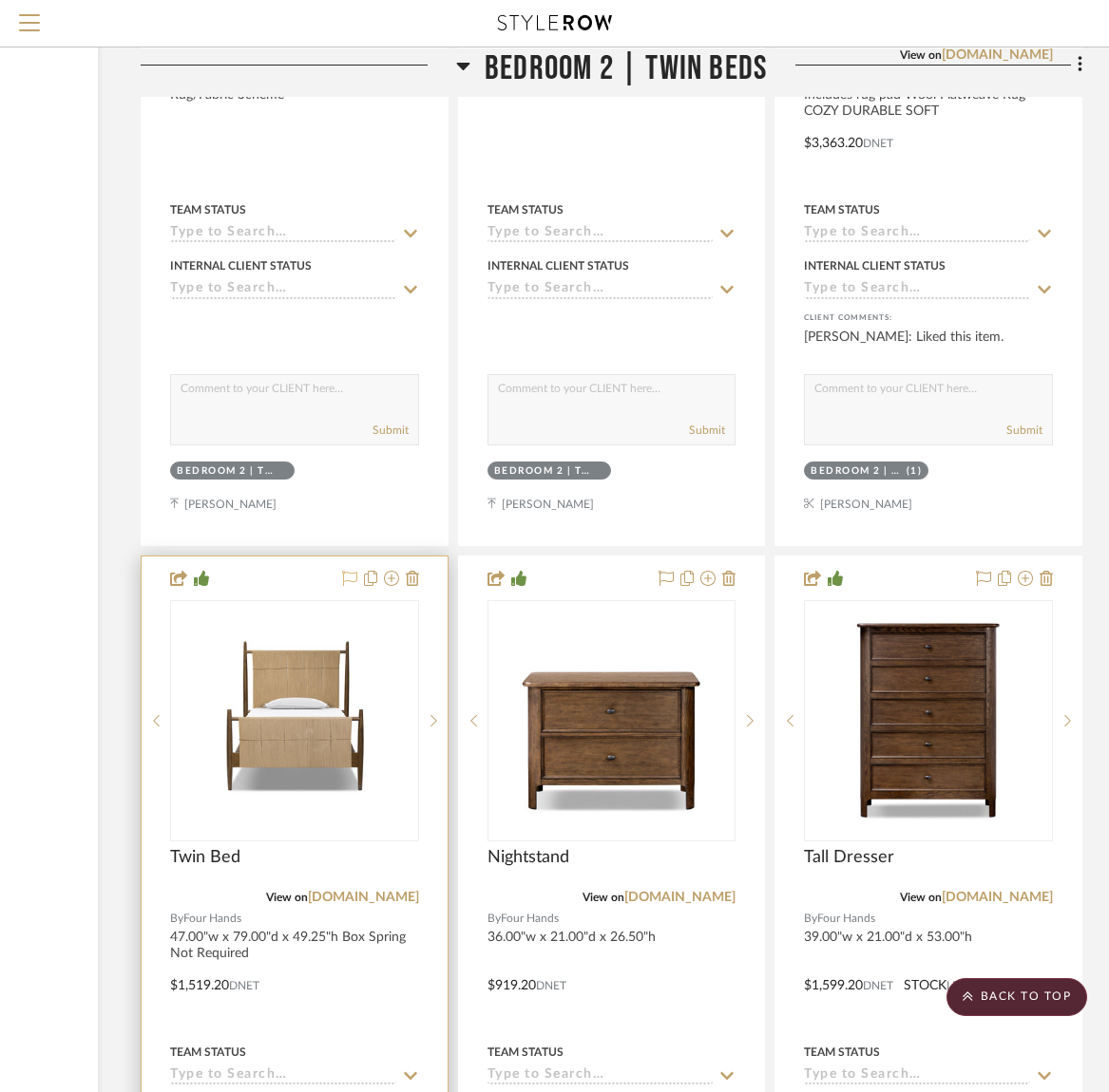
click at [353, 571] on icon at bounding box center [349, 578] width 15 height 15
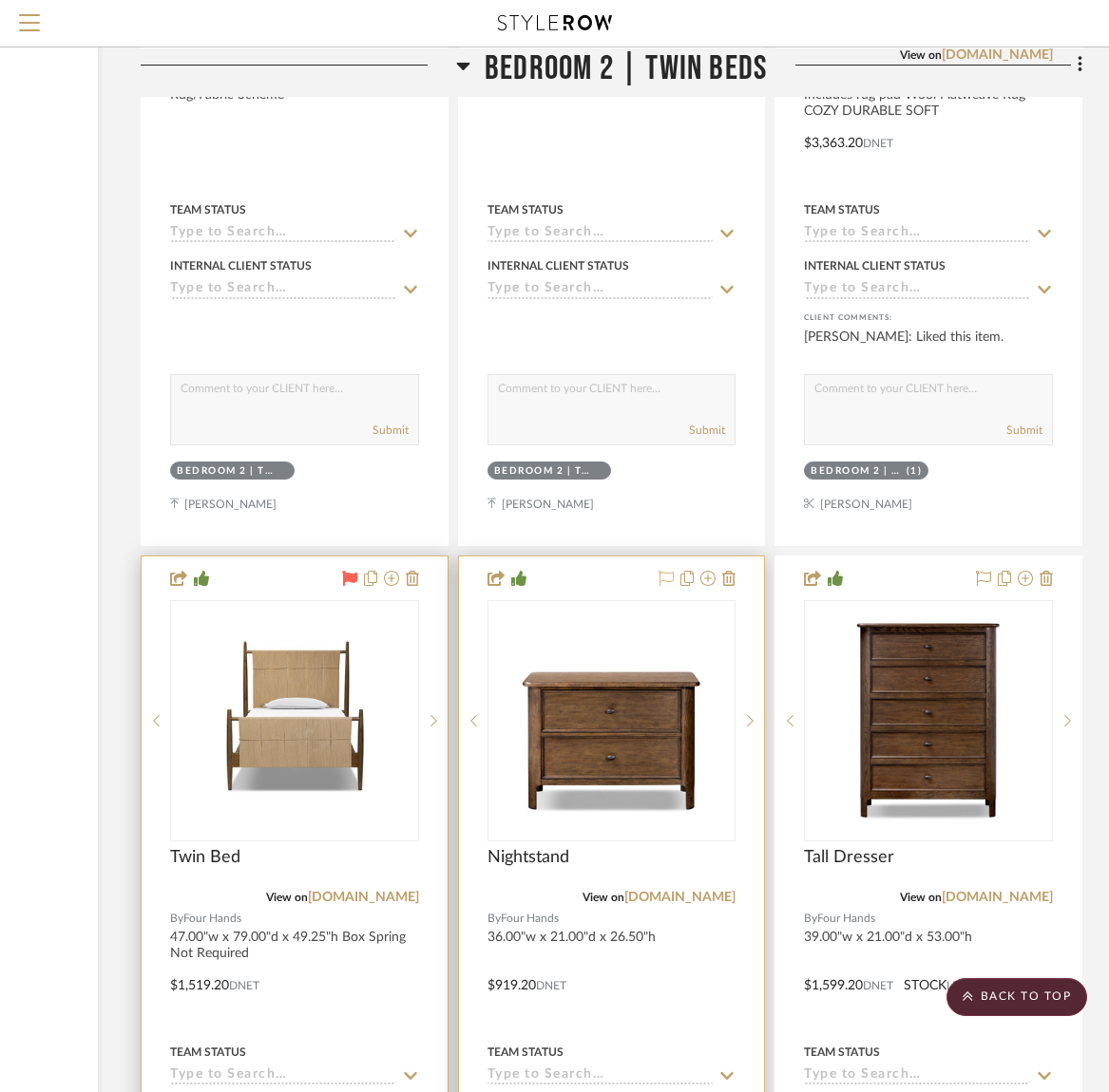
click at [666, 571] on icon at bounding box center [665, 578] width 15 height 15
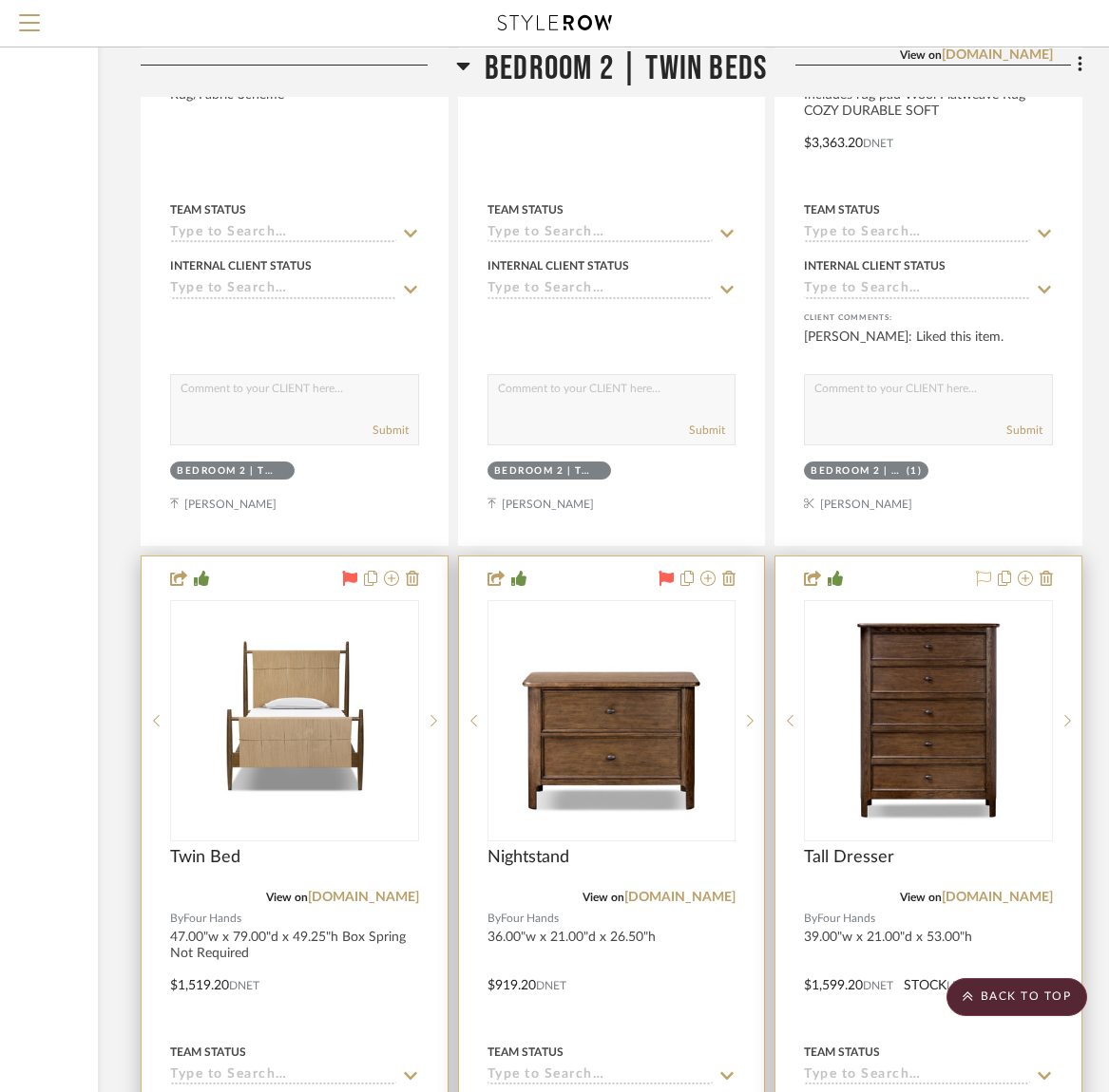
click at [985, 571] on icon at bounding box center [982, 578] width 15 height 15
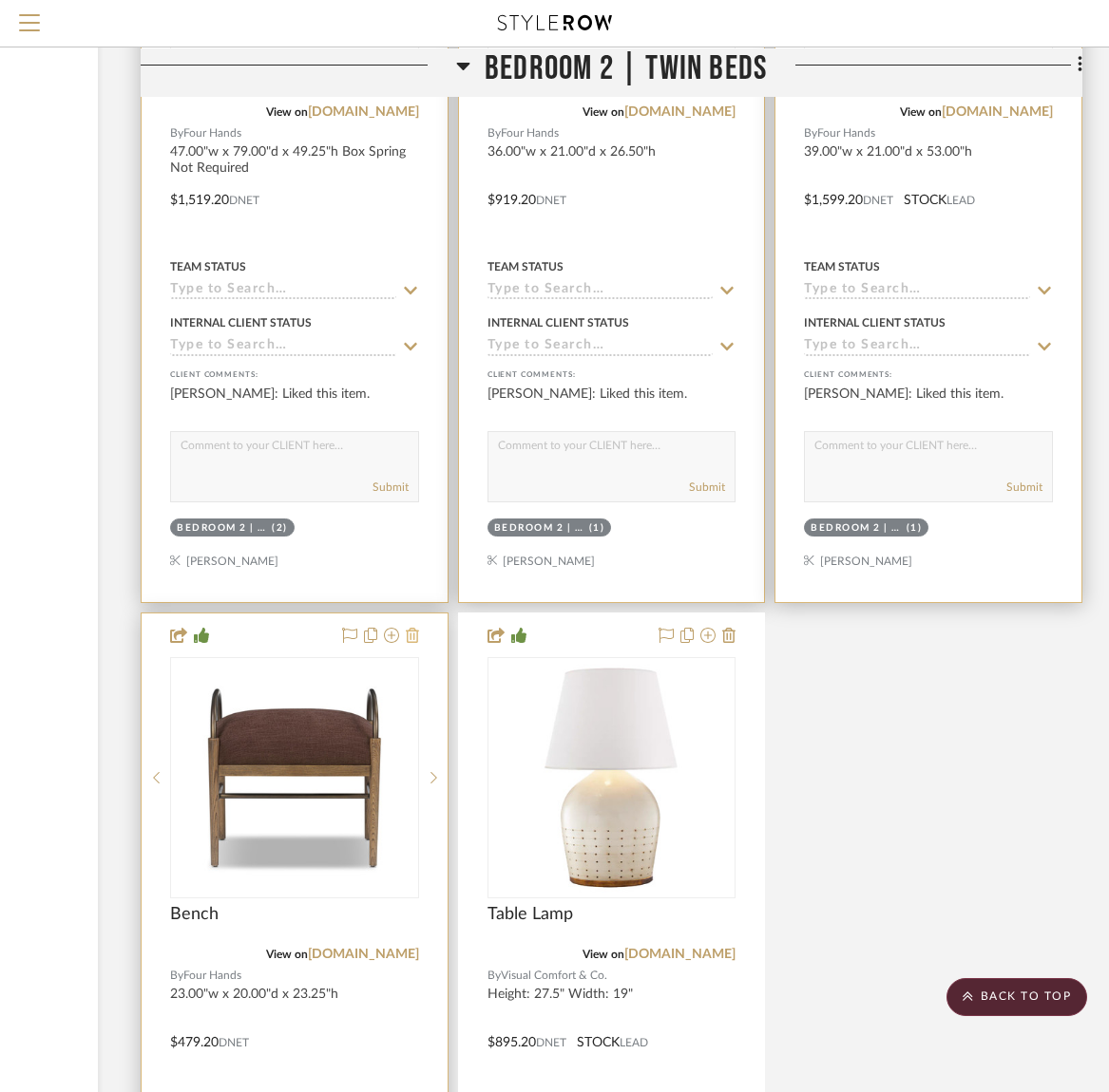
scroll to position [37699, 259]
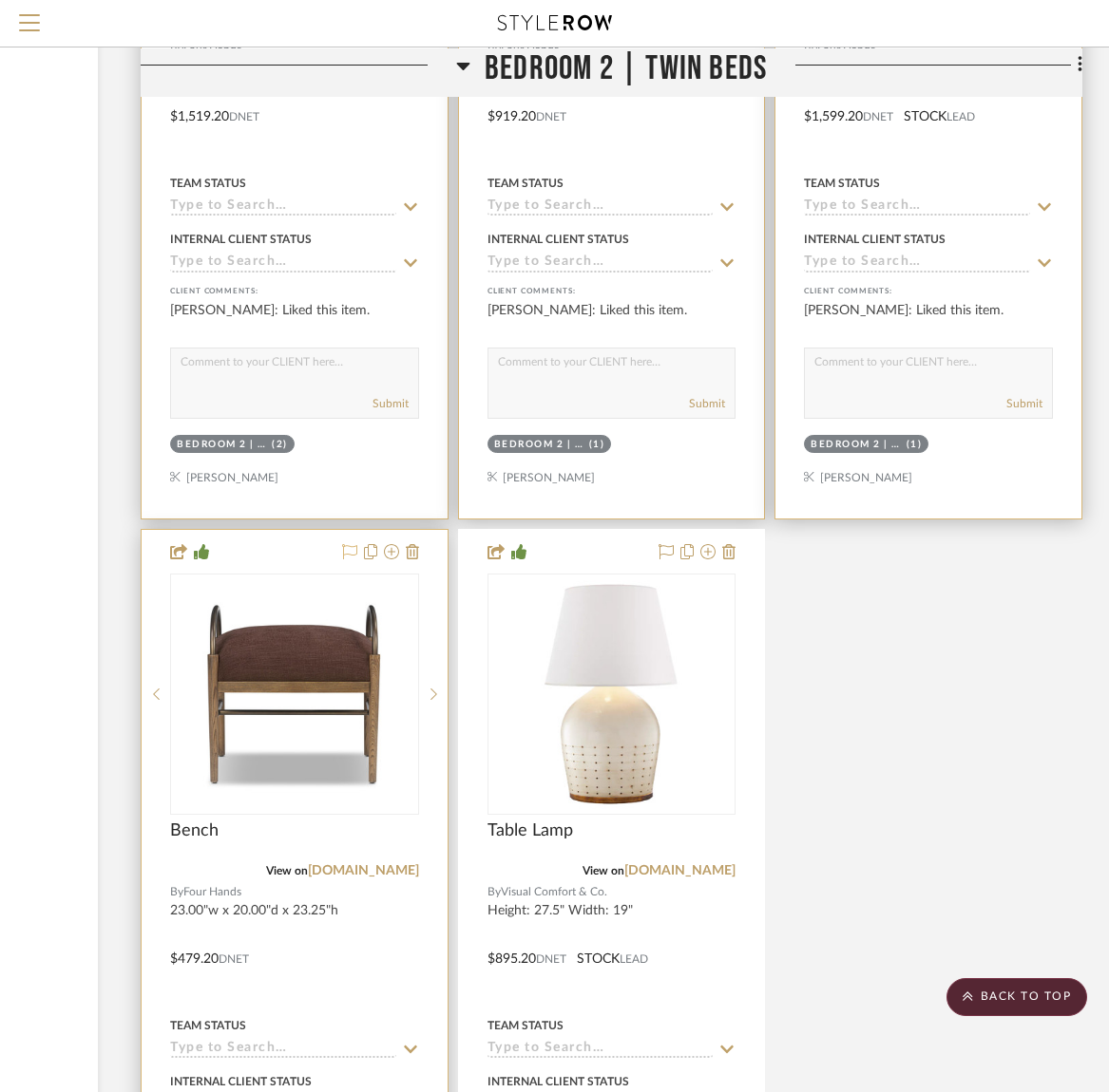
click at [355, 545] on icon at bounding box center [349, 551] width 15 height 15
click at [671, 545] on icon at bounding box center [665, 551] width 15 height 15
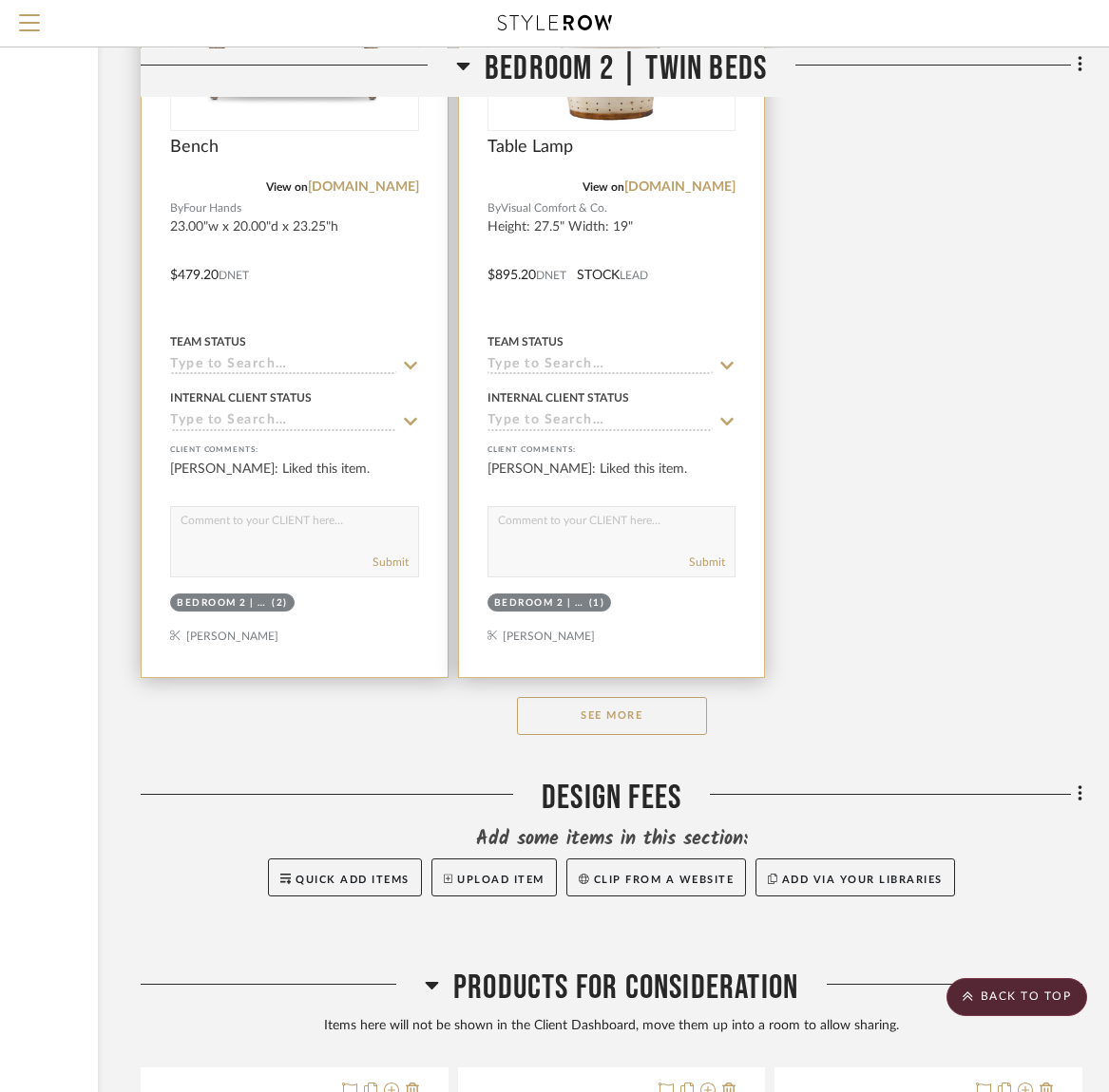
scroll to position [38446, 259]
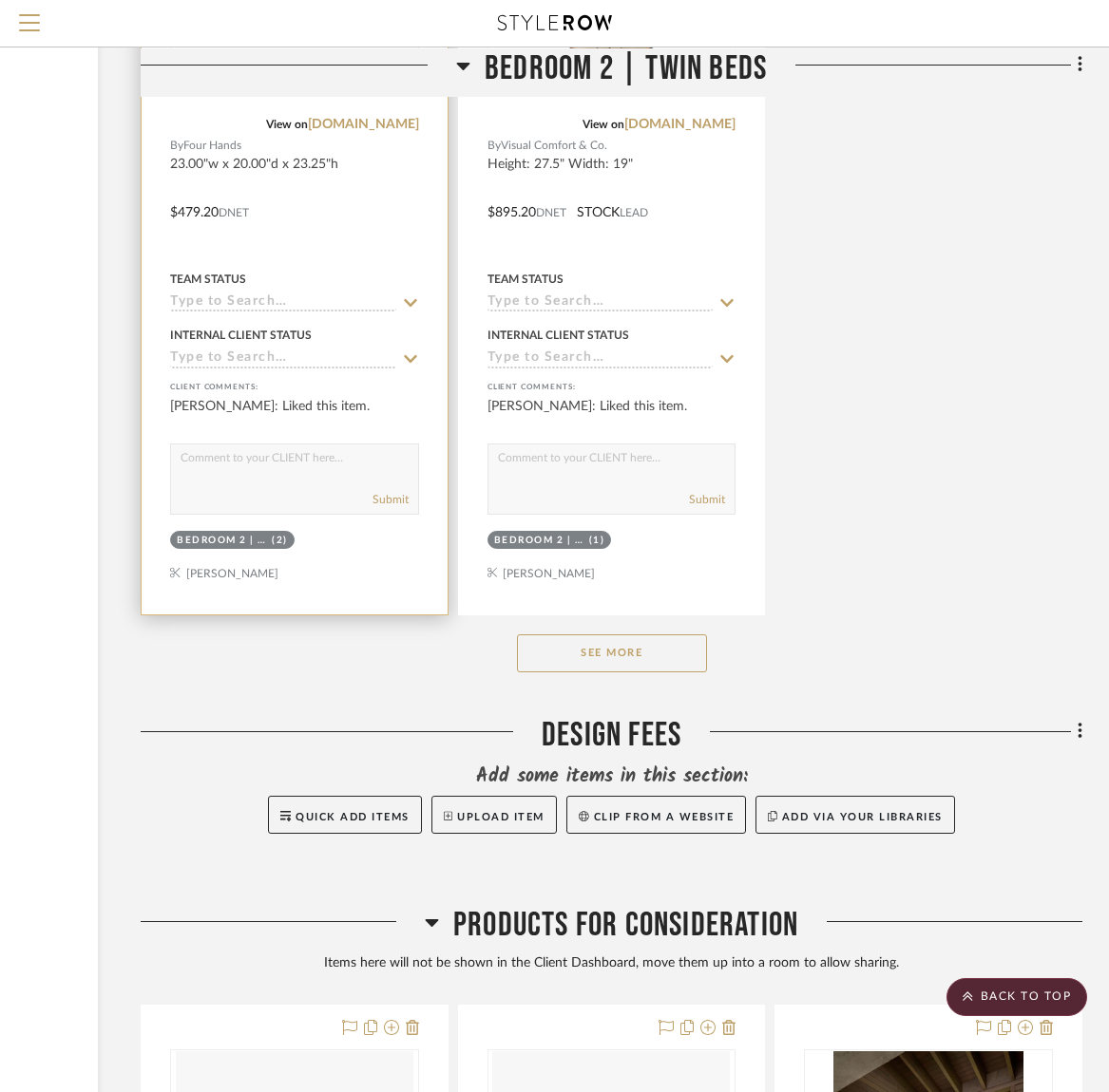
click at [615, 634] on button "See More" at bounding box center [612, 653] width 190 height 38
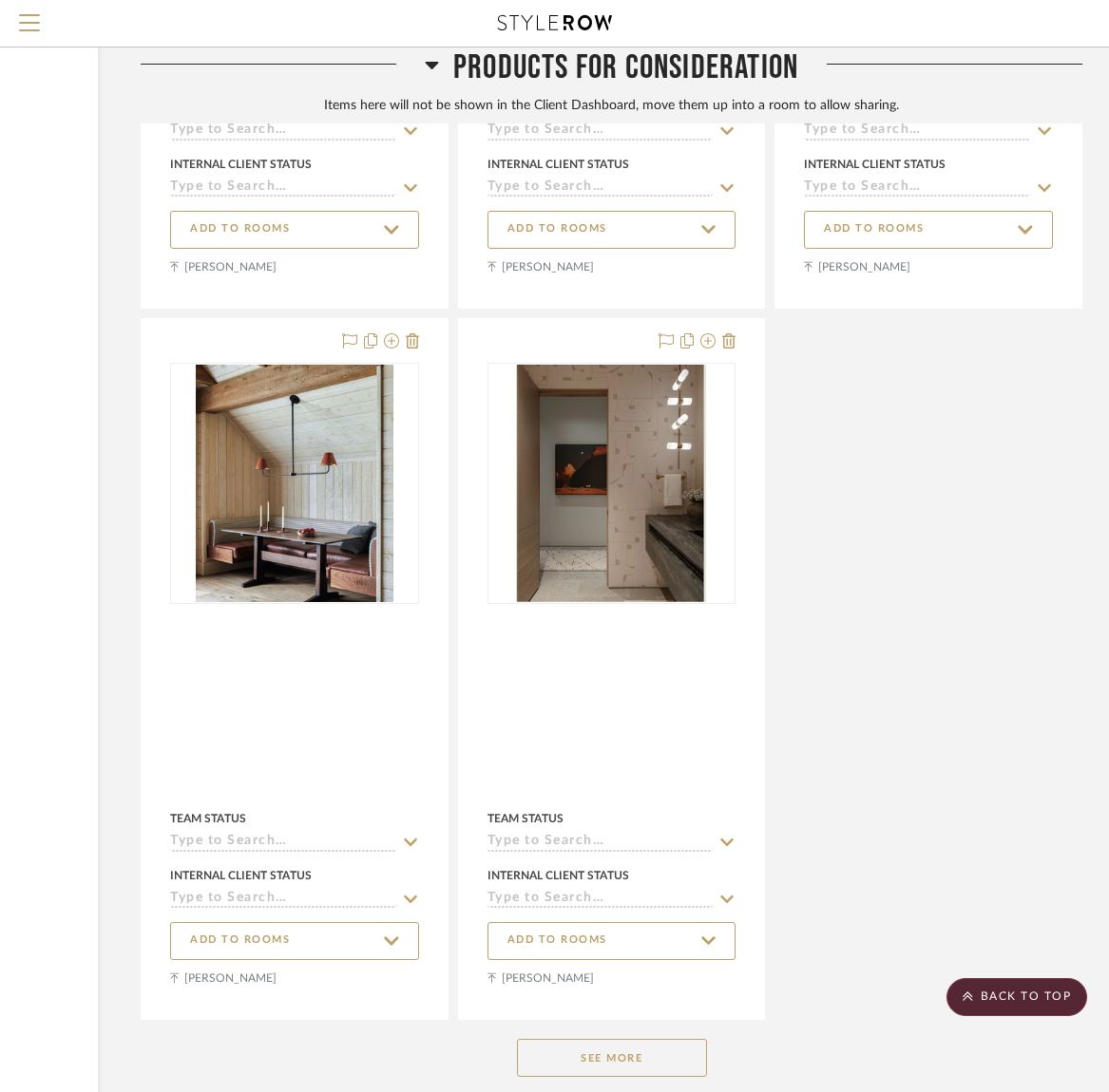
scroll to position [43162, 259]
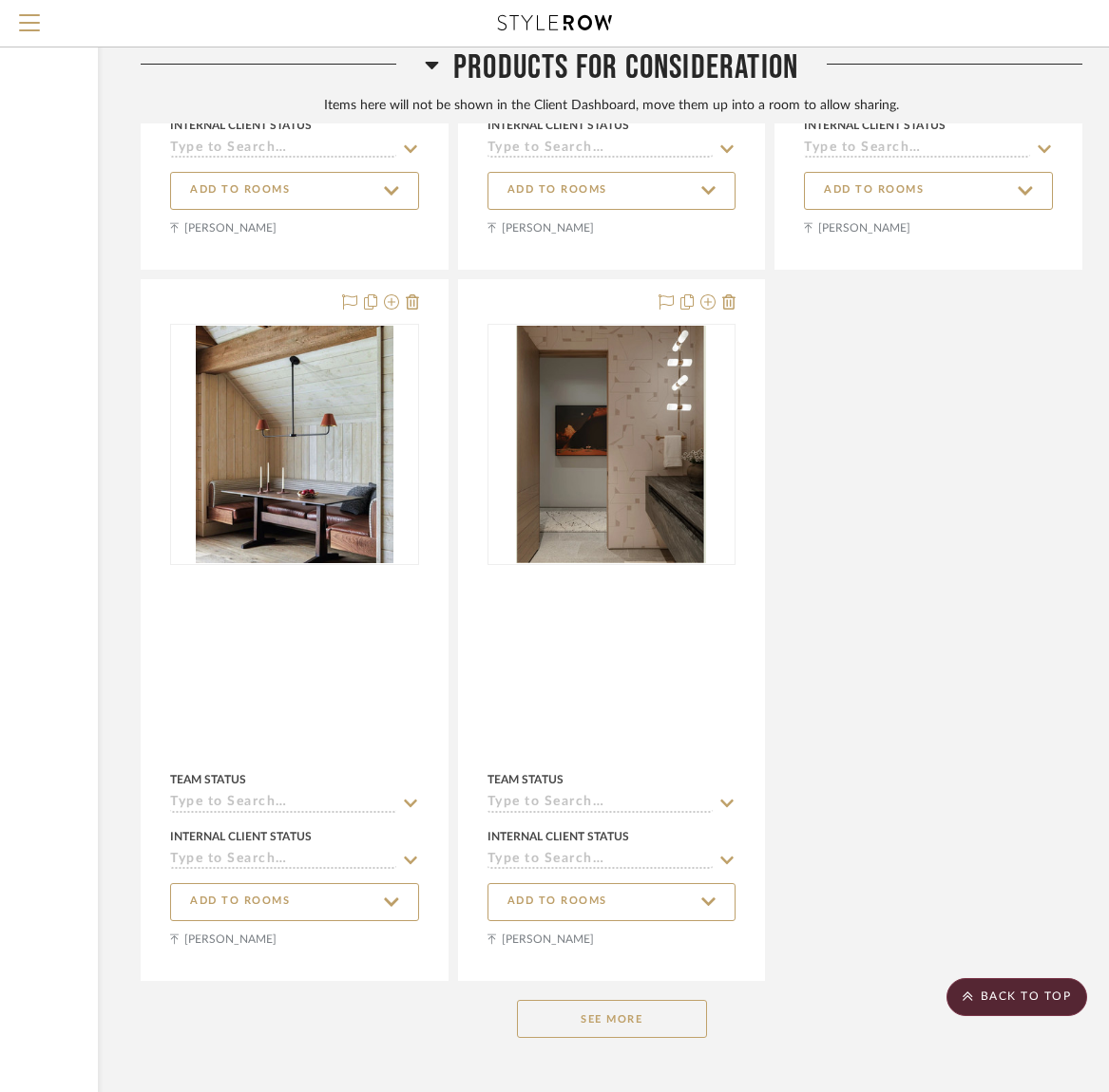
click at [683, 981] on div "See More" at bounding box center [611, 1019] width 942 height 76
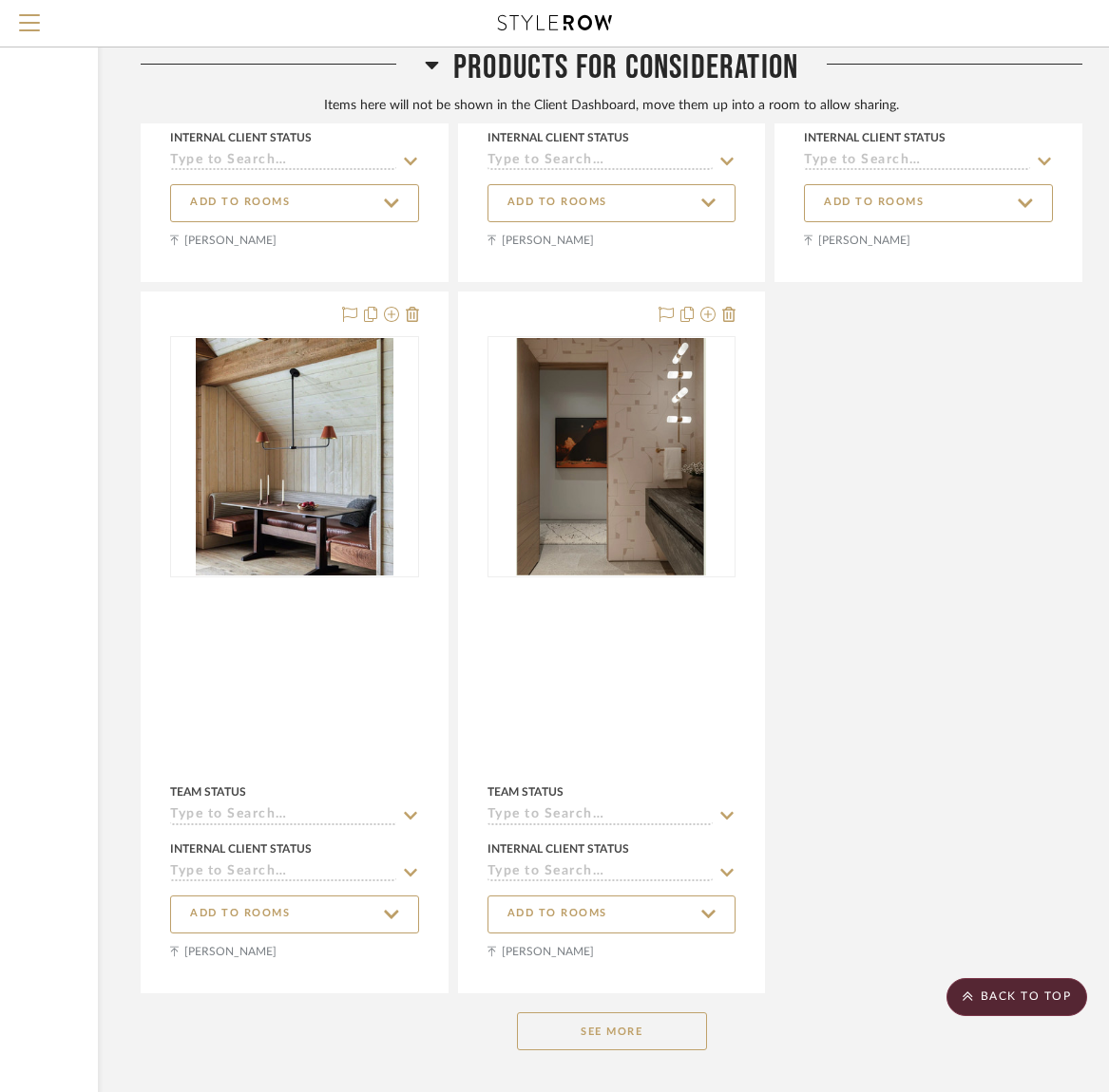
click at [661, 1013] on button "See More" at bounding box center [612, 1032] width 190 height 38
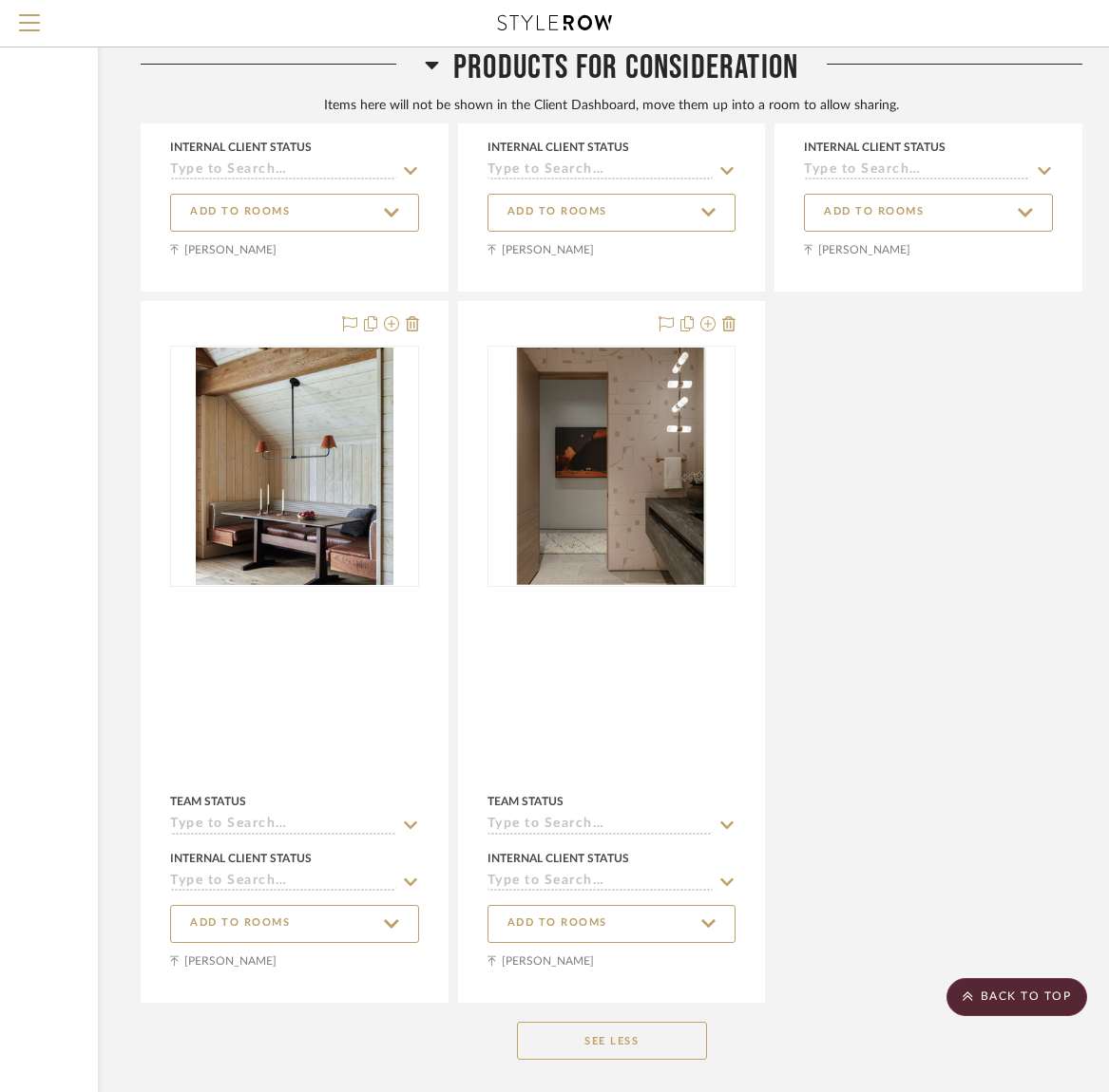
scroll to position [43111, 259]
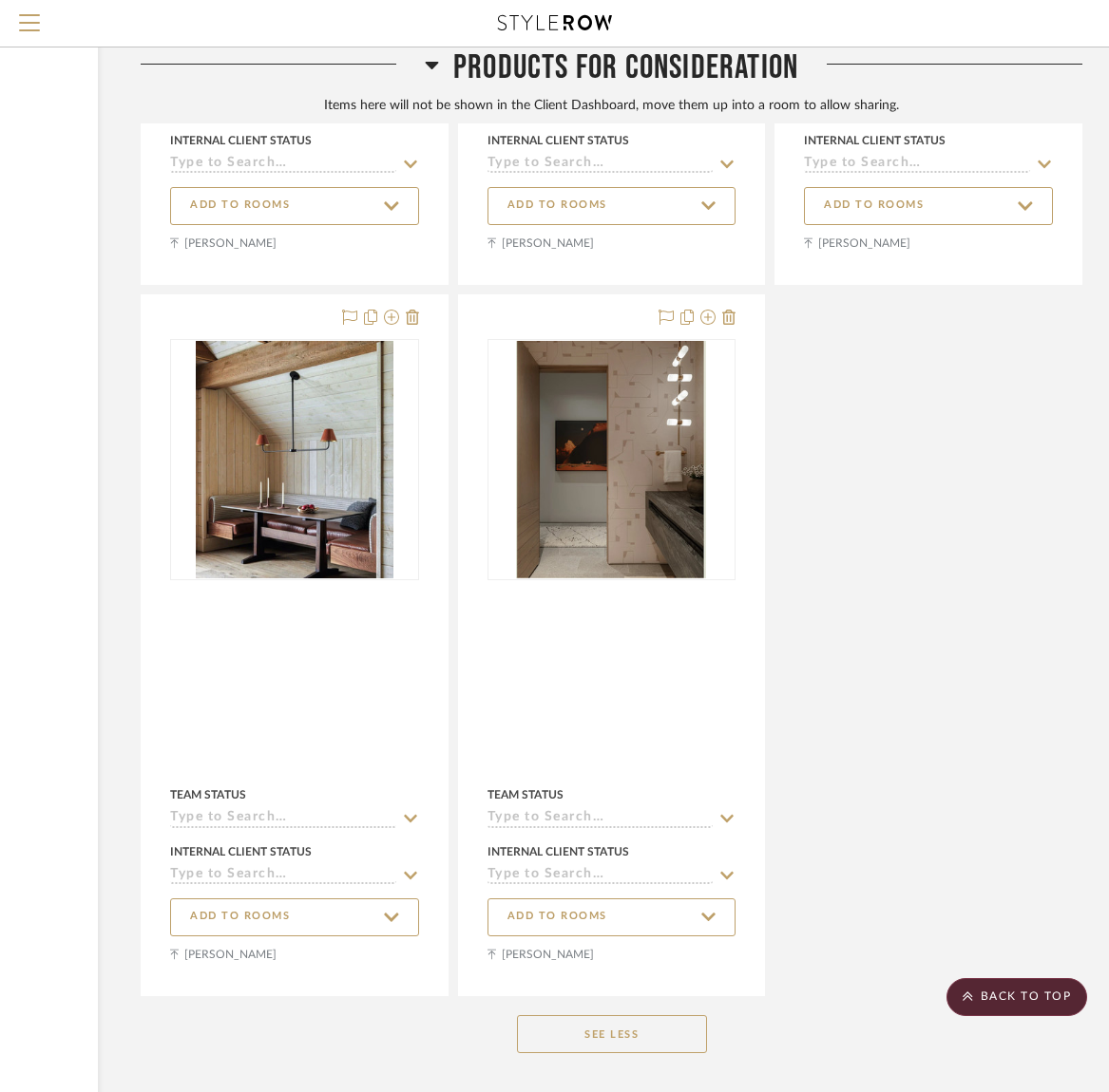
click at [600, 1016] on button "See Less" at bounding box center [612, 1035] width 190 height 38
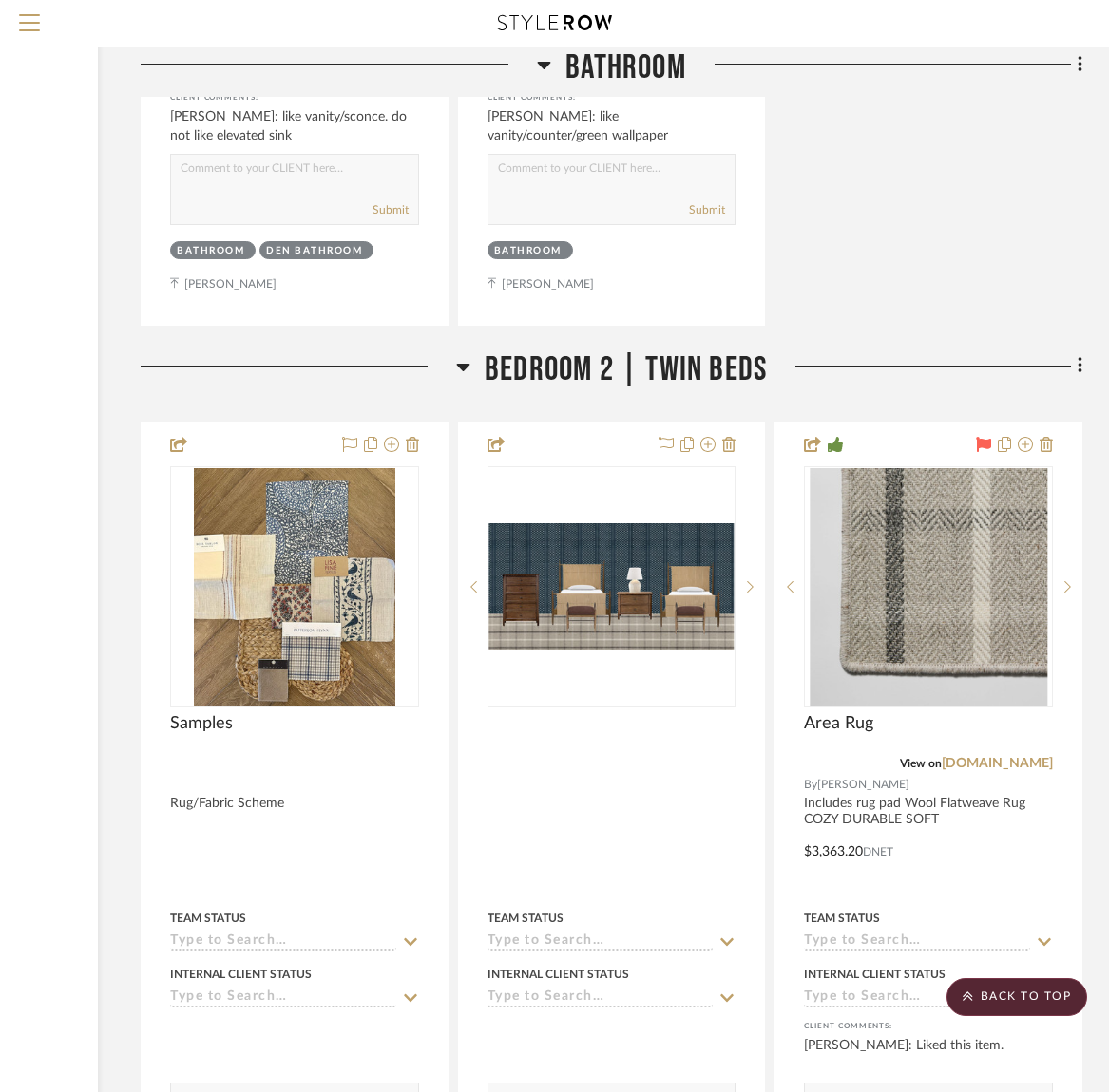
scroll to position [36119, 259]
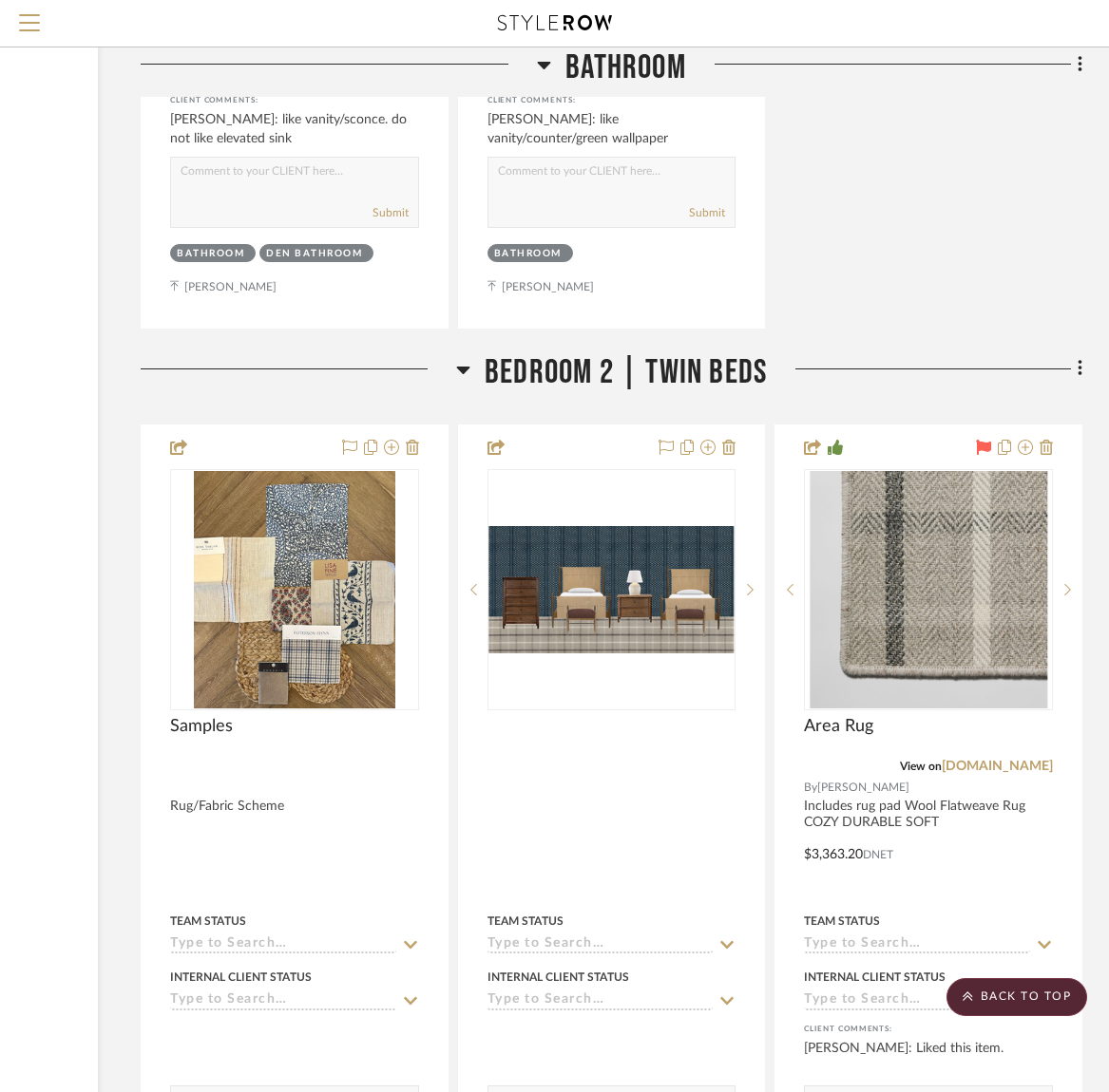
click at [435, 353] on div at bounding box center [298, 377] width 315 height 48
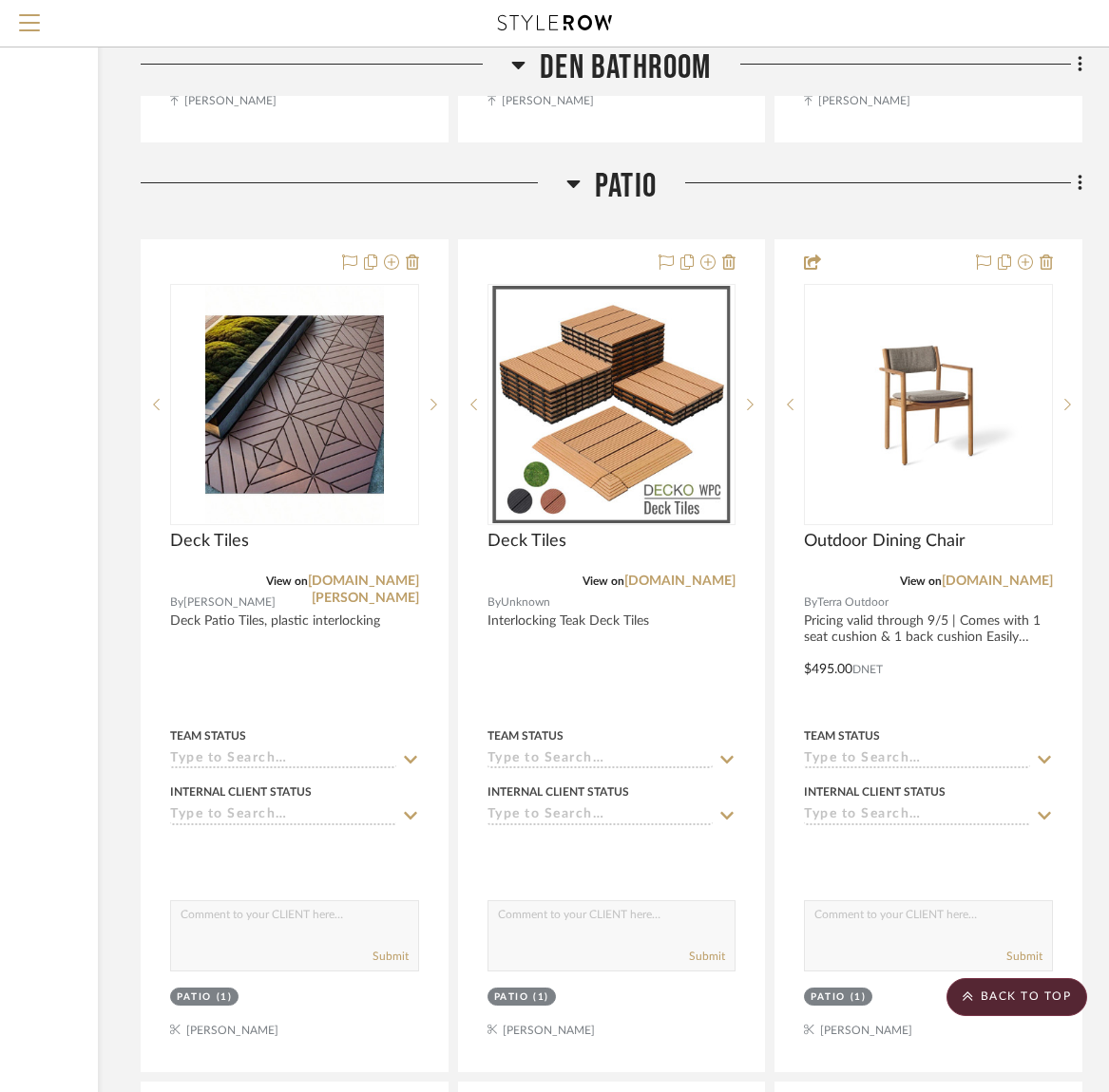
scroll to position [22054, 259]
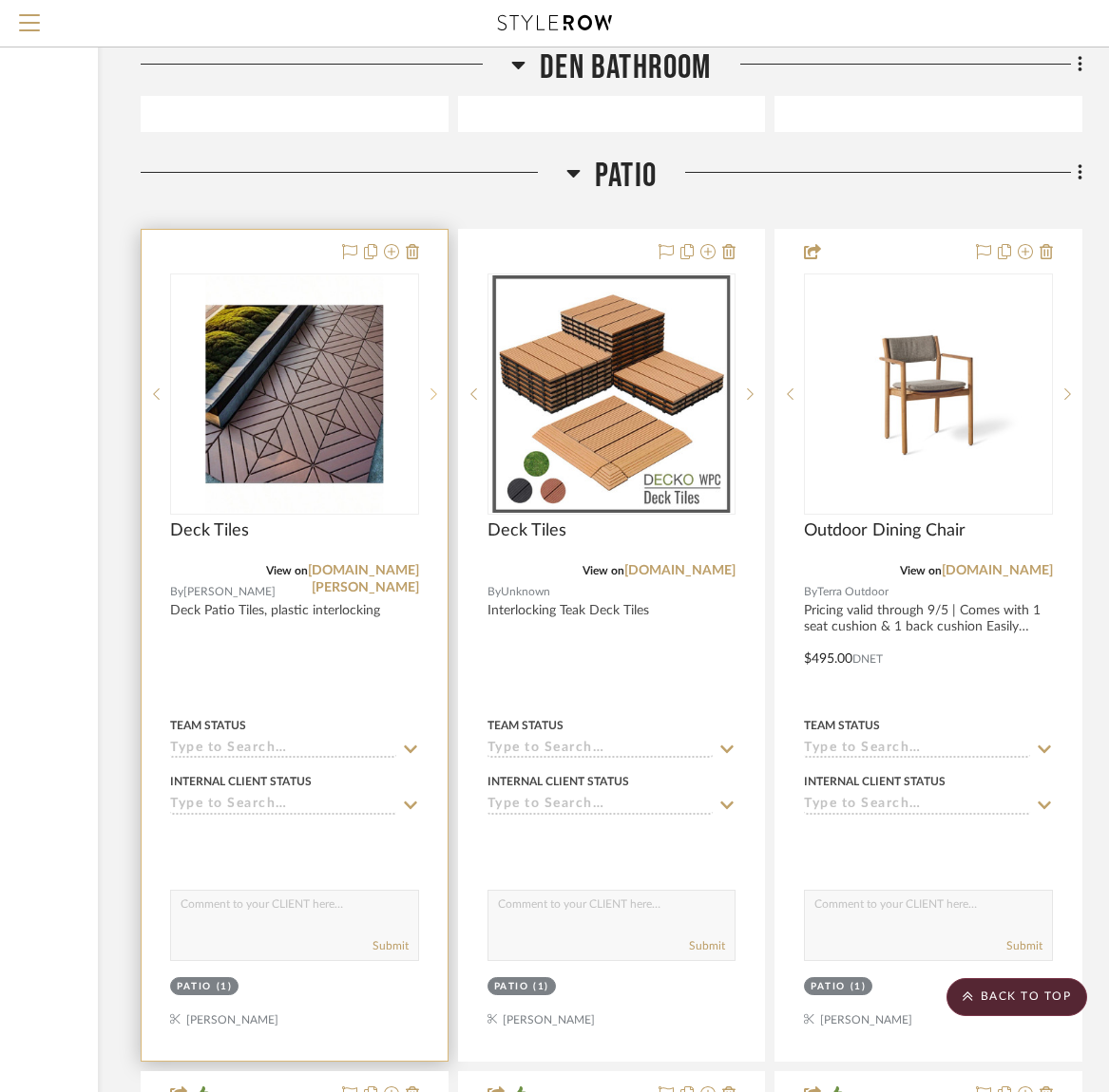
click at [430, 387] on icon at bounding box center [433, 393] width 7 height 13
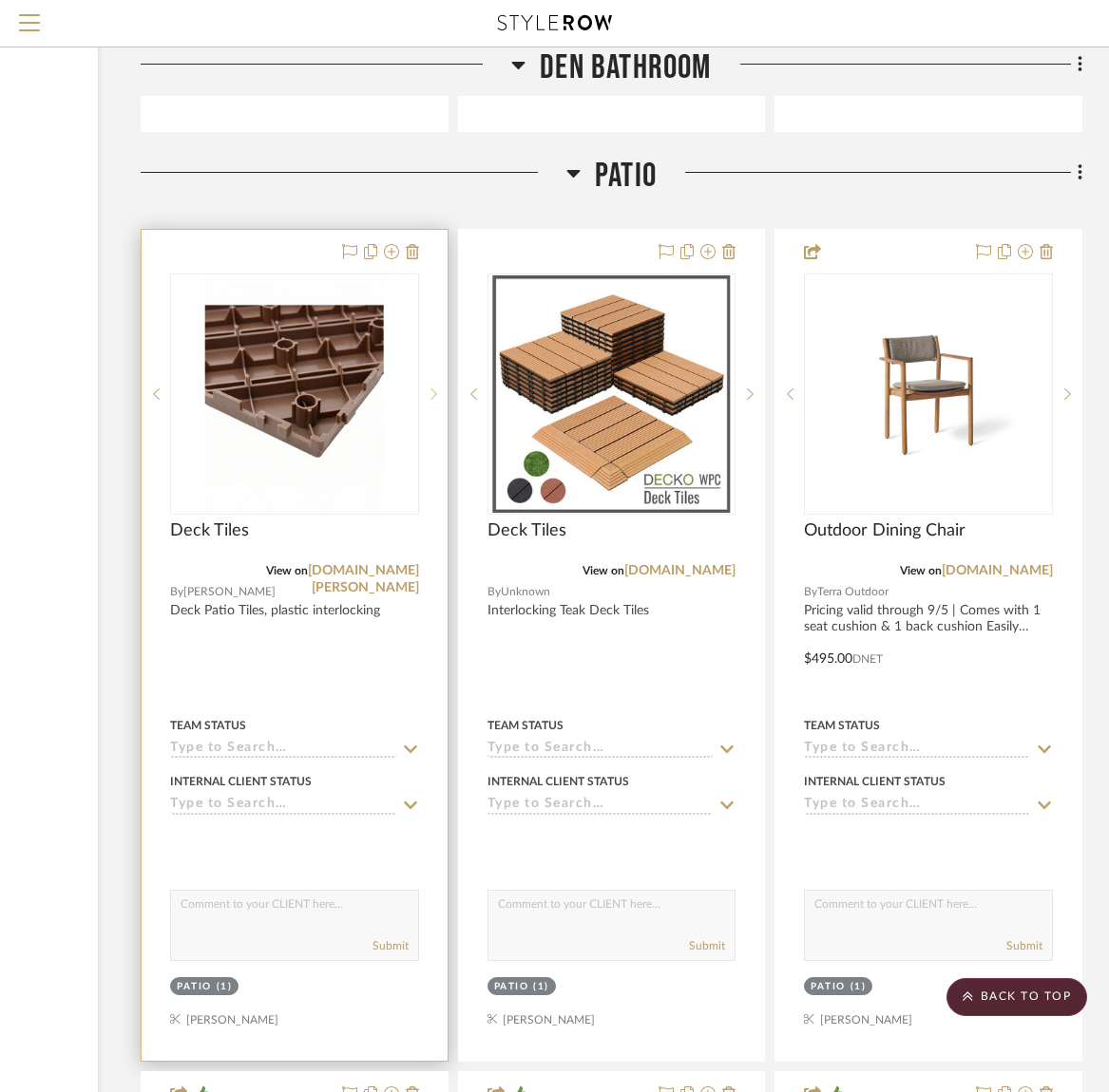
click at [432, 387] on icon at bounding box center [433, 393] width 7 height 12
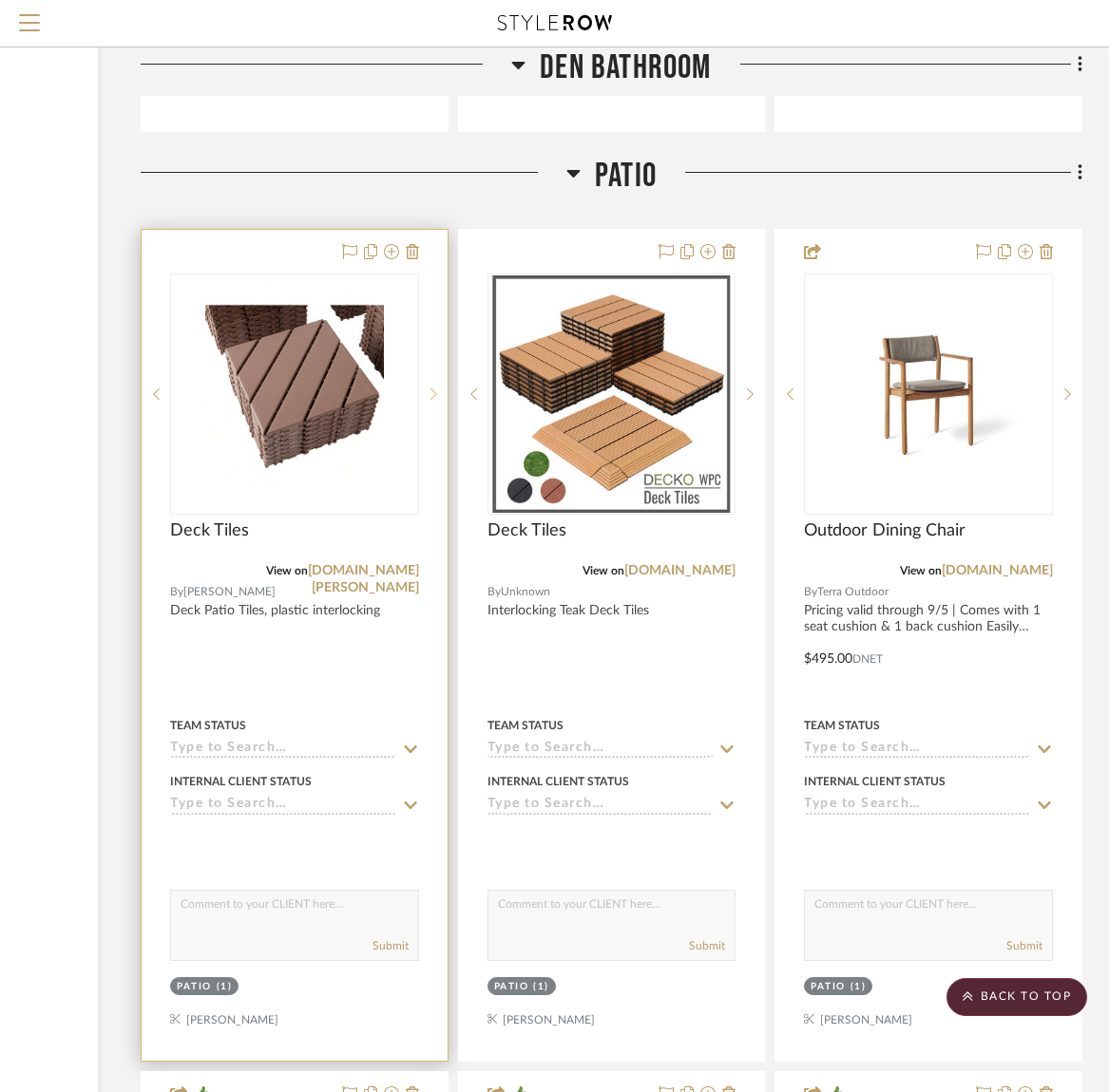
click at [432, 387] on icon at bounding box center [433, 393] width 7 height 12
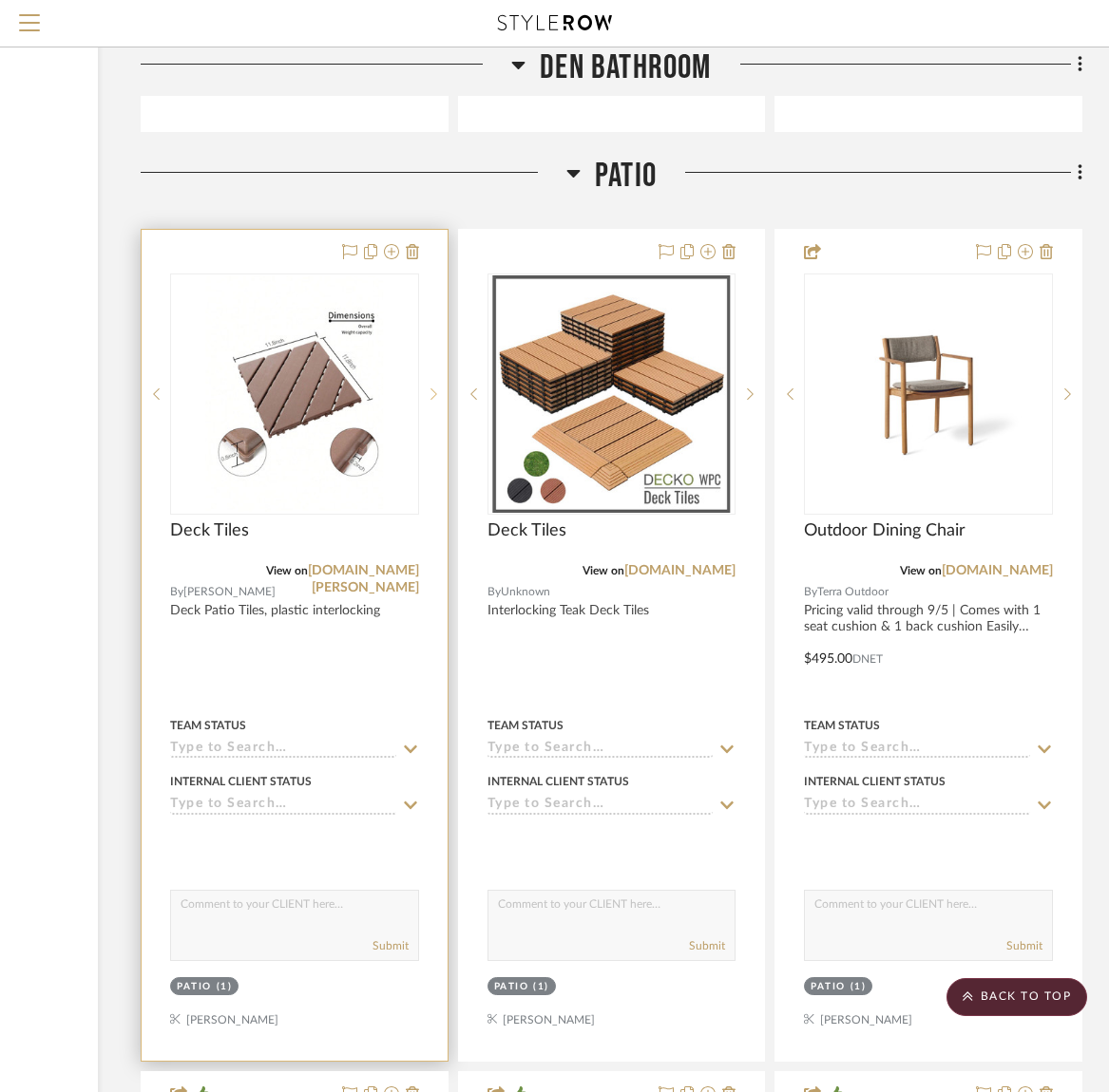
click at [432, 387] on icon at bounding box center [433, 393] width 7 height 12
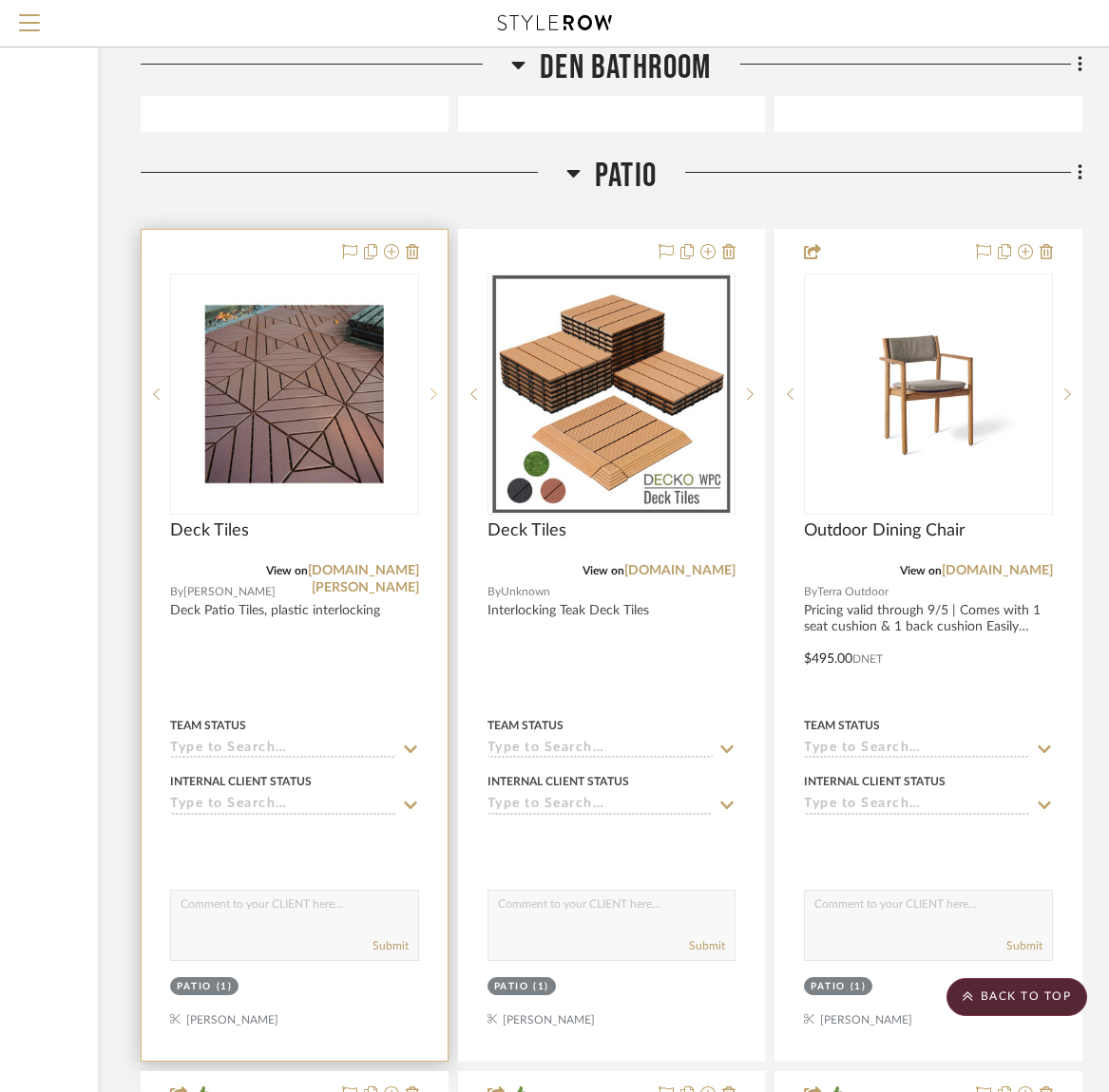
click at [432, 387] on icon at bounding box center [433, 393] width 7 height 12
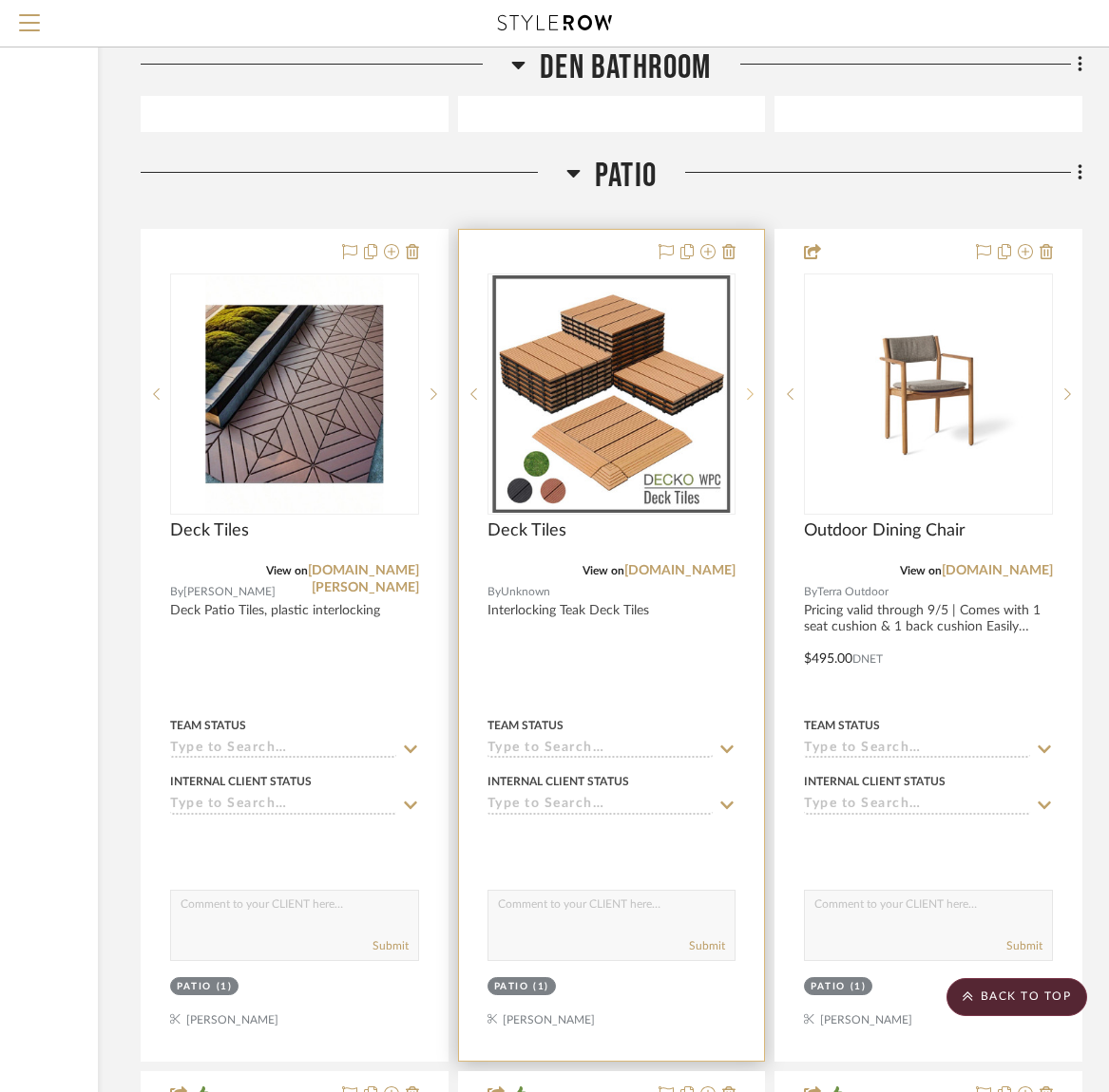
click at [751, 387] on icon at bounding box center [751, 393] width 7 height 12
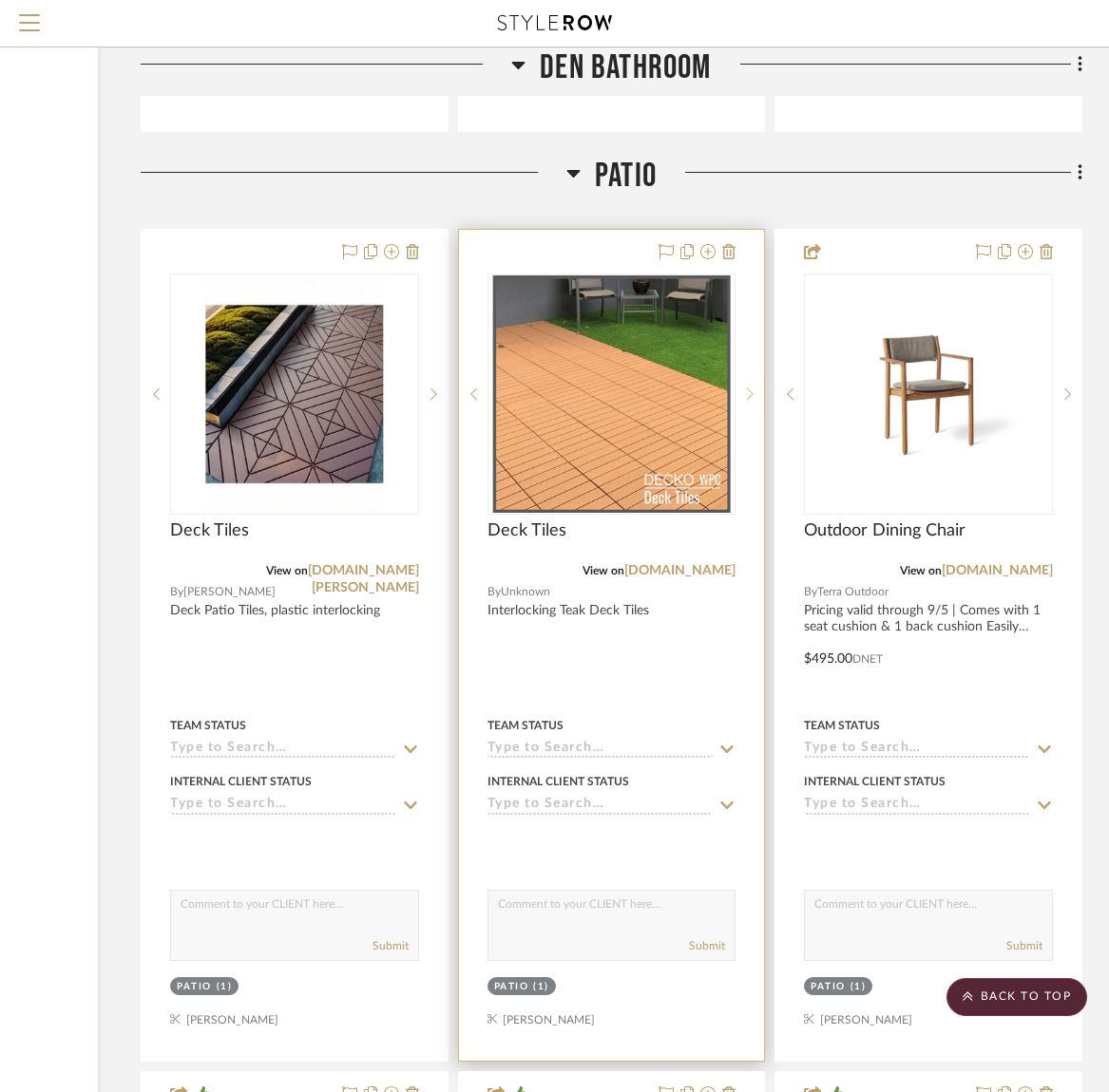
click at [751, 387] on icon at bounding box center [751, 393] width 7 height 12
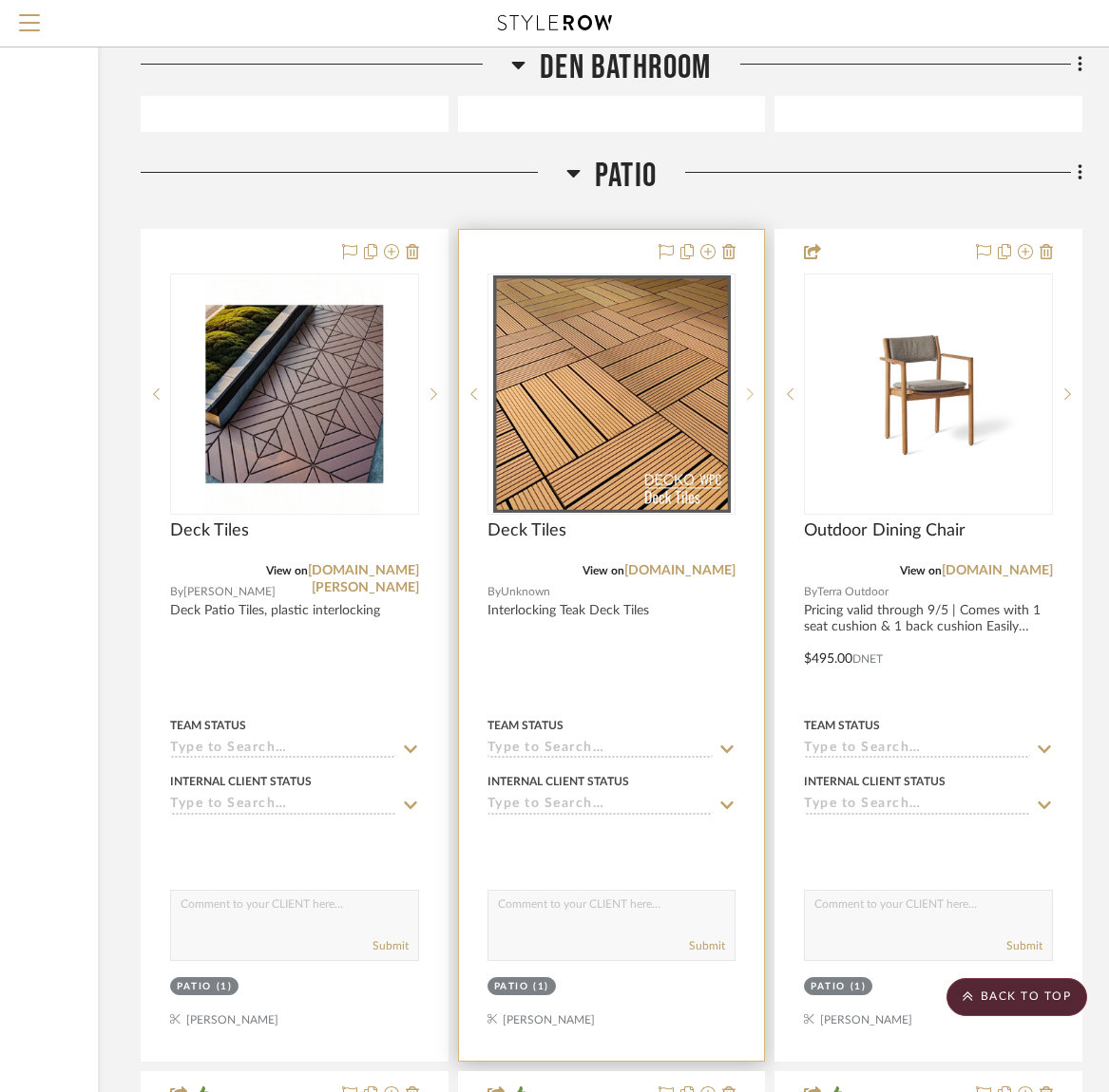
click at [751, 387] on icon at bounding box center [751, 393] width 7 height 12
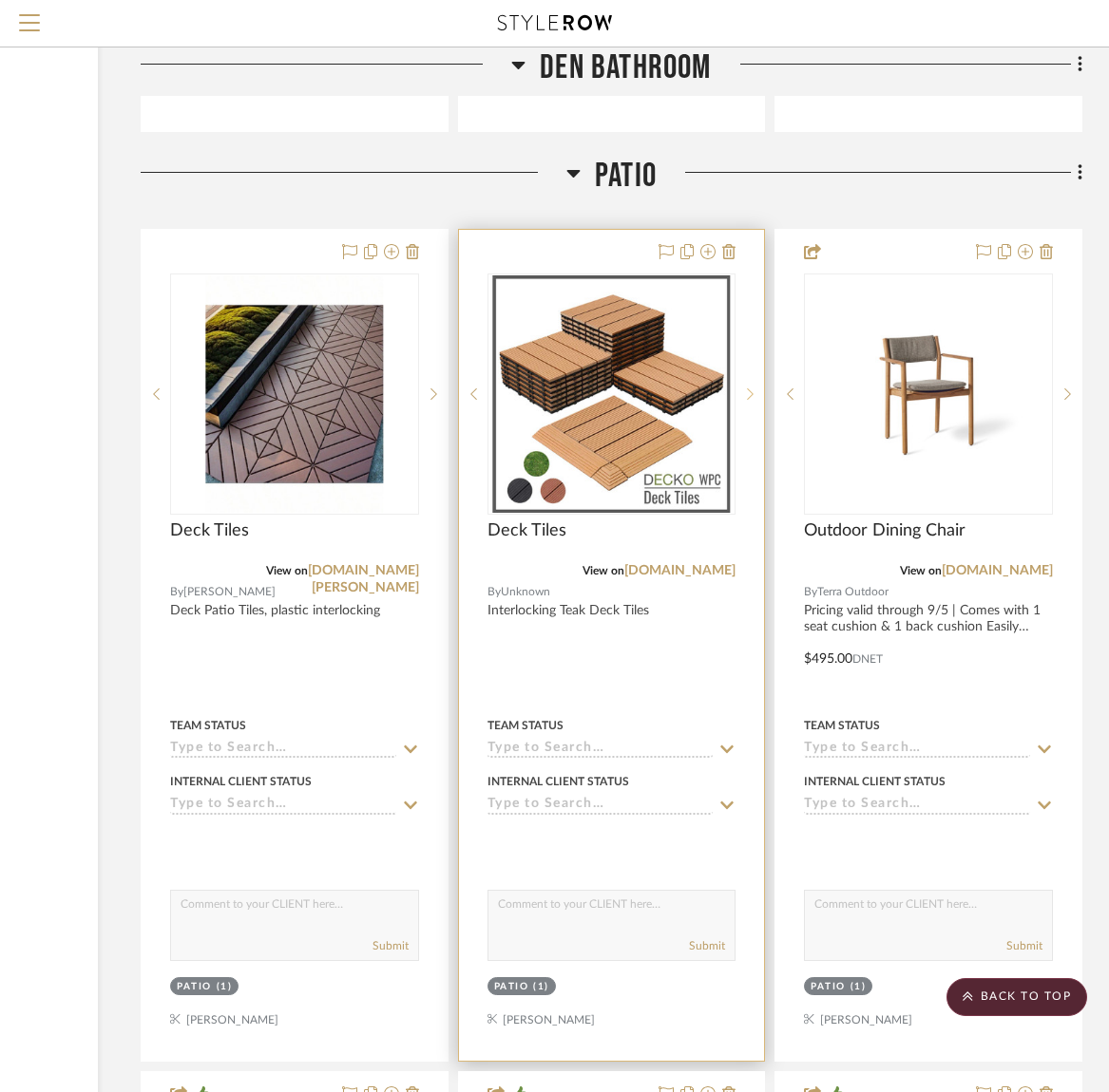
click at [751, 387] on icon at bounding box center [751, 393] width 7 height 12
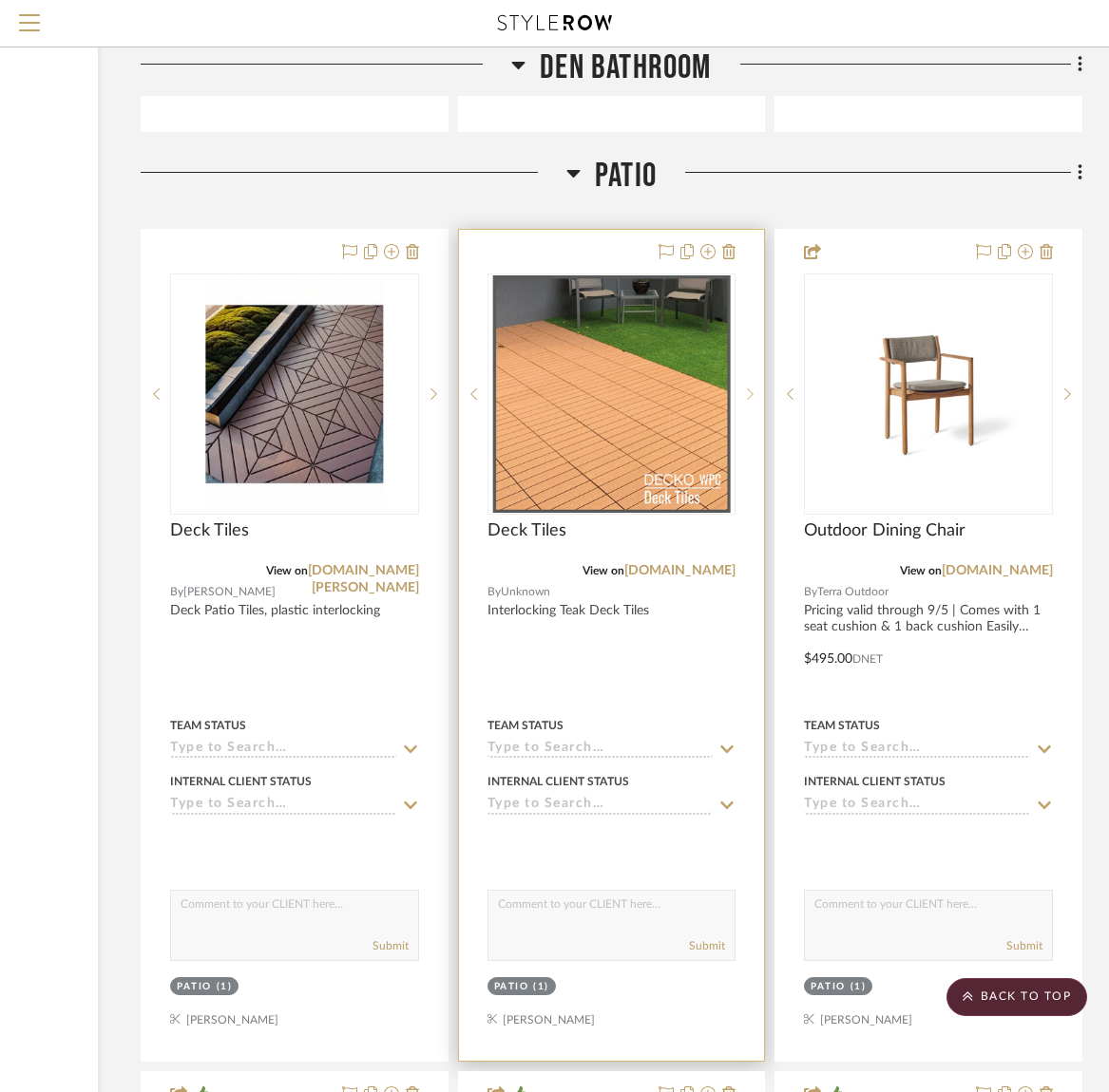
click at [751, 387] on icon at bounding box center [751, 393] width 7 height 12
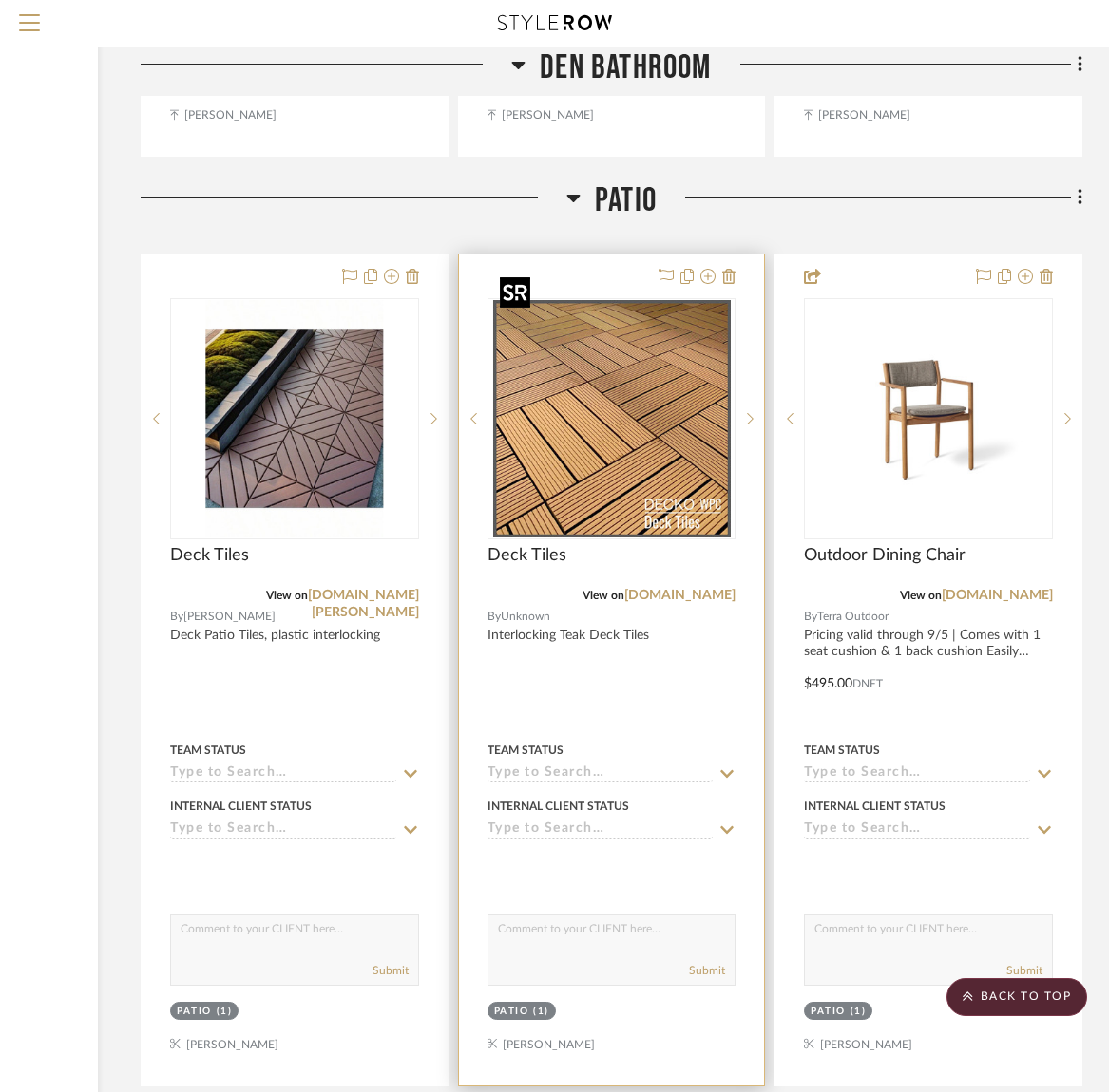
scroll to position [22024, 259]
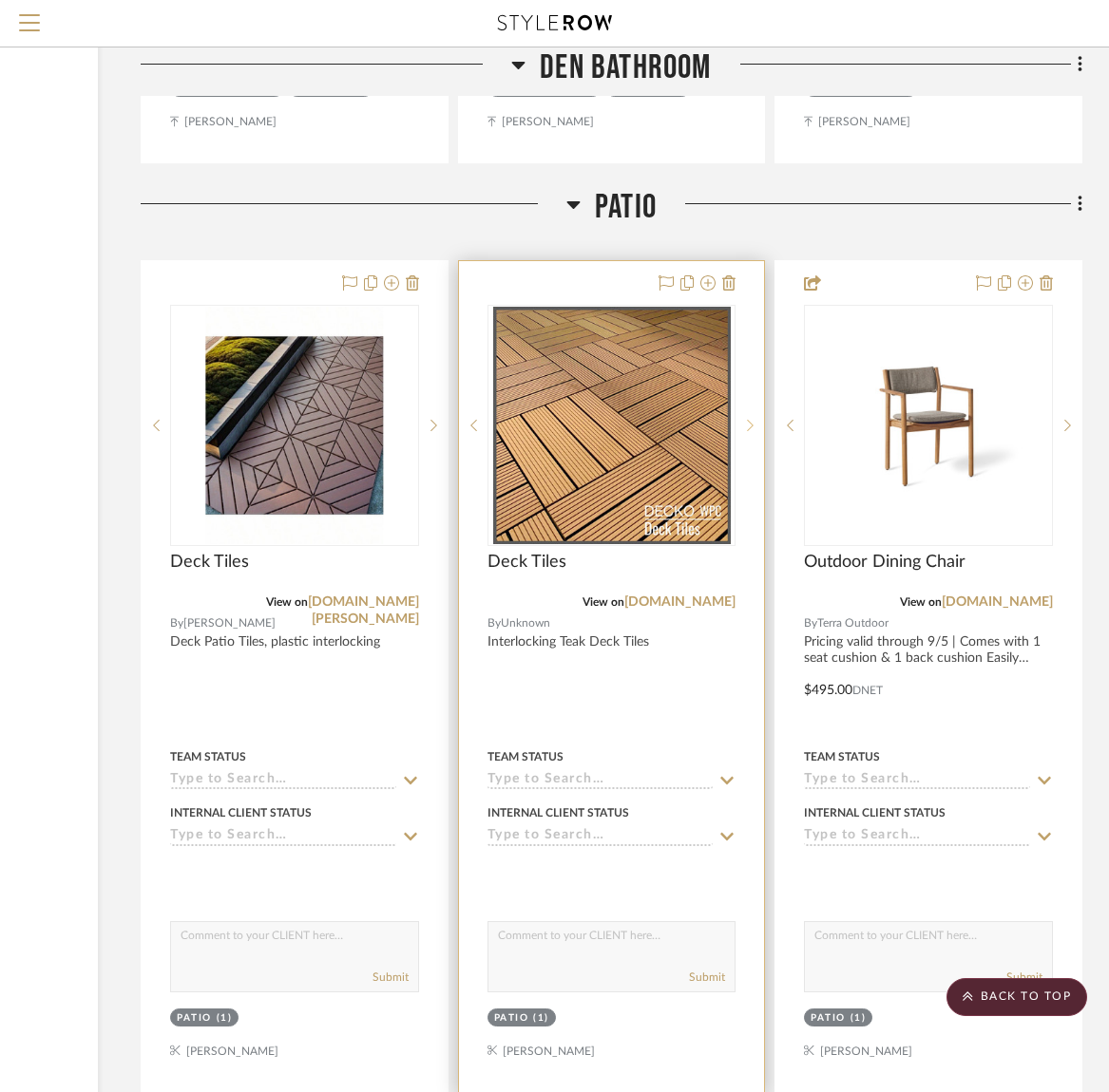
click at [752, 419] on icon at bounding box center [751, 425] width 7 height 12
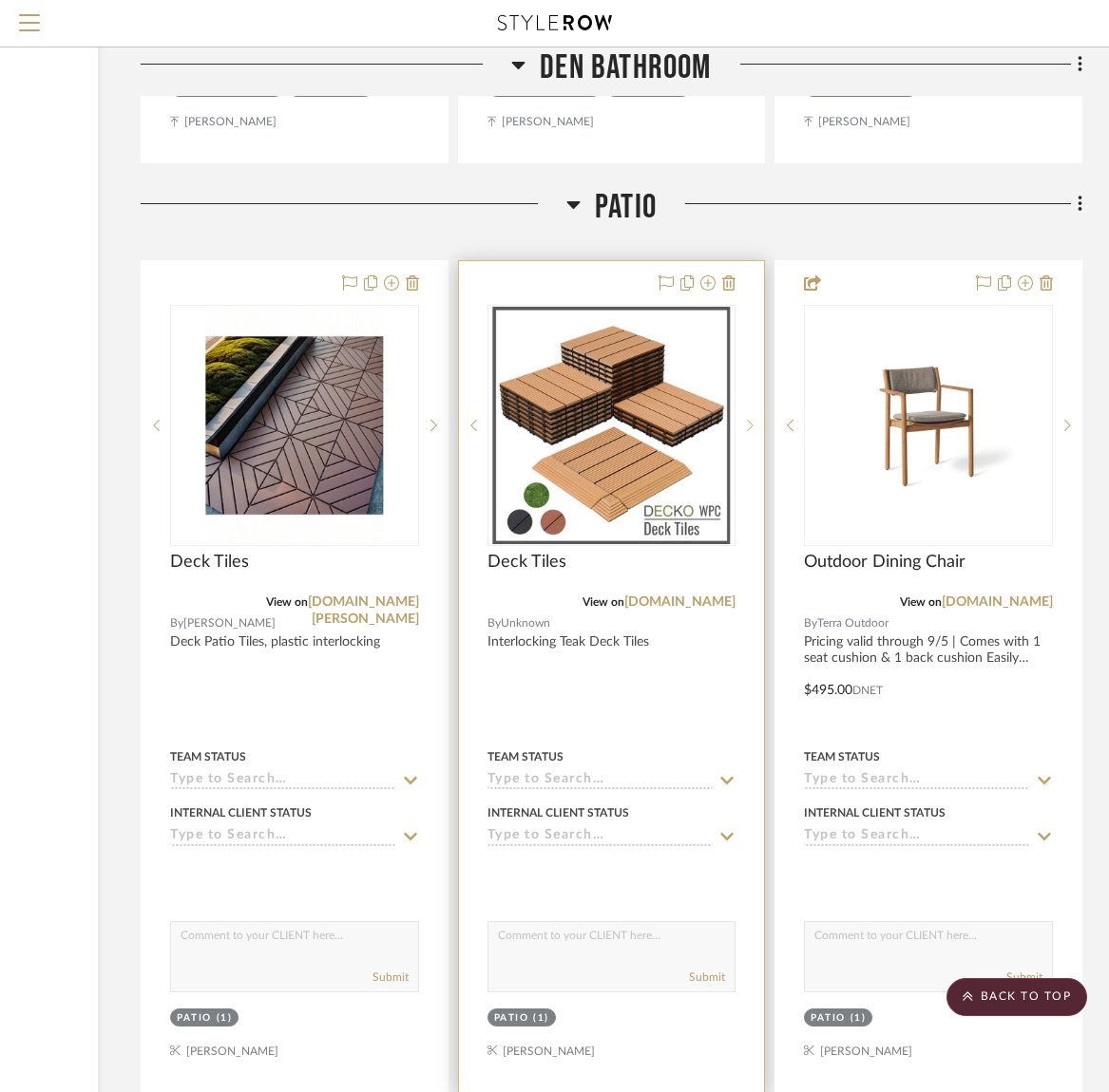
click at [752, 419] on icon at bounding box center [751, 425] width 7 height 12
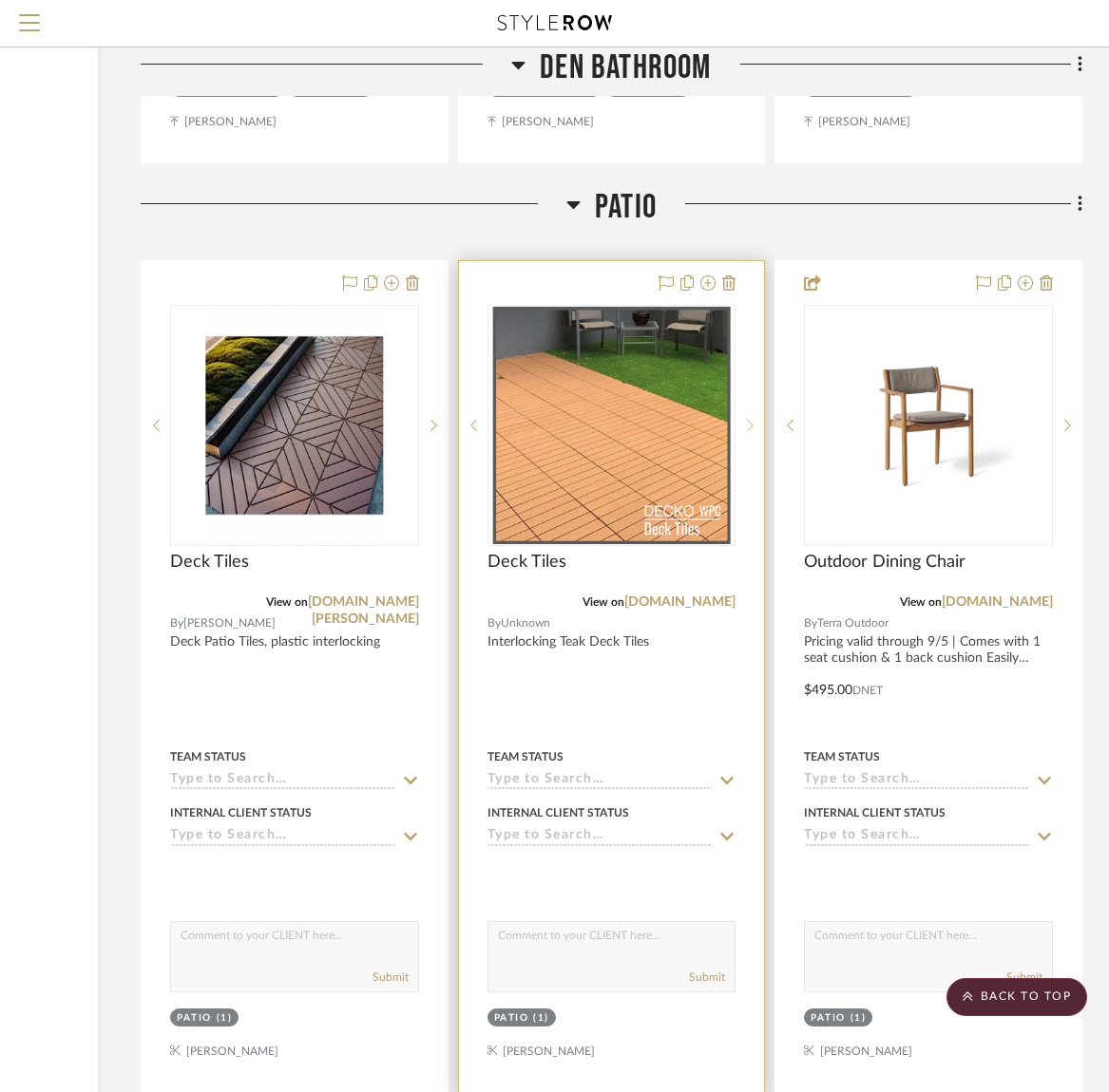
click at [752, 419] on icon at bounding box center [751, 425] width 7 height 12
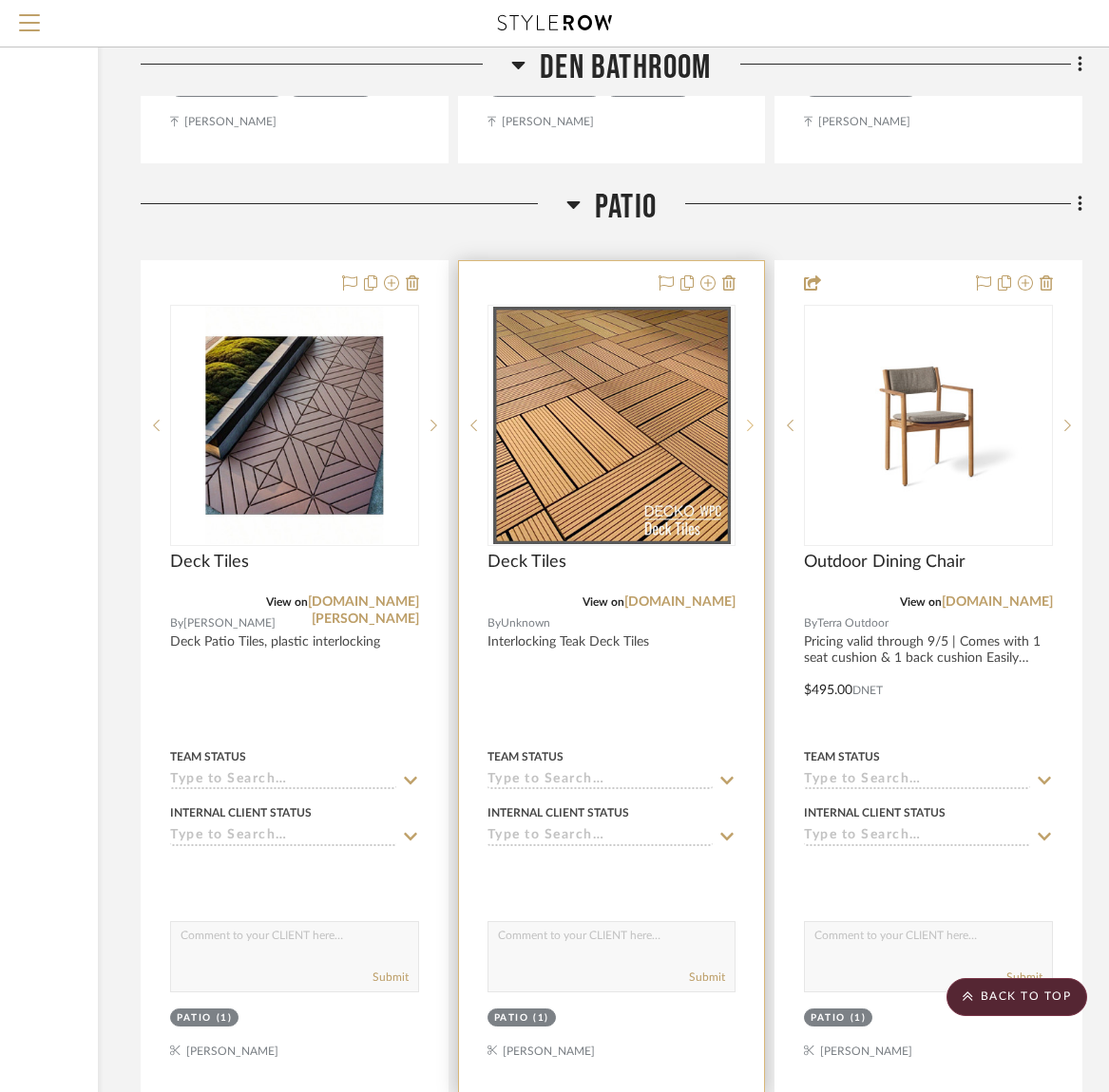
click at [752, 419] on icon at bounding box center [751, 425] width 7 height 12
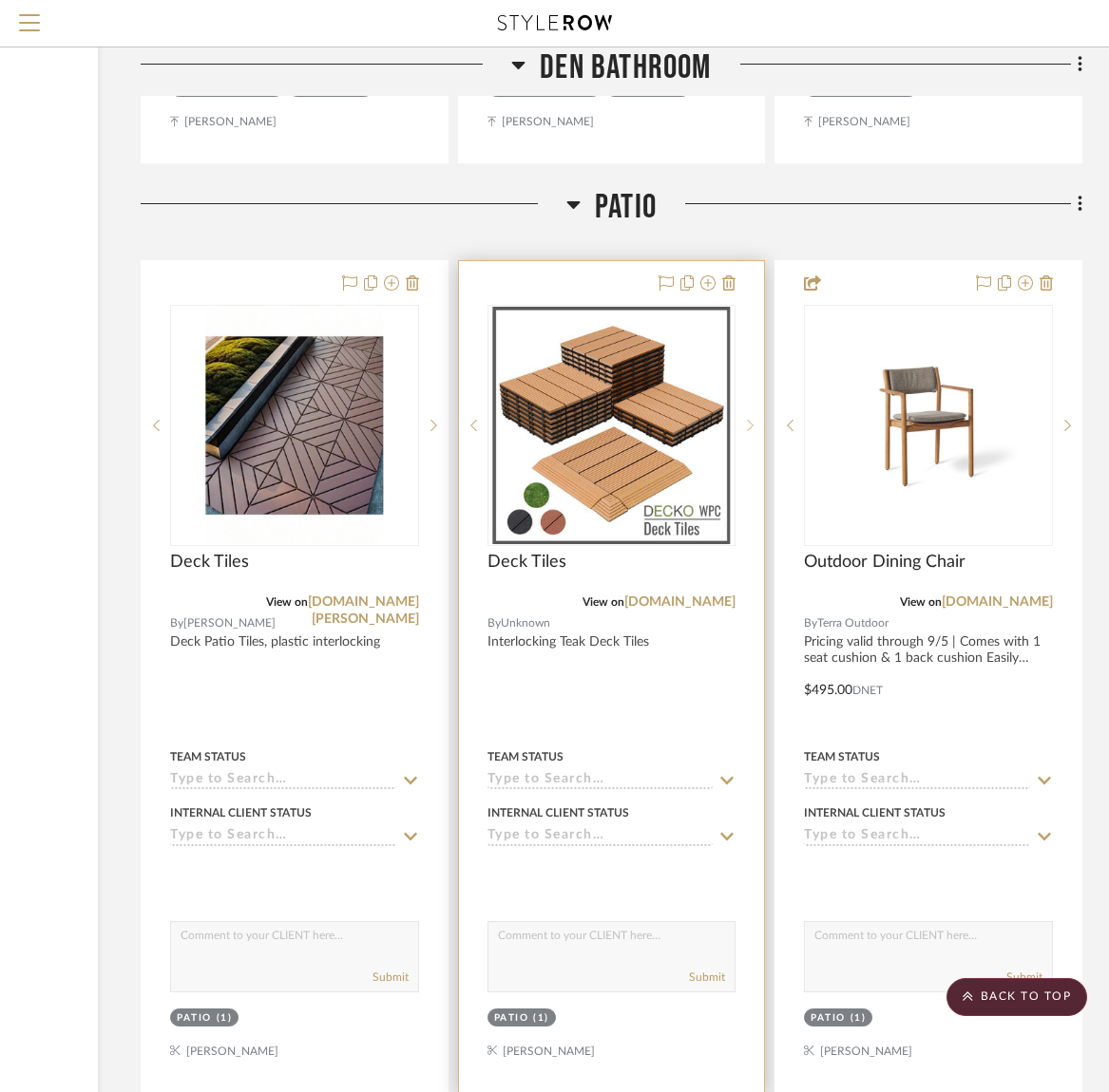
click at [752, 419] on icon at bounding box center [751, 425] width 7 height 12
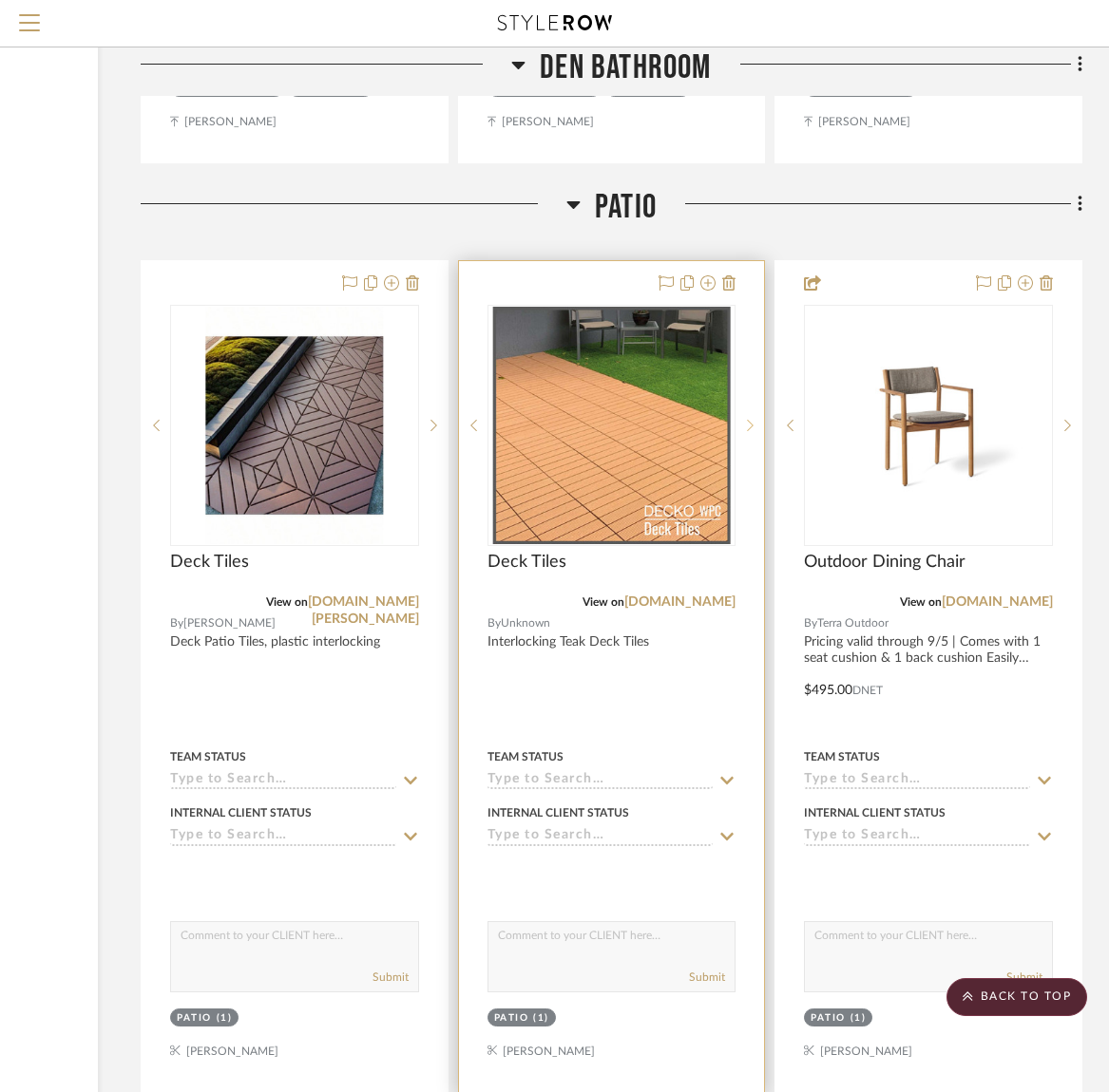
click at [752, 419] on icon at bounding box center [751, 425] width 7 height 12
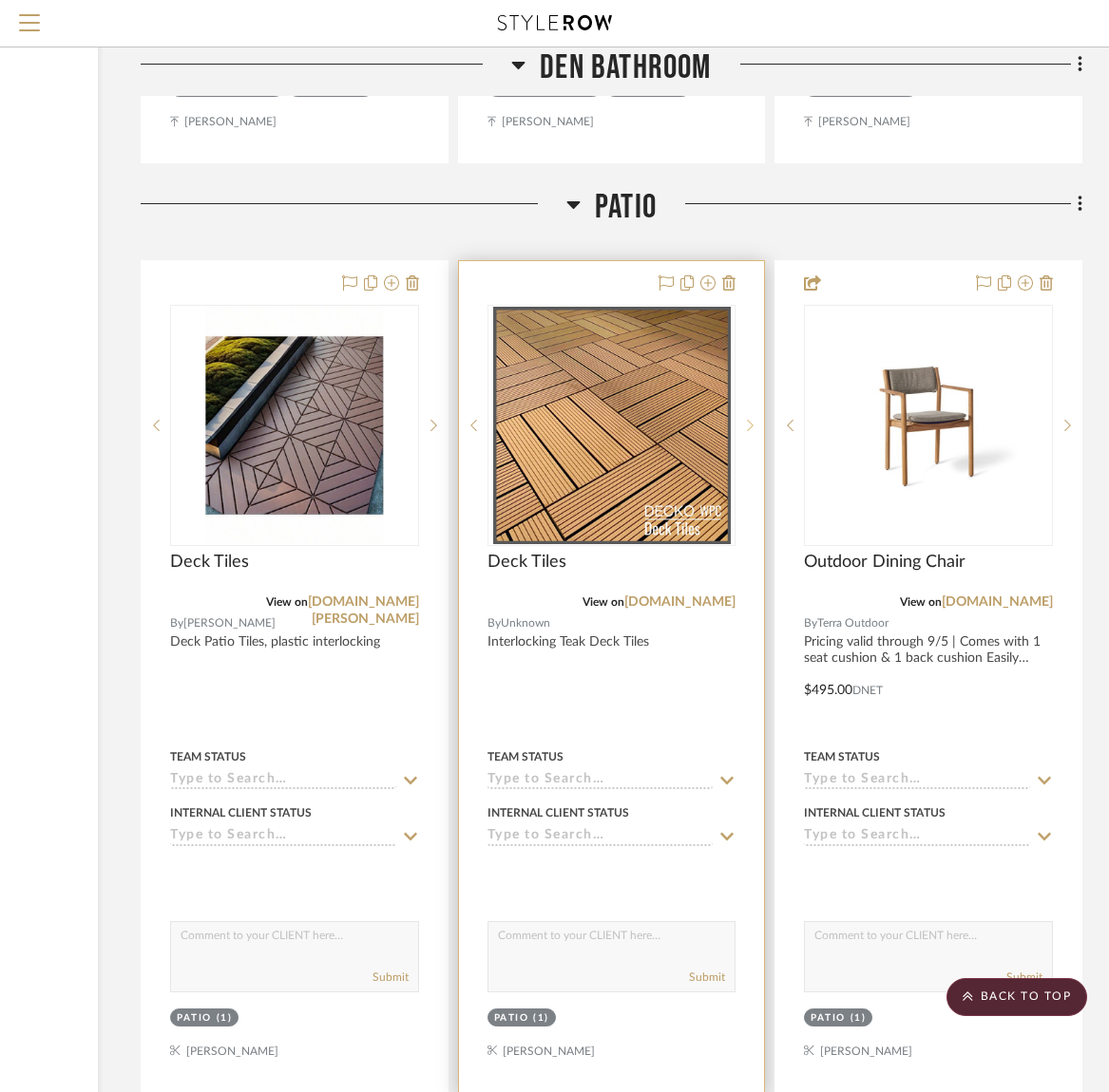
click at [752, 419] on icon at bounding box center [751, 425] width 7 height 12
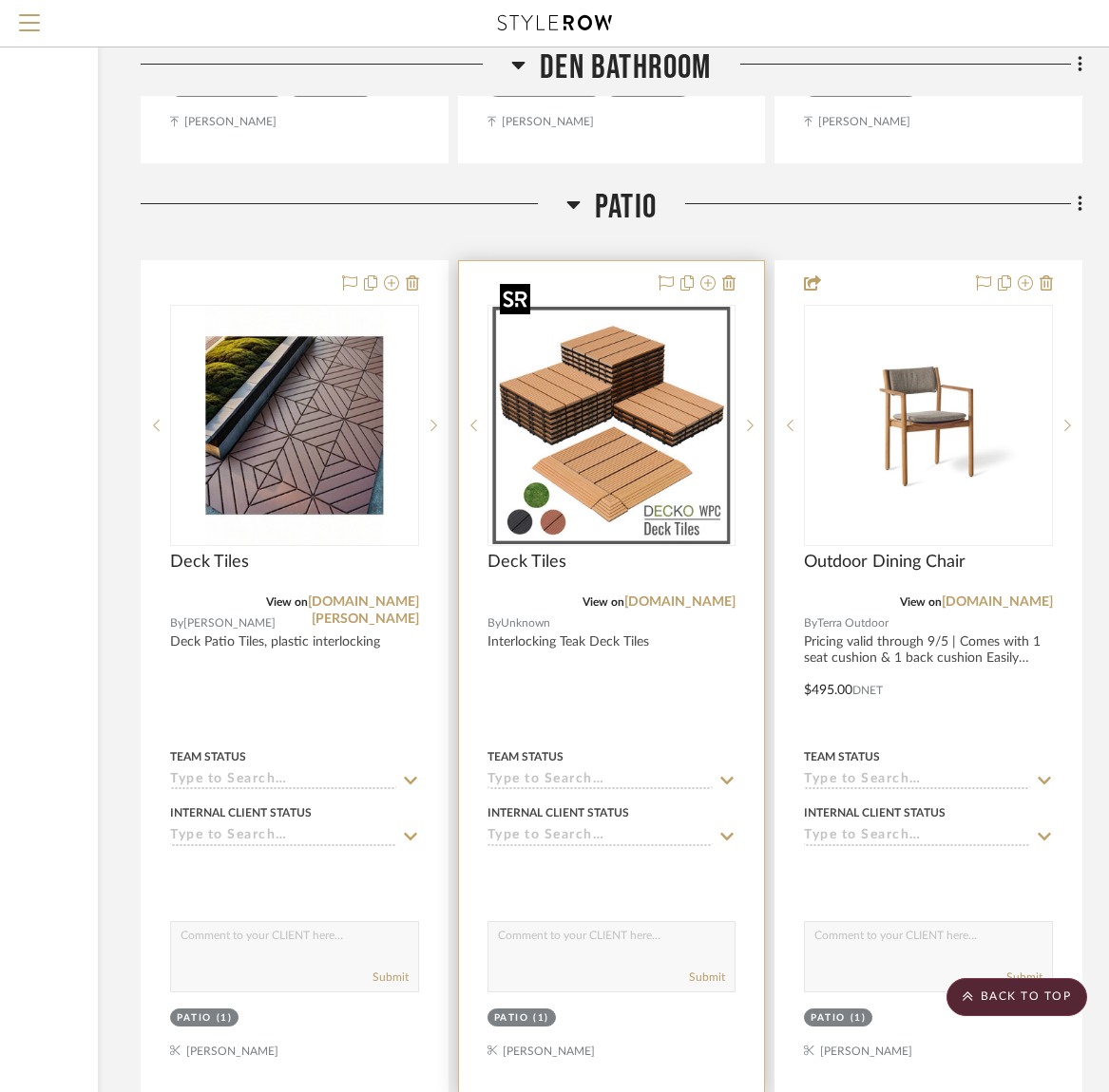
click at [519, 490] on img "0" at bounding box center [611, 425] width 237 height 237
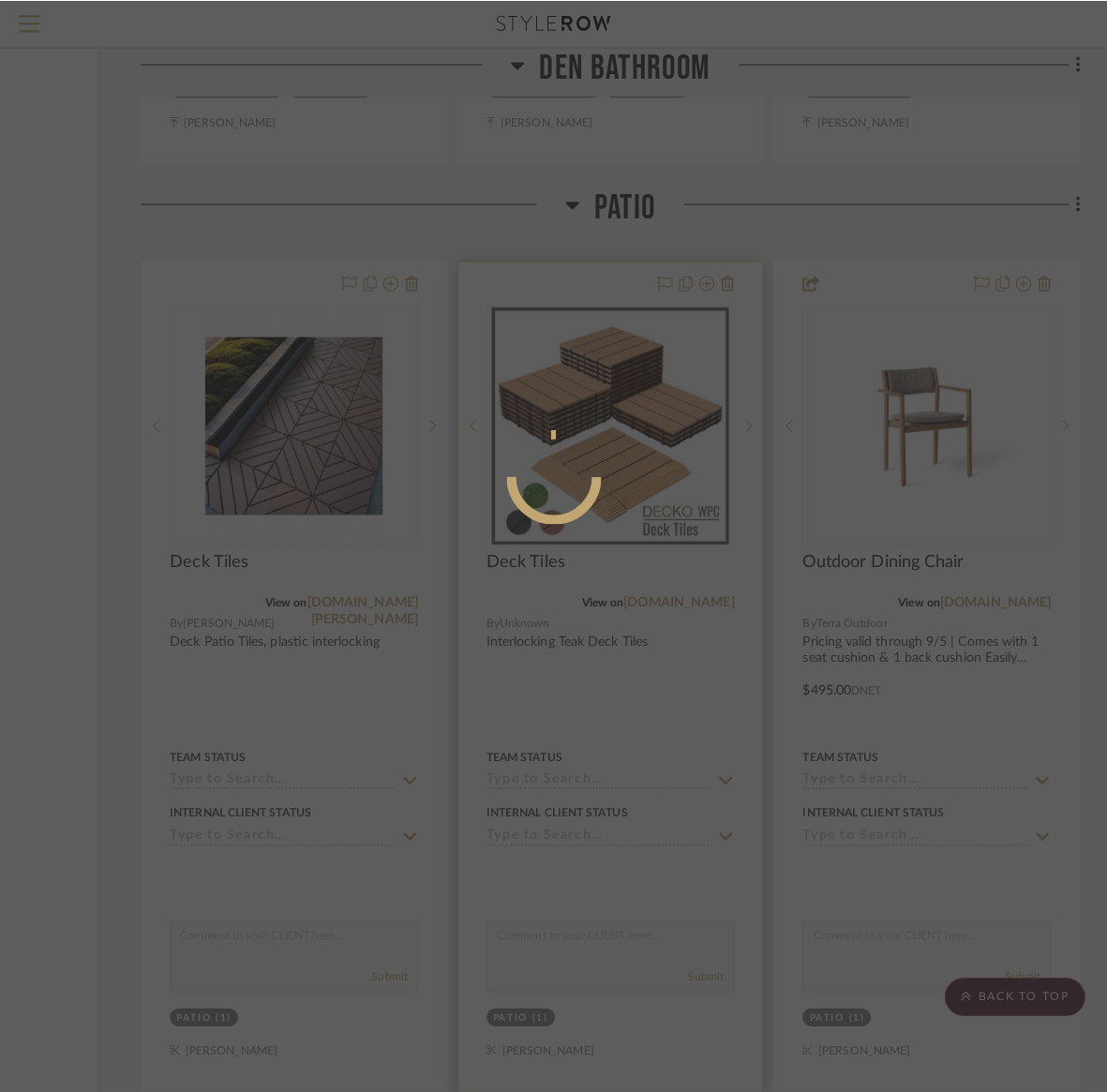
scroll to position [0, 0]
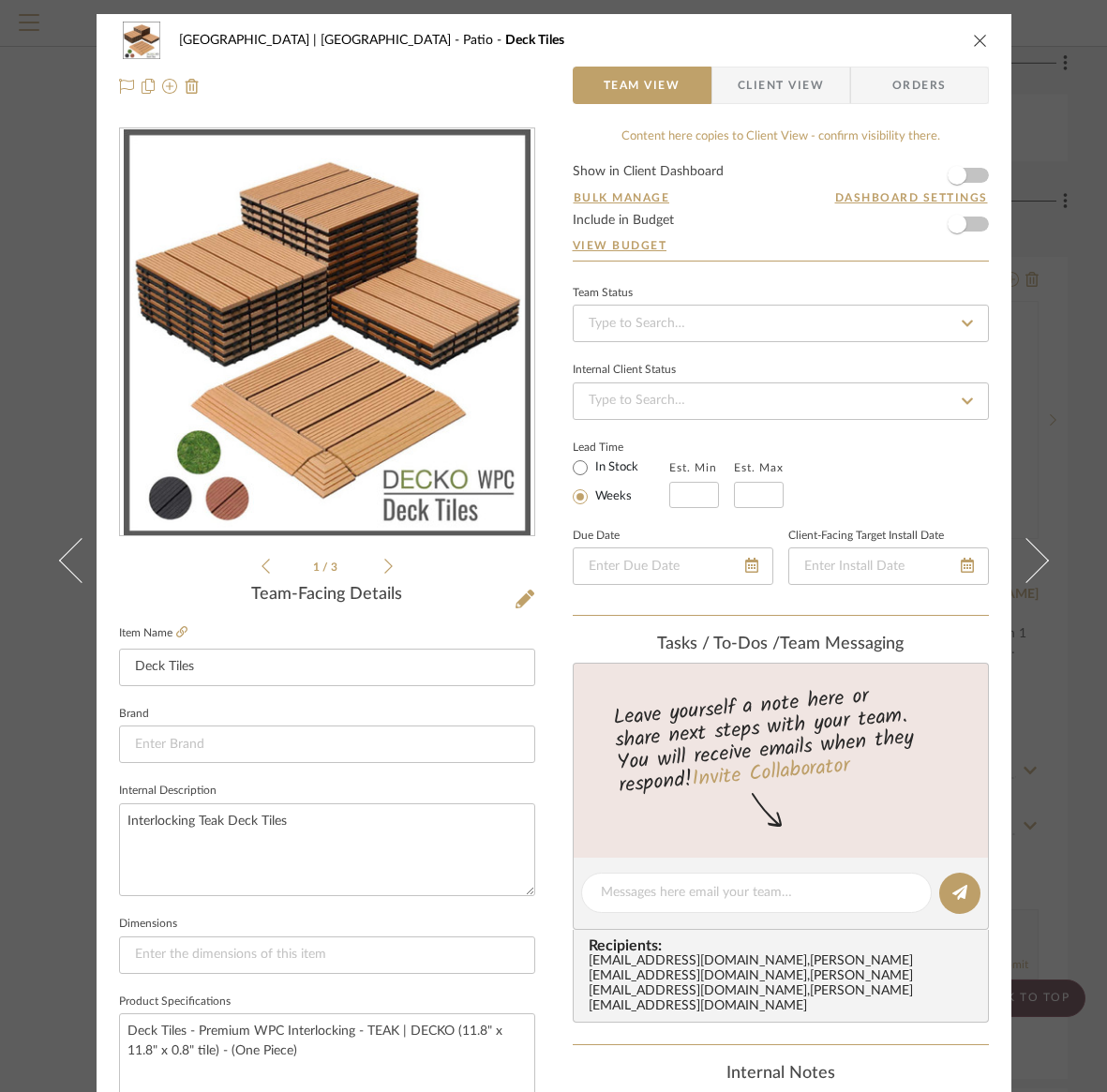
click at [973, 37] on icon "close" at bounding box center [980, 40] width 15 height 15
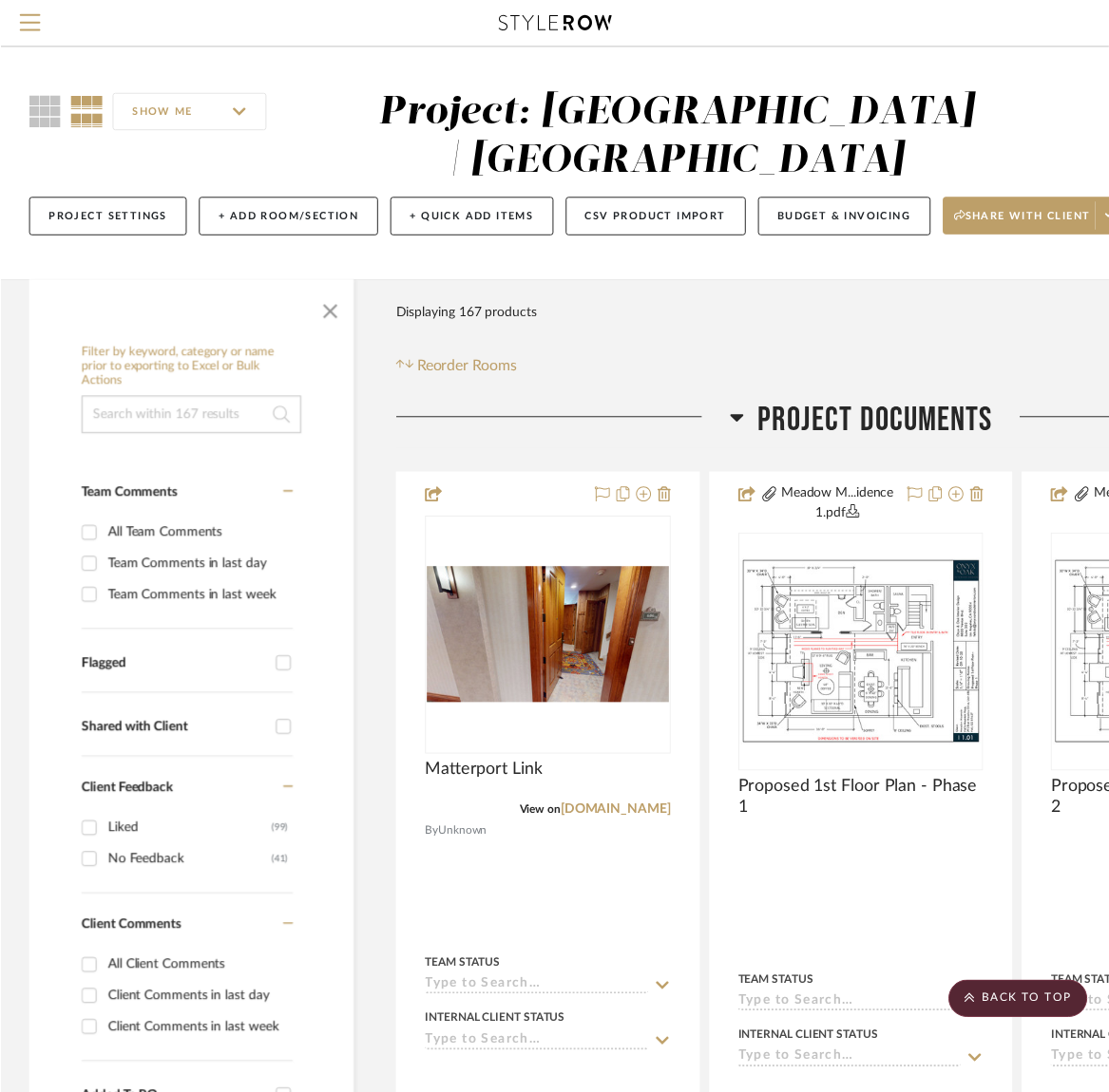
scroll to position [22024, 259]
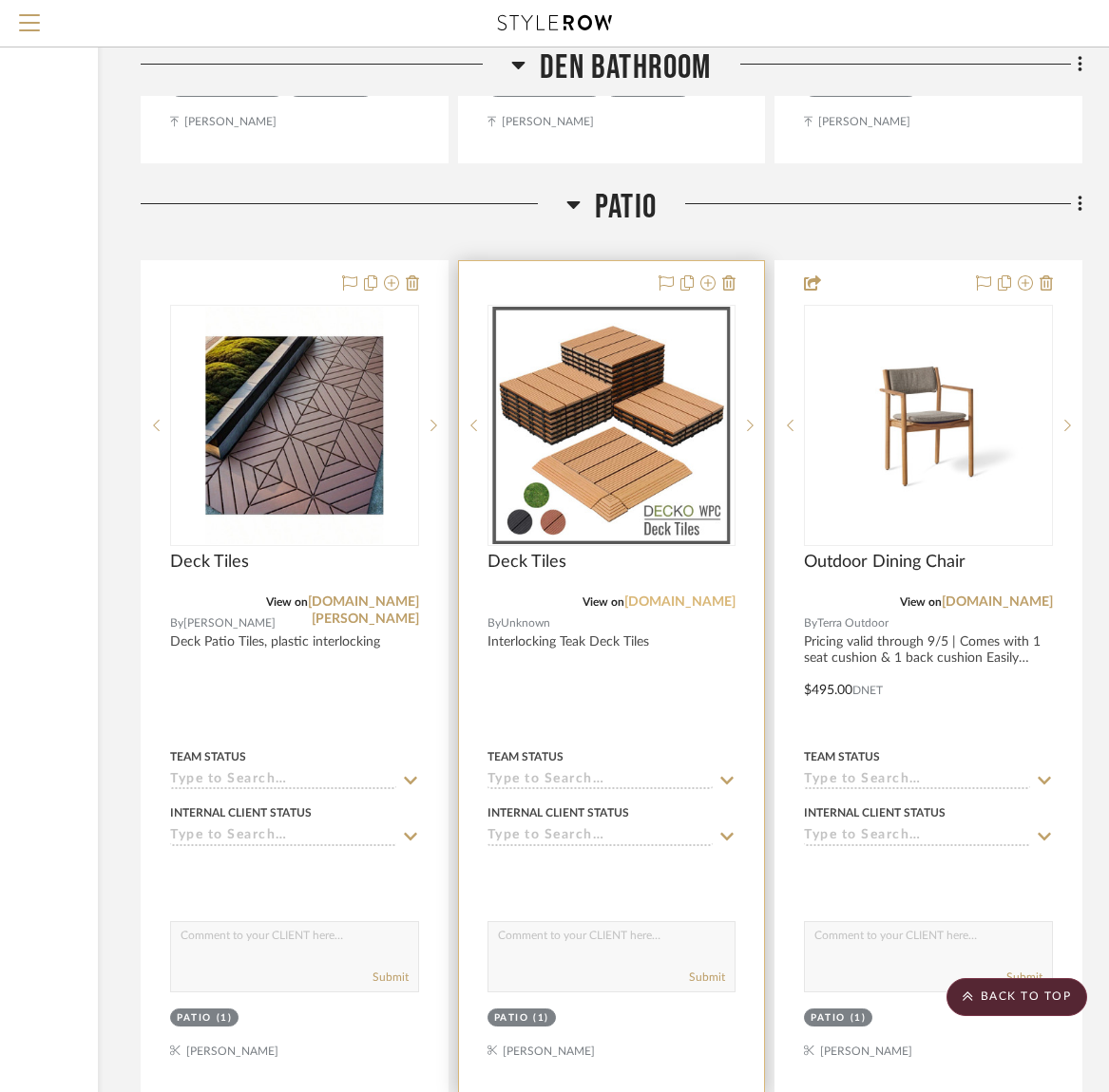
click at [693, 596] on link "deckodiy.com" at bounding box center [680, 602] width 111 height 13
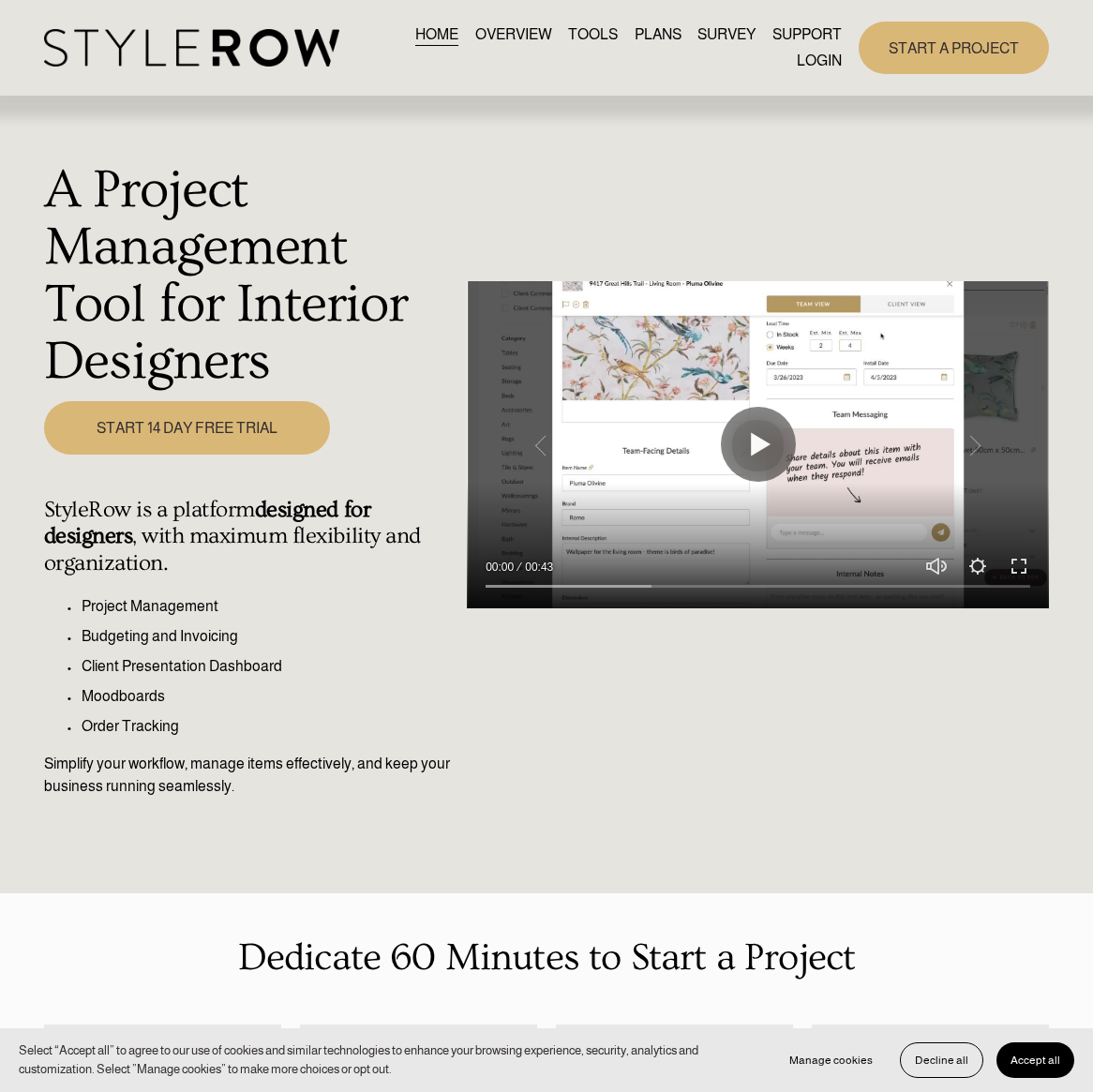
click at [824, 58] on link "LOGIN" at bounding box center [819, 60] width 45 height 25
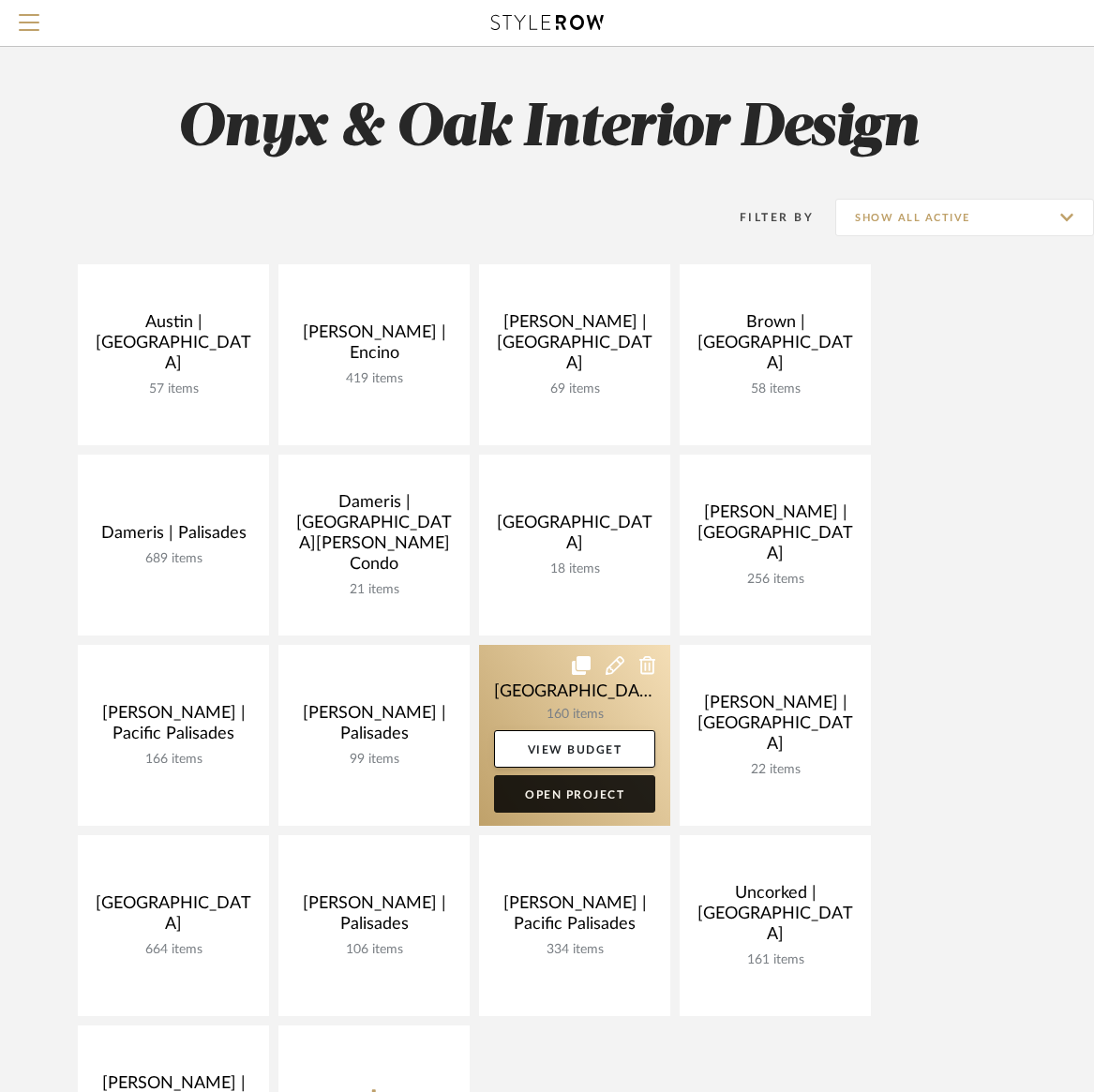
click at [568, 786] on link "Open Project" at bounding box center [574, 794] width 161 height 37
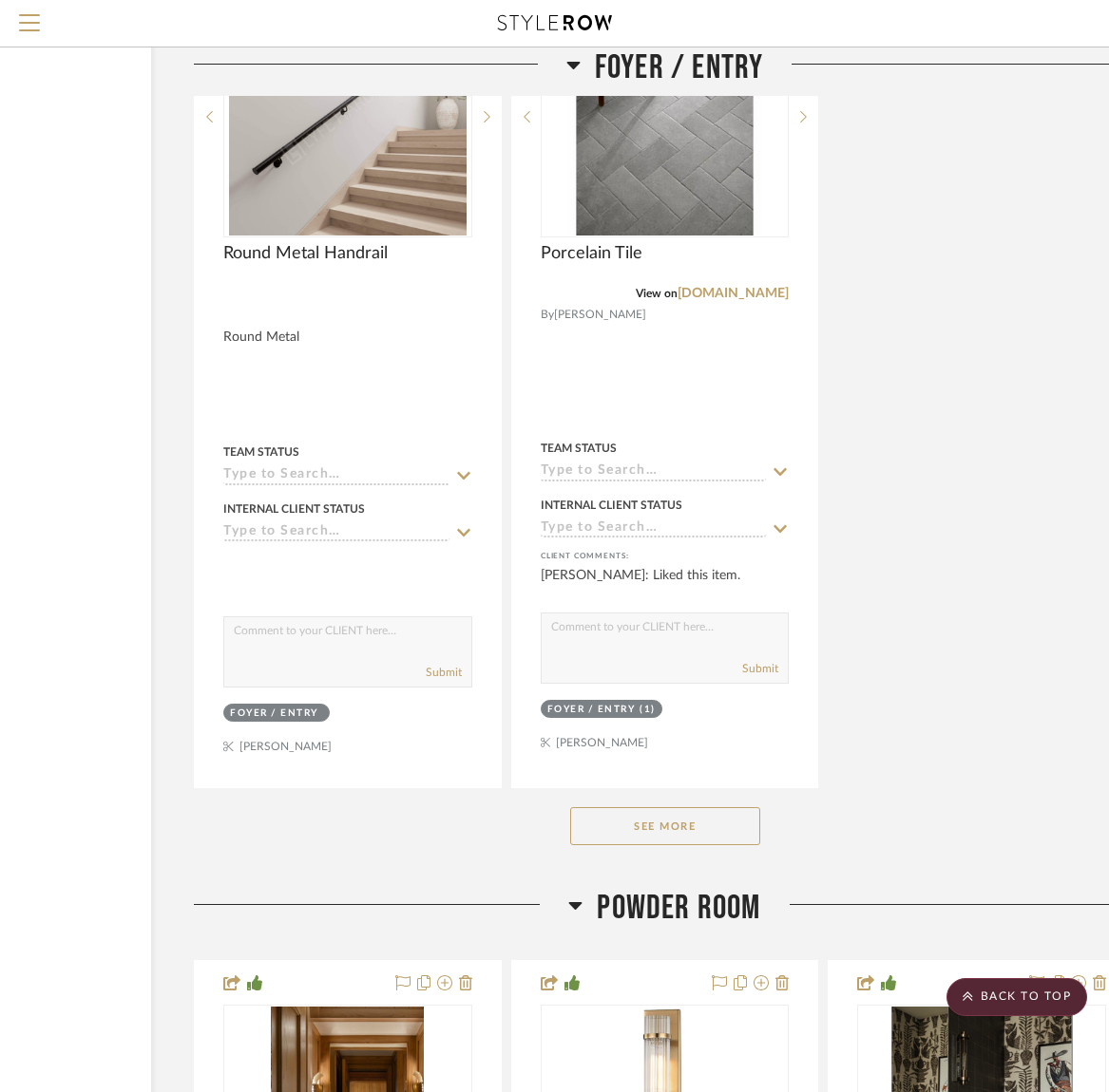
scroll to position [7648, 207]
click at [631, 818] on button "See More" at bounding box center [665, 825] width 190 height 38
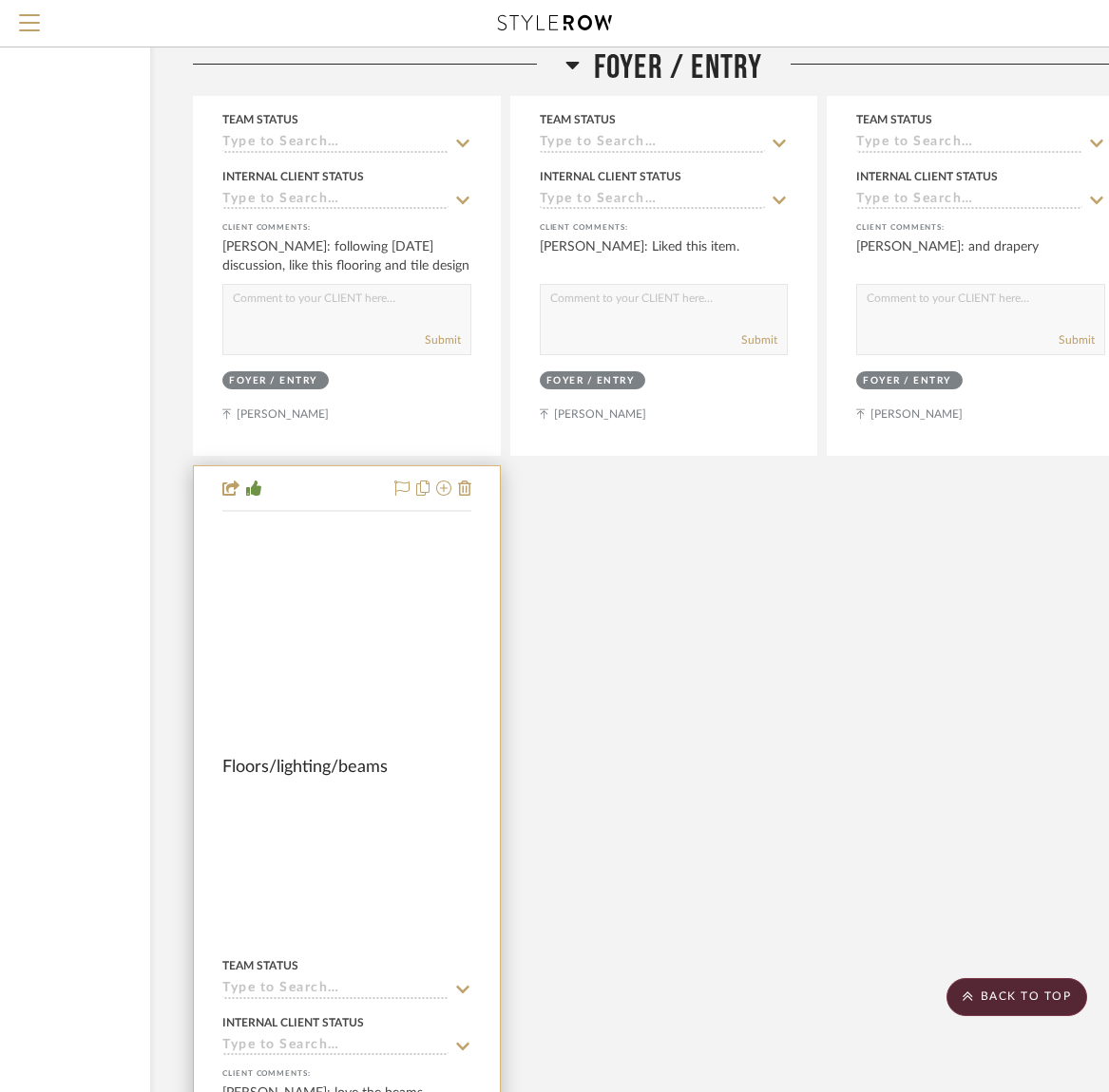
scroll to position [9674, 208]
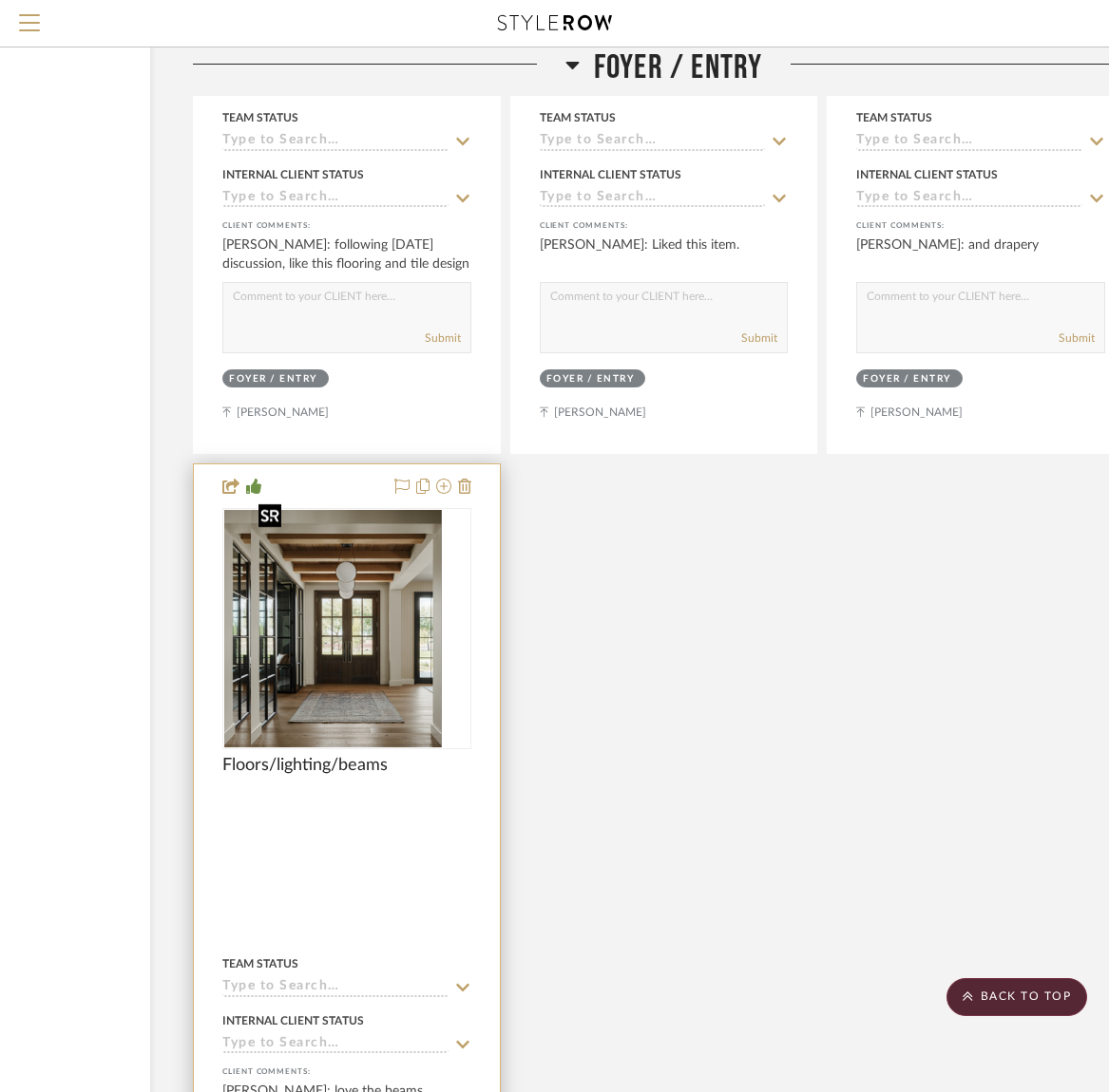
click at [342, 636] on div at bounding box center [347, 629] width 249 height 241
click at [342, 636] on img "0" at bounding box center [346, 629] width 191 height 237
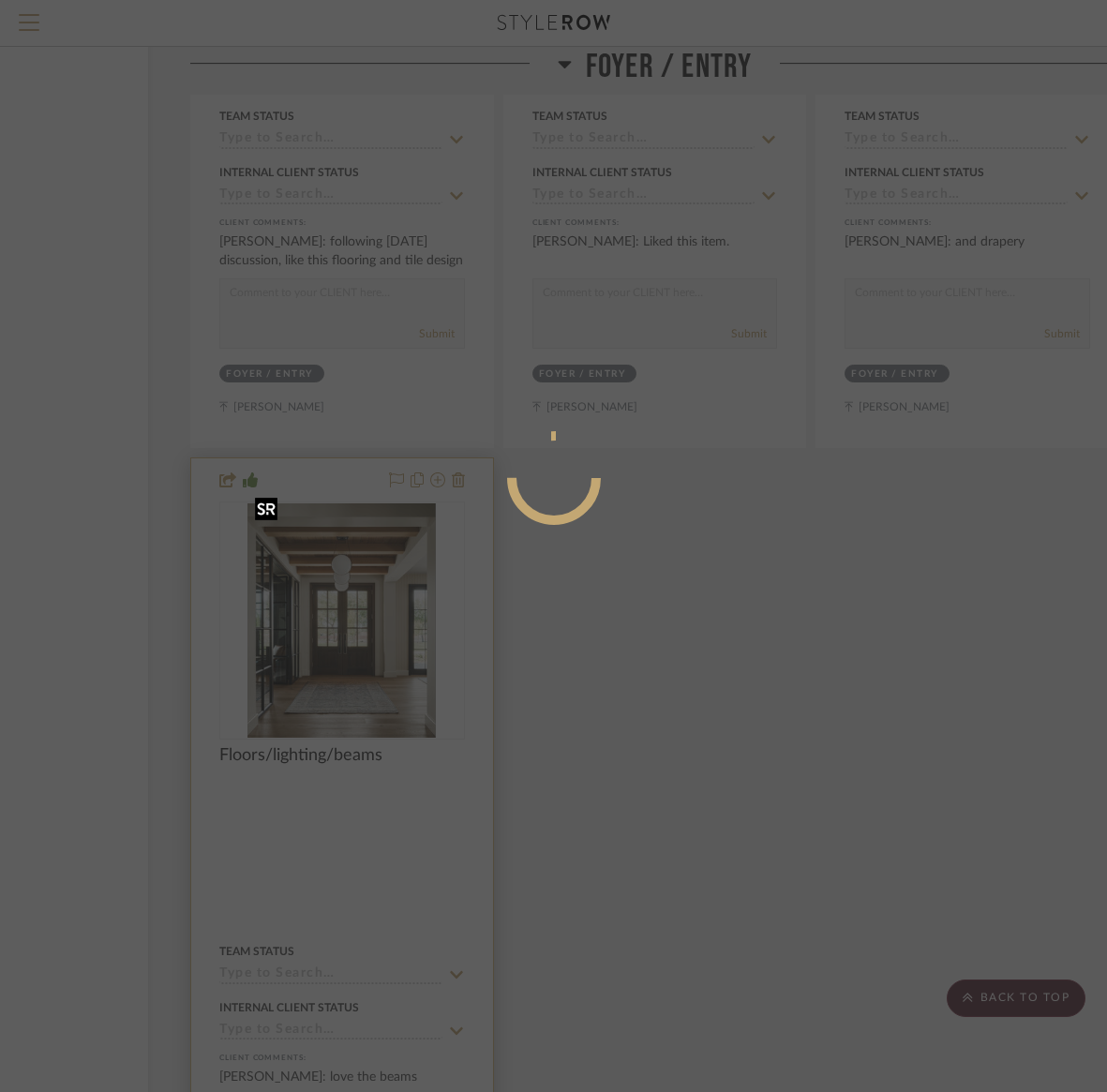
click at [337, 628] on div at bounding box center [553, 546] width 1107 height 1092
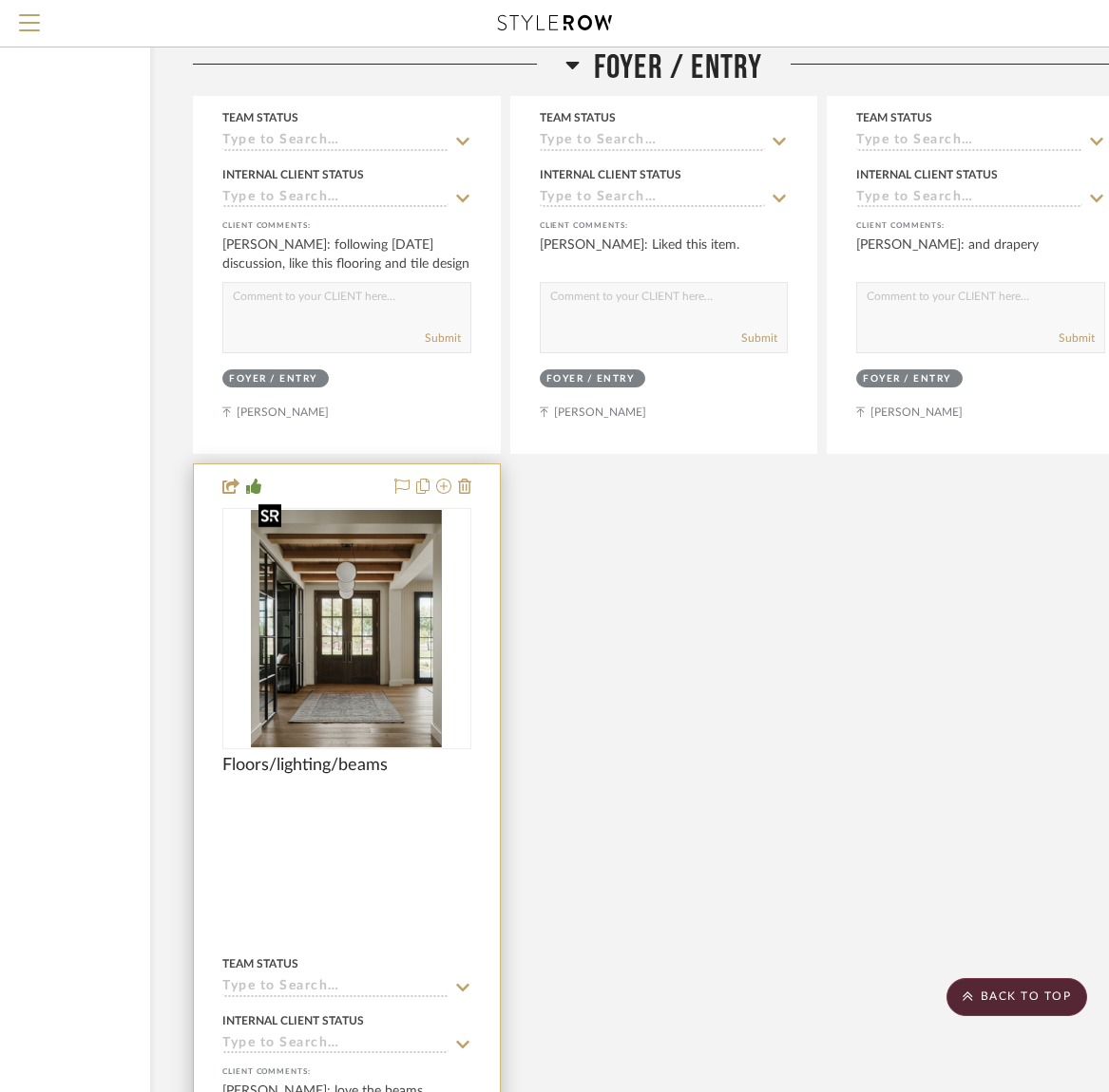
click at [342, 636] on img "0" at bounding box center [346, 629] width 191 height 237
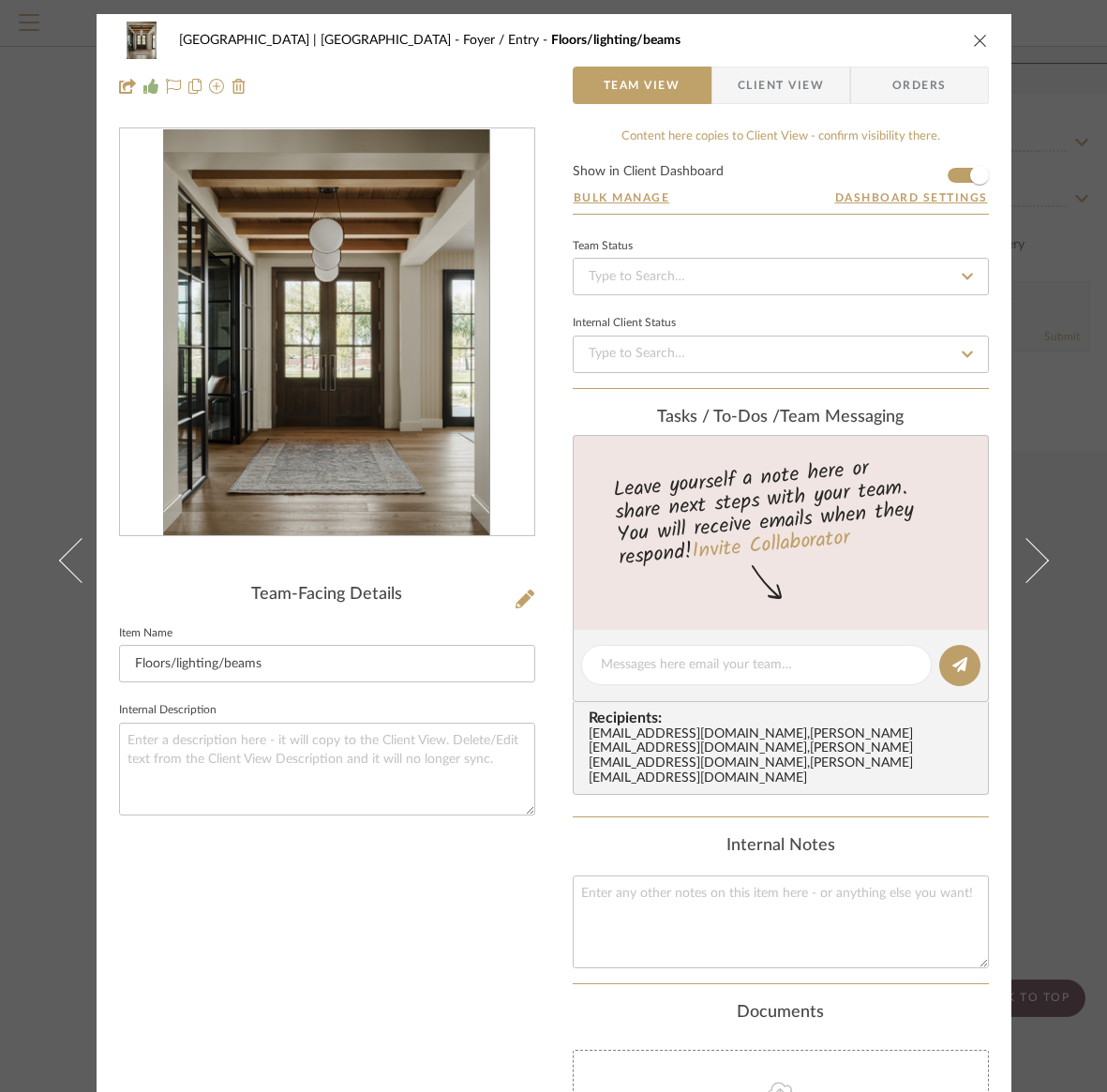
click at [980, 38] on button "close" at bounding box center [980, 40] width 17 height 17
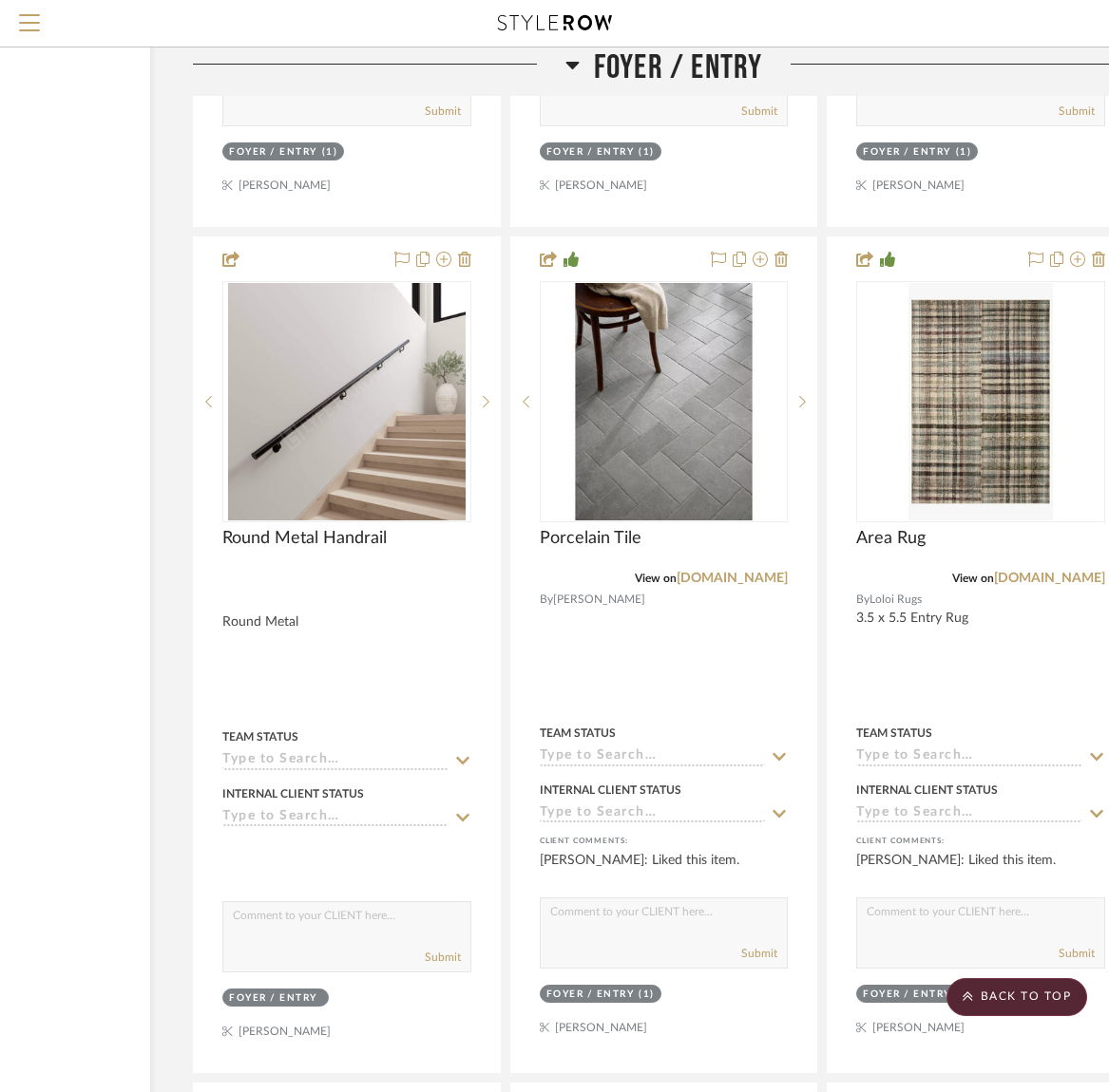
scroll to position [7318, 208]
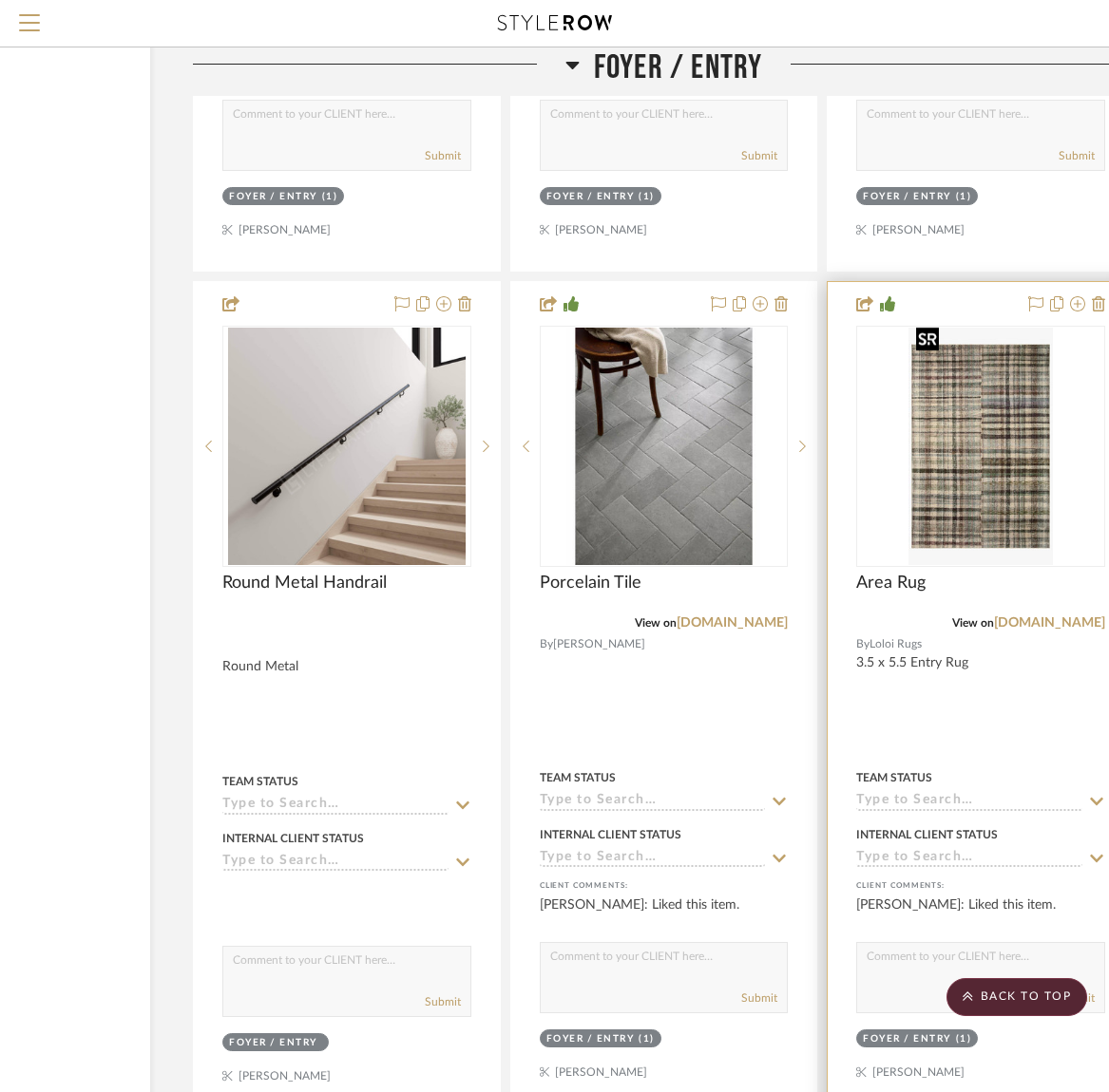
click at [985, 475] on div at bounding box center [981, 447] width 249 height 241
click at [985, 475] on img "0" at bounding box center [980, 447] width 143 height 237
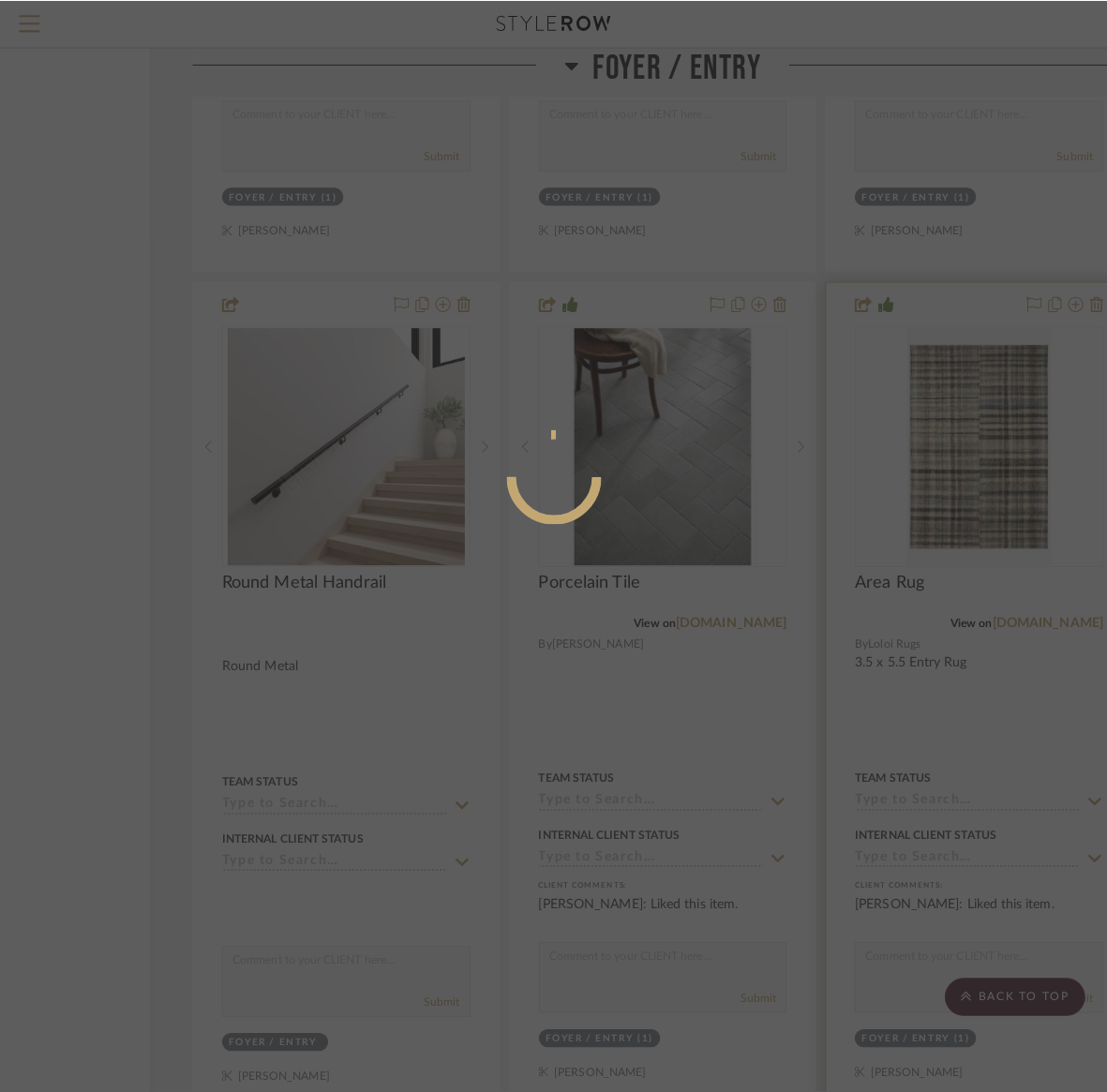
scroll to position [0, 0]
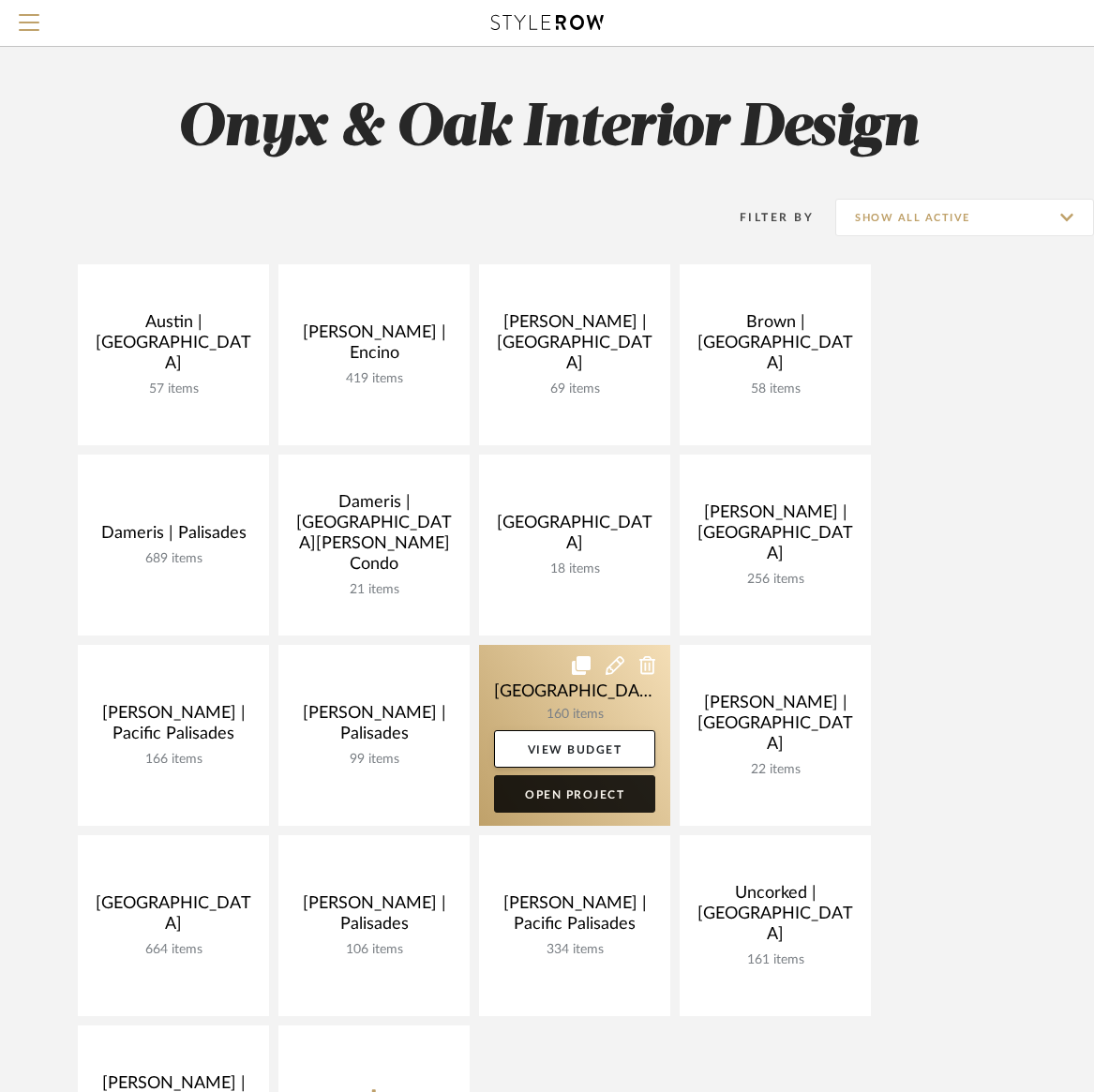
click at [547, 795] on link "Open Project" at bounding box center [574, 794] width 161 height 37
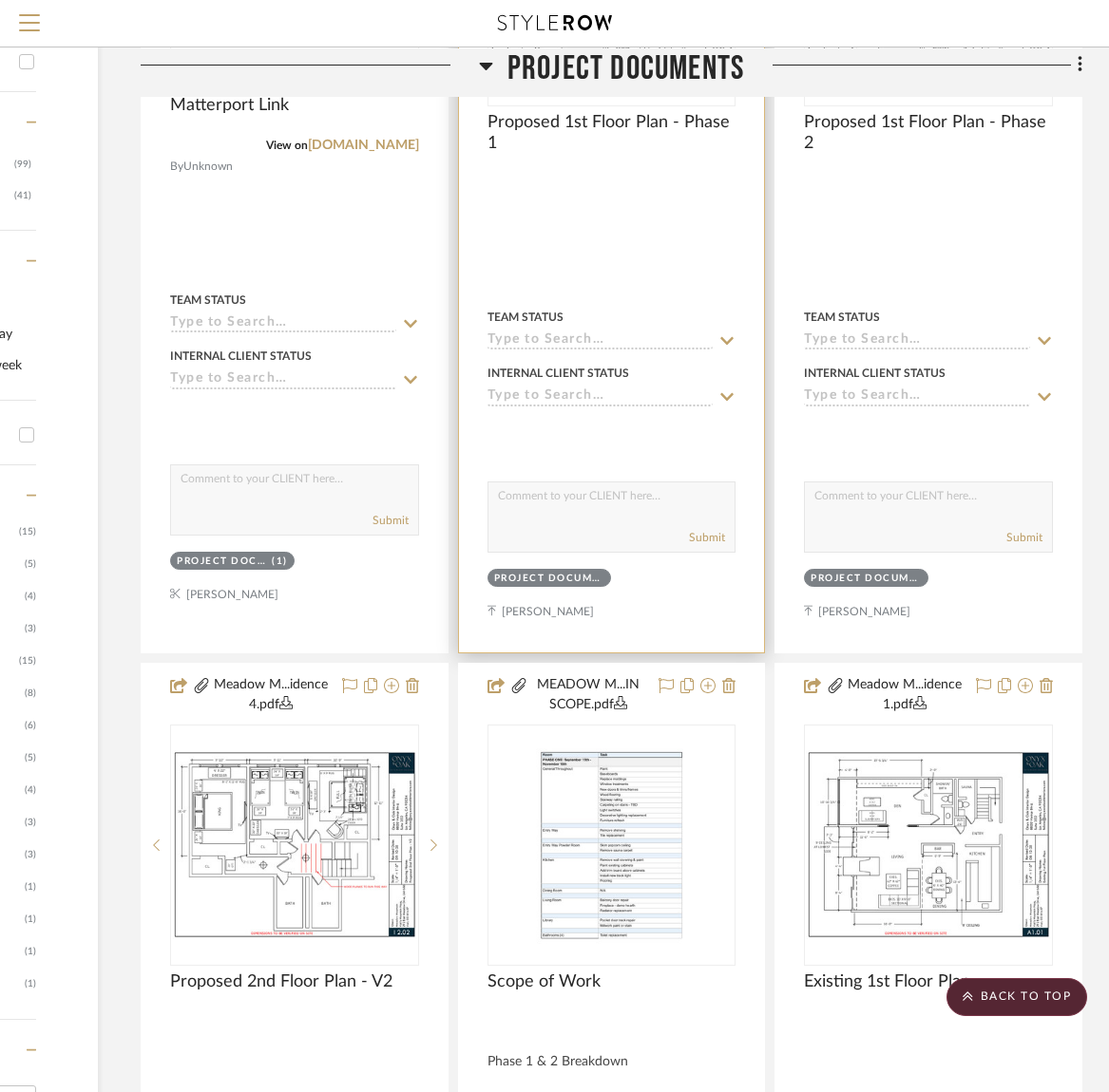
scroll to position [0, 259]
